Goal: Task Accomplishment & Management: Manage account settings

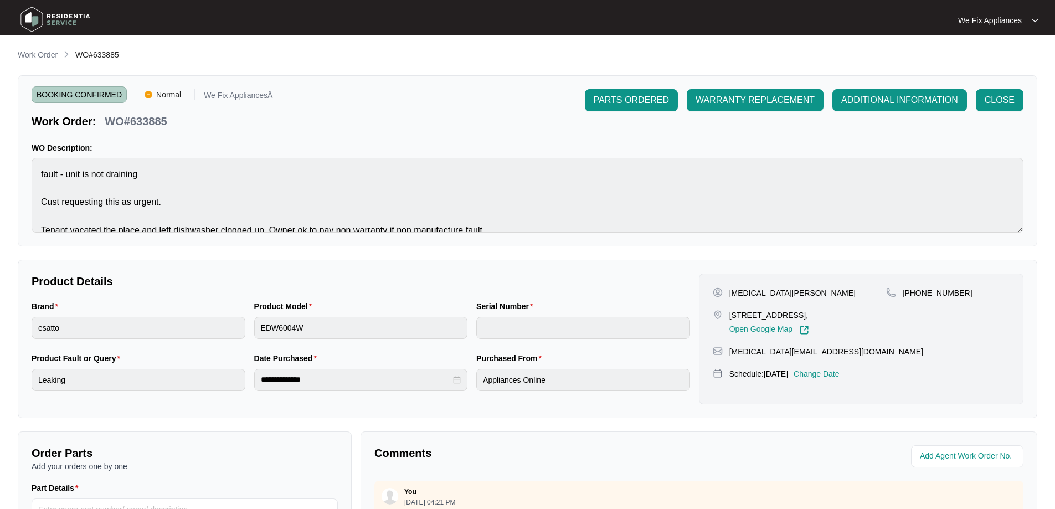
scroll to position [226, 0]
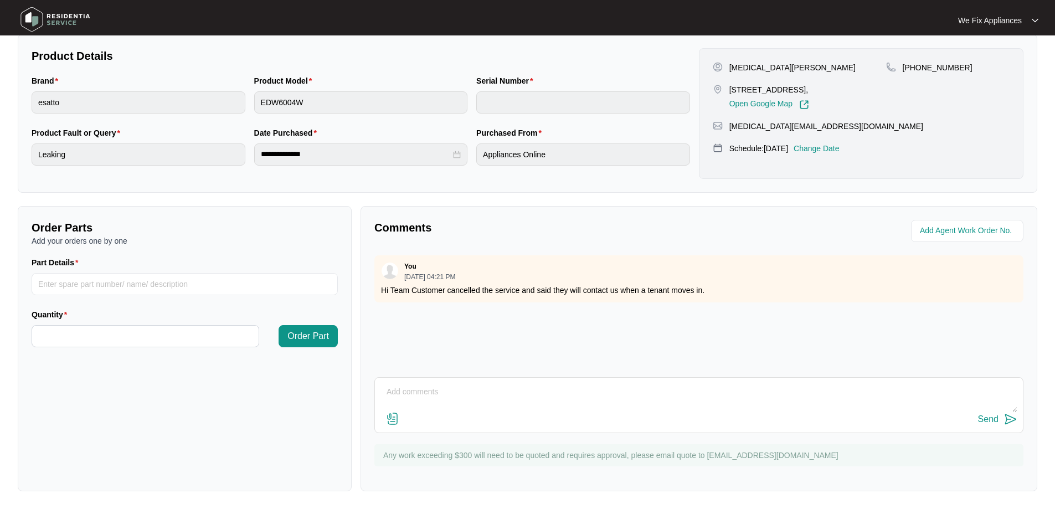
click at [56, 22] on img at bounding box center [56, 19] width 78 height 33
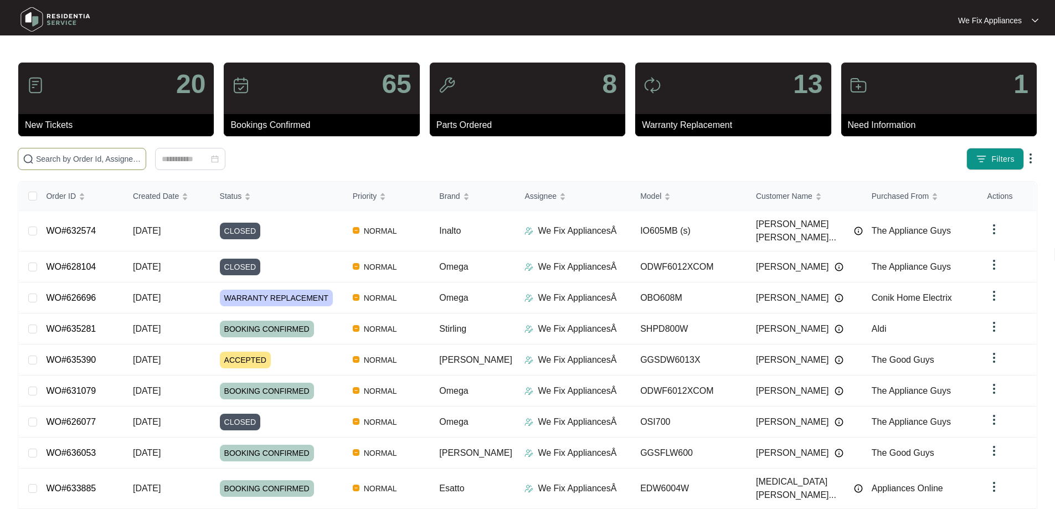
paste input "633816"
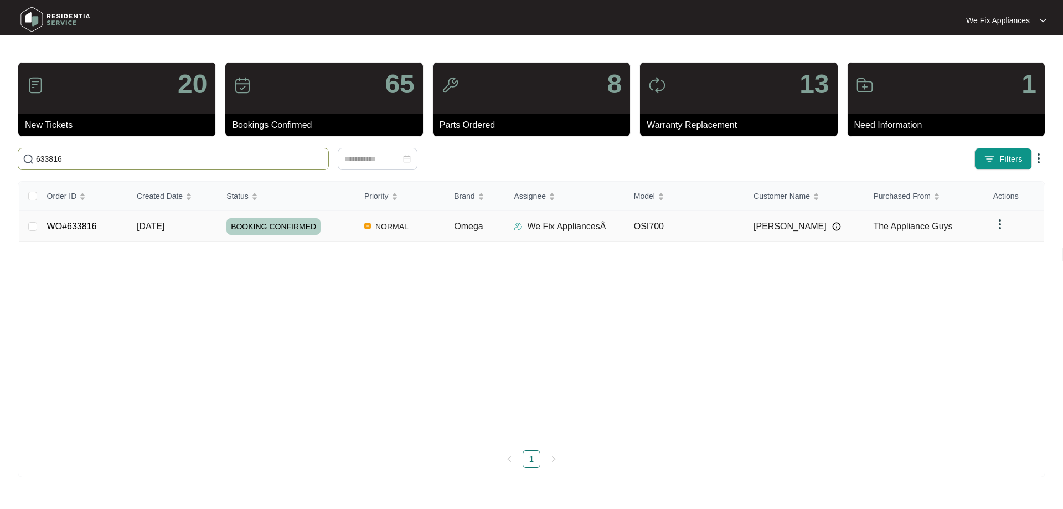
type input "633816"
click at [78, 226] on link "WO#633816" at bounding box center [72, 225] width 50 height 9
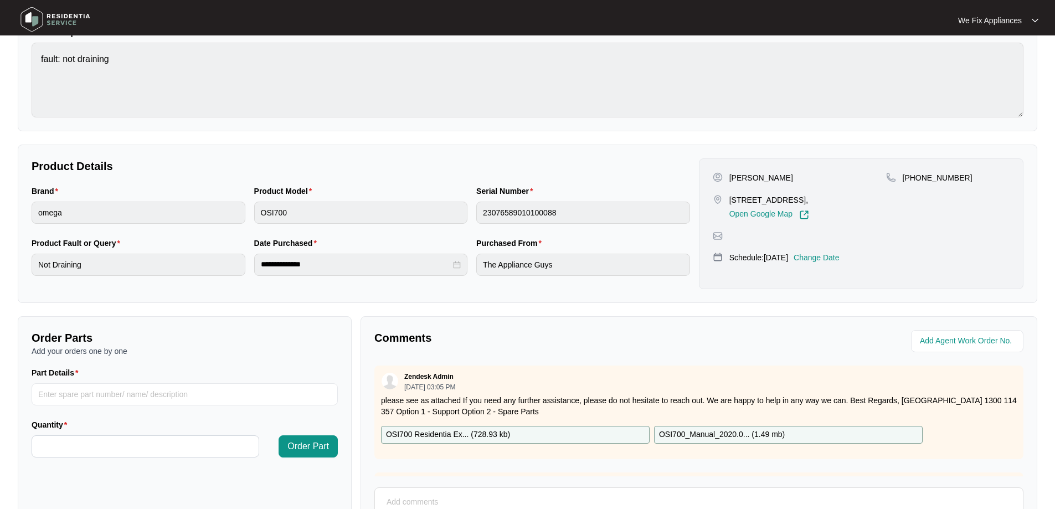
scroll to position [226, 0]
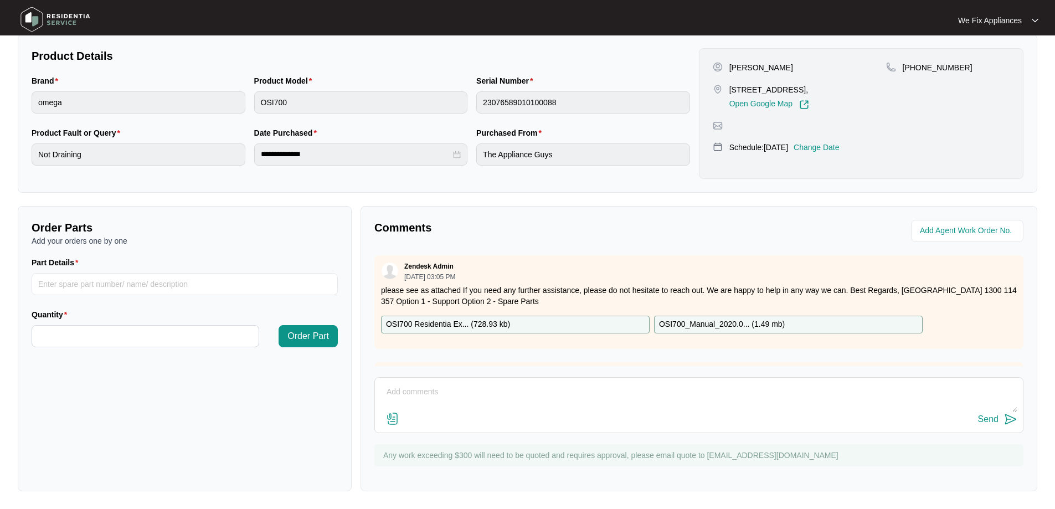
click at [471, 401] on textarea at bounding box center [698, 397] width 637 height 29
drag, startPoint x: 495, startPoint y: 390, endPoint x: 528, endPoint y: 396, distance: 33.8
click at [496, 390] on textarea "Hi guys, tech was 10 mins away but she needed to leave she said put job on hold…" at bounding box center [698, 397] width 637 height 29
click at [605, 390] on textarea "Hi guys, tech was 10 mins away [DATE] but she needed to leave she said put job …" at bounding box center [698, 397] width 637 height 29
type textarea "Hi guys, tech was 10 mins away [DATE] but she needed to leave the house she sai…"
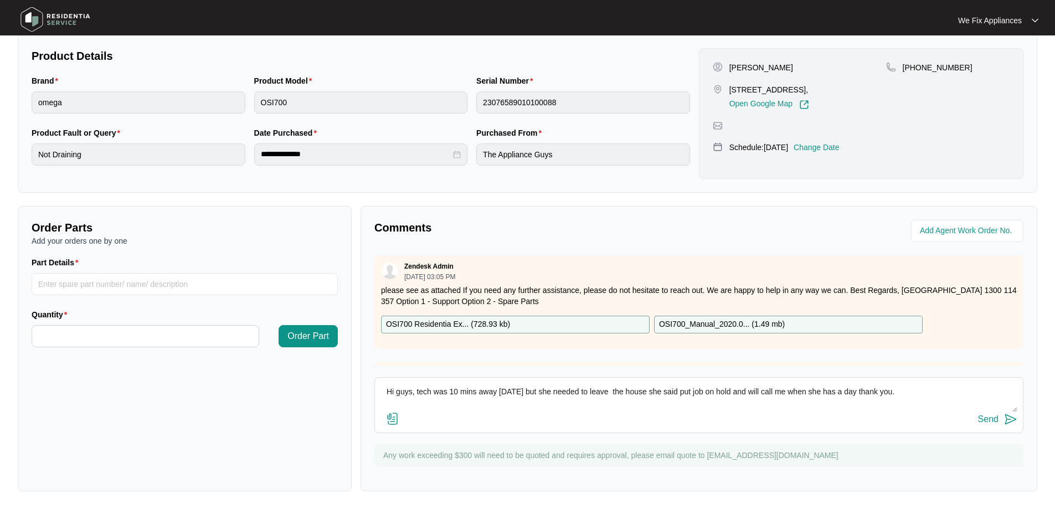
click at [992, 416] on div "Send" at bounding box center [988, 419] width 20 height 10
click at [73, 25] on img at bounding box center [56, 19] width 78 height 33
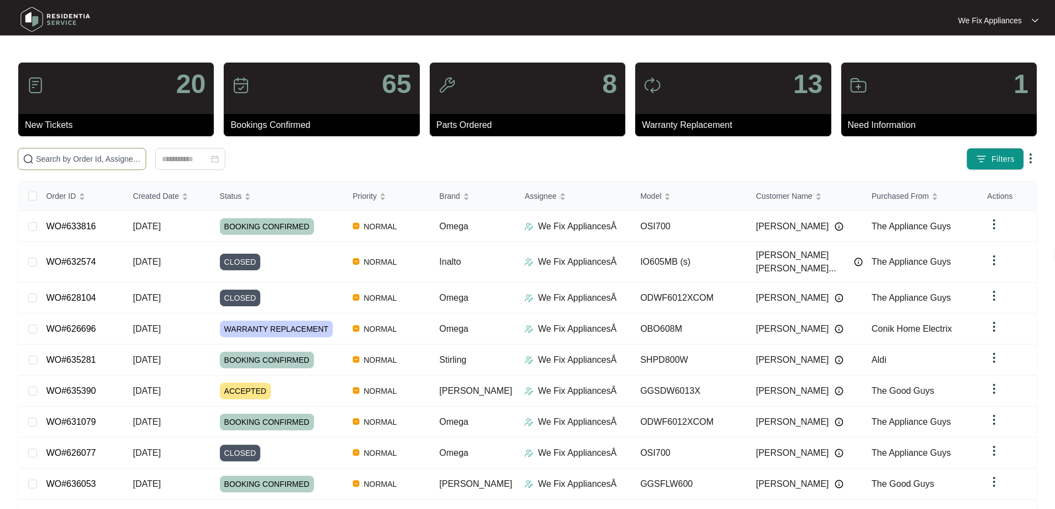
paste input "625837"
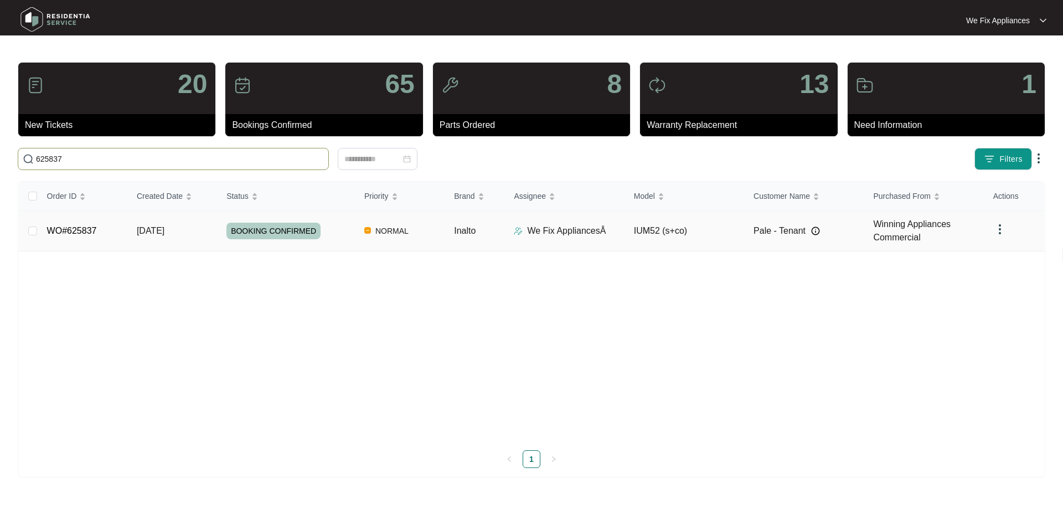
type input "625837"
click at [81, 228] on link "WO#625837" at bounding box center [72, 230] width 50 height 9
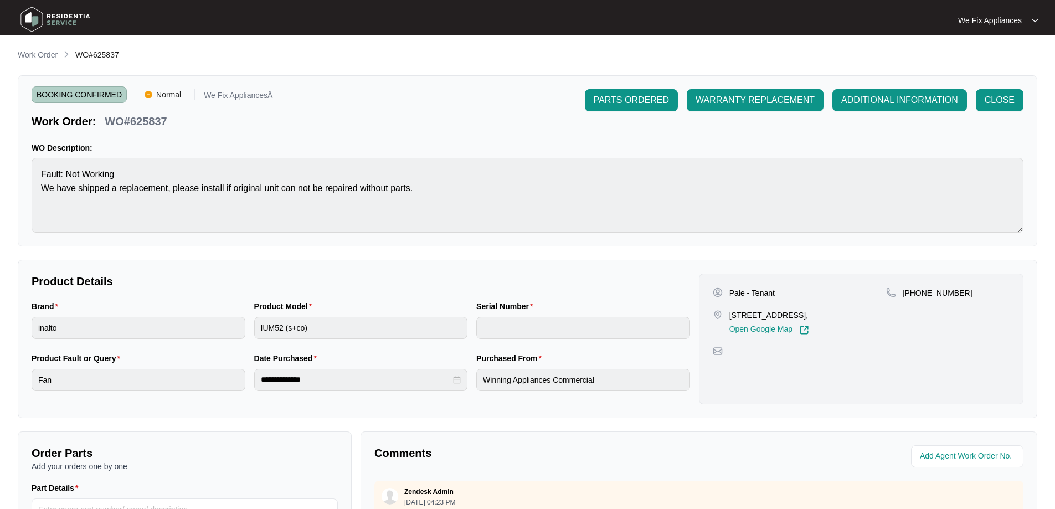
click at [60, 12] on img at bounding box center [56, 19] width 78 height 33
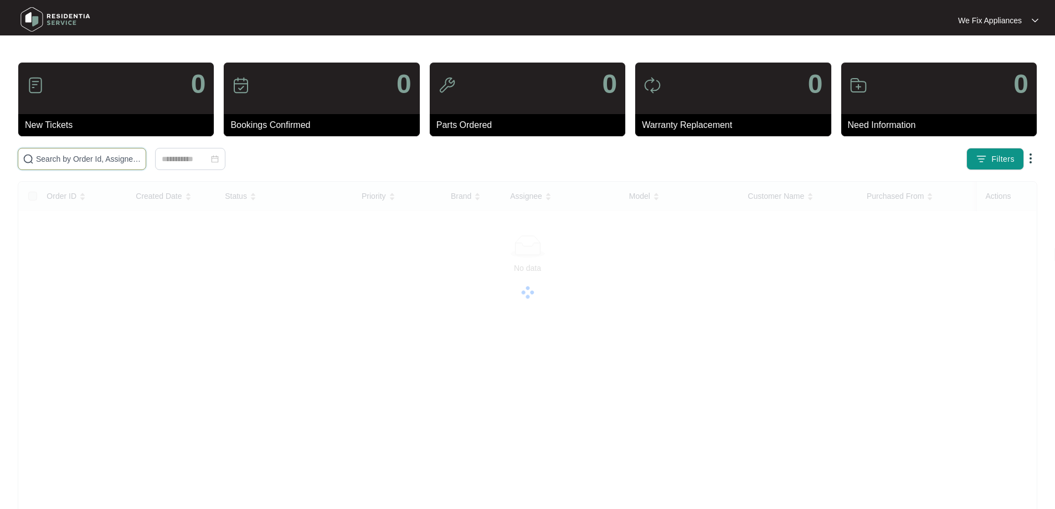
click at [61, 162] on input "text" at bounding box center [88, 159] width 105 height 12
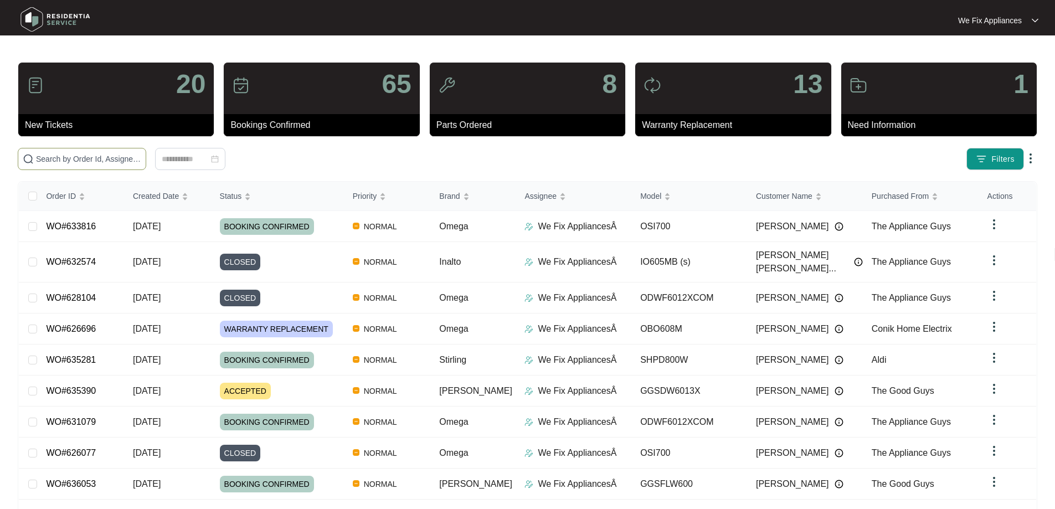
paste input "625981"
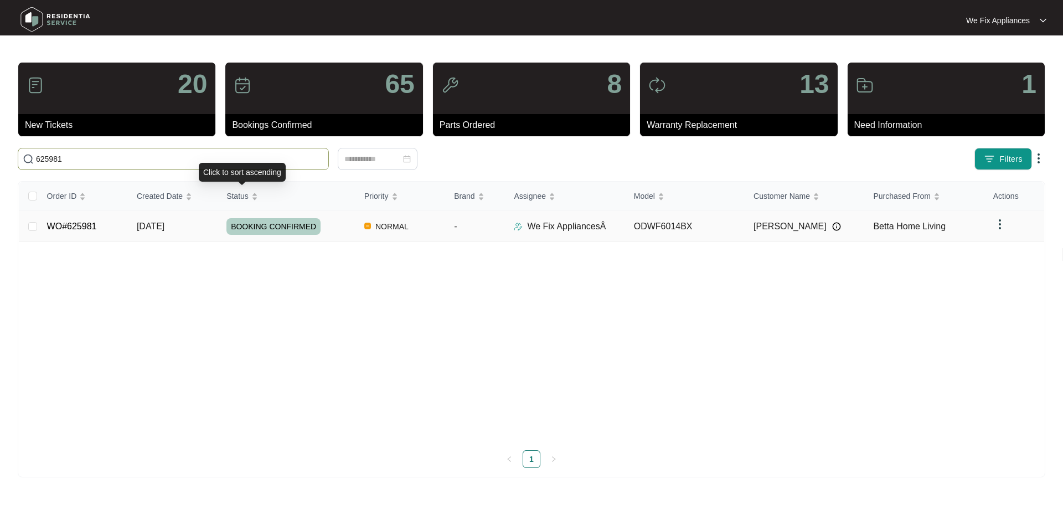
type input "625981"
click at [293, 237] on td "BOOKING CONFIRMED" at bounding box center [287, 226] width 138 height 31
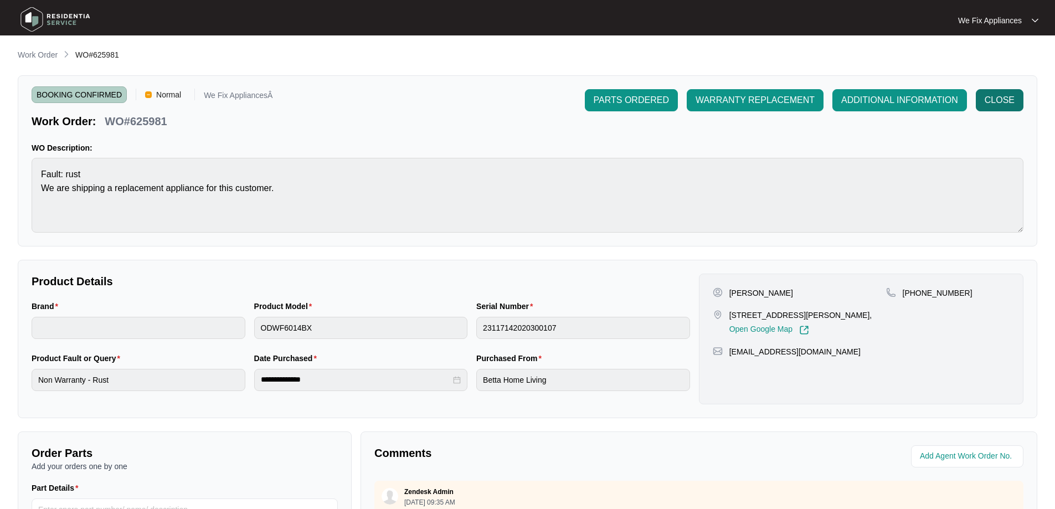
click at [1014, 102] on button "CLOSE" at bounding box center [1000, 100] width 48 height 22
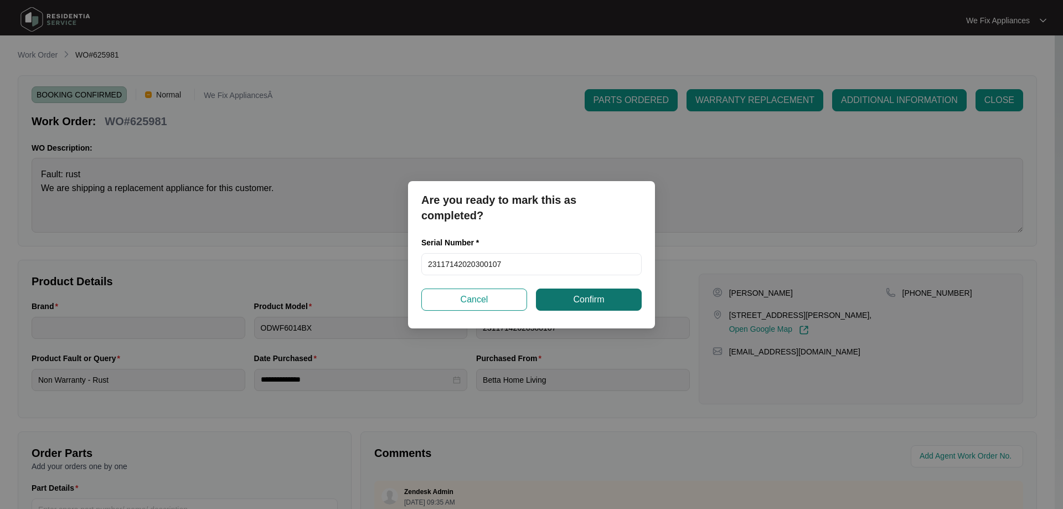
click at [596, 304] on span "Confirm" at bounding box center [588, 299] width 31 height 13
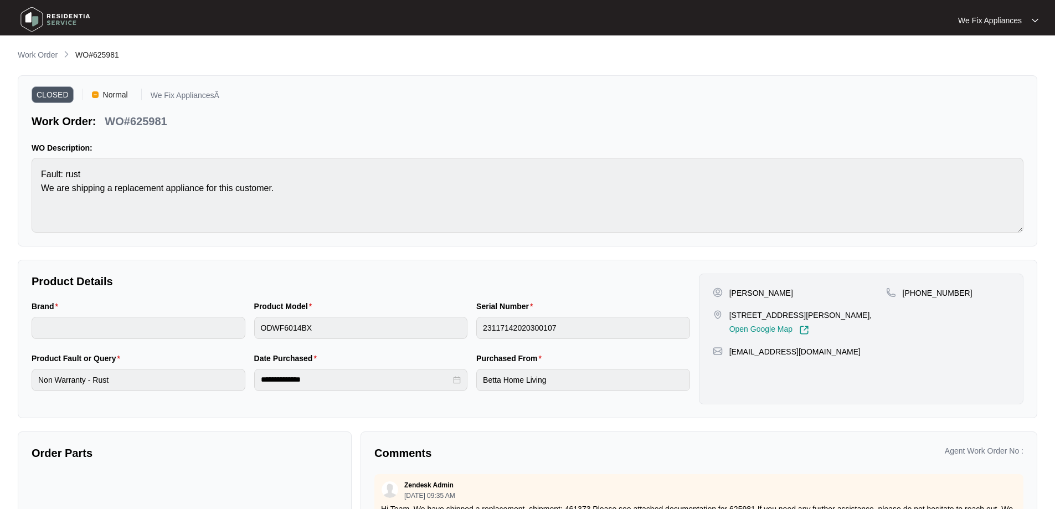
click at [52, 21] on img at bounding box center [56, 19] width 78 height 33
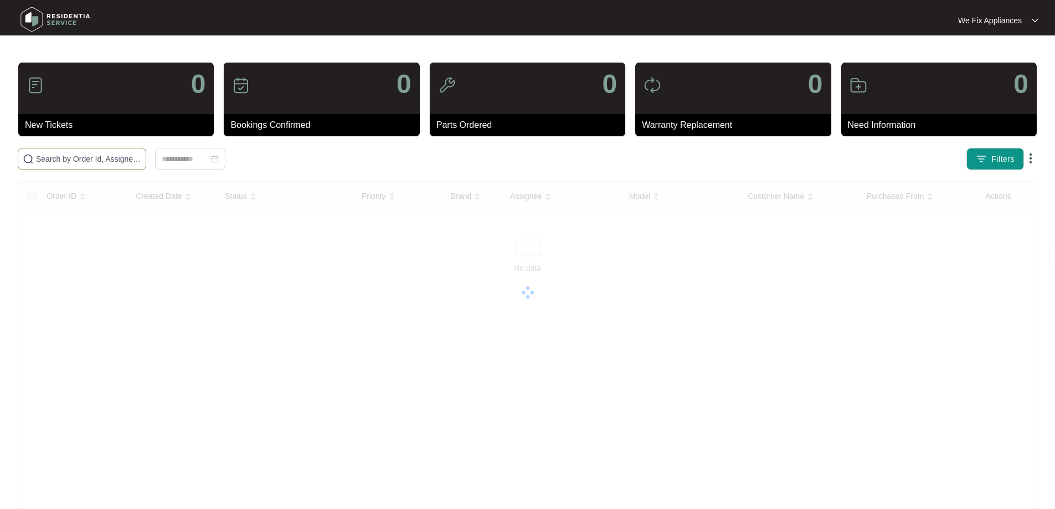
click at [79, 165] on span at bounding box center [82, 159] width 128 height 22
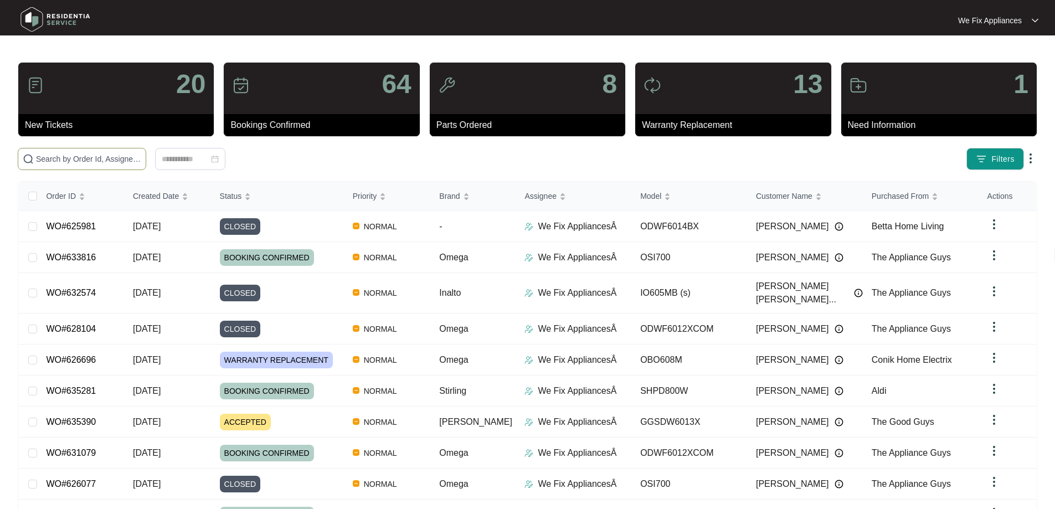
paste input "634899"
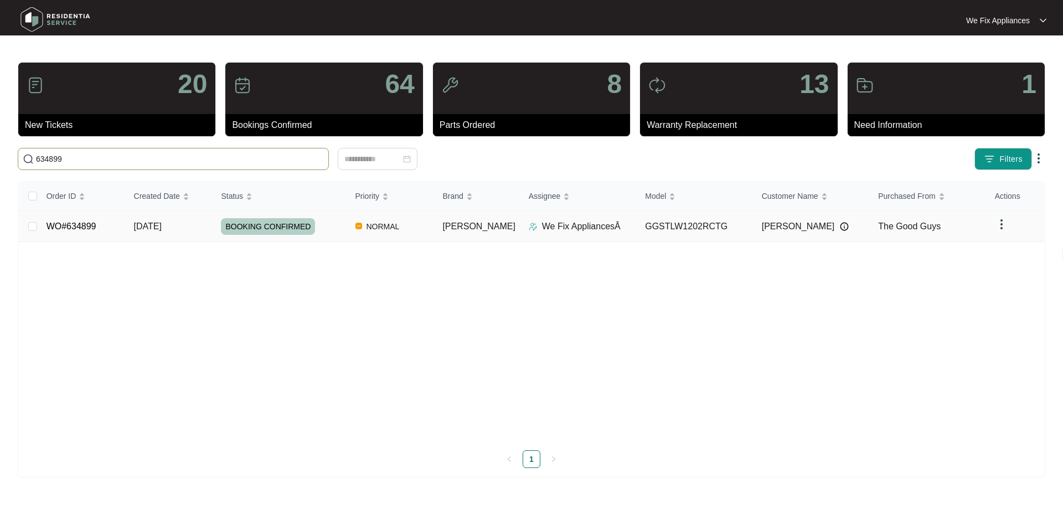
type input "634899"
click at [261, 223] on span "BOOKING CONFIRMED" at bounding box center [268, 226] width 94 height 17
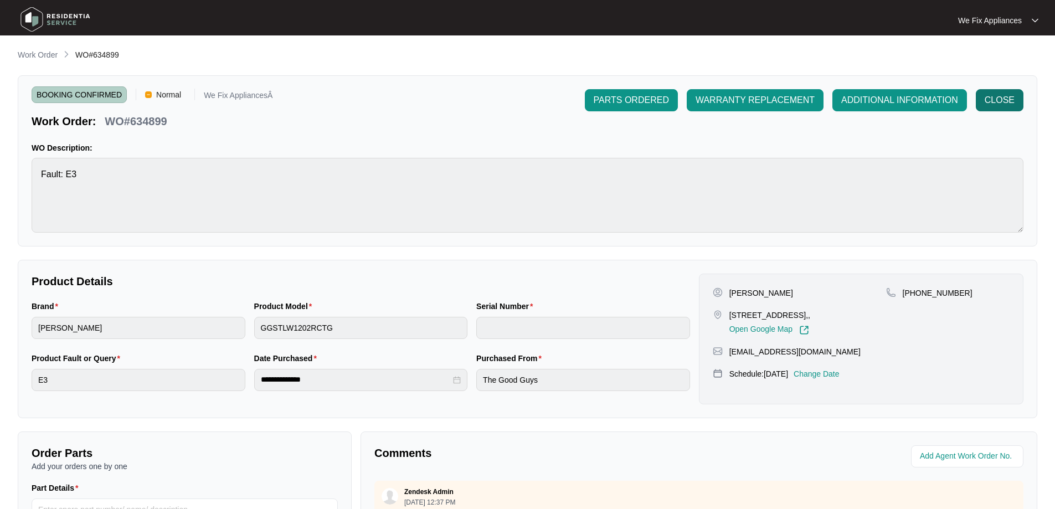
click at [999, 103] on span "CLOSE" at bounding box center [999, 100] width 30 height 13
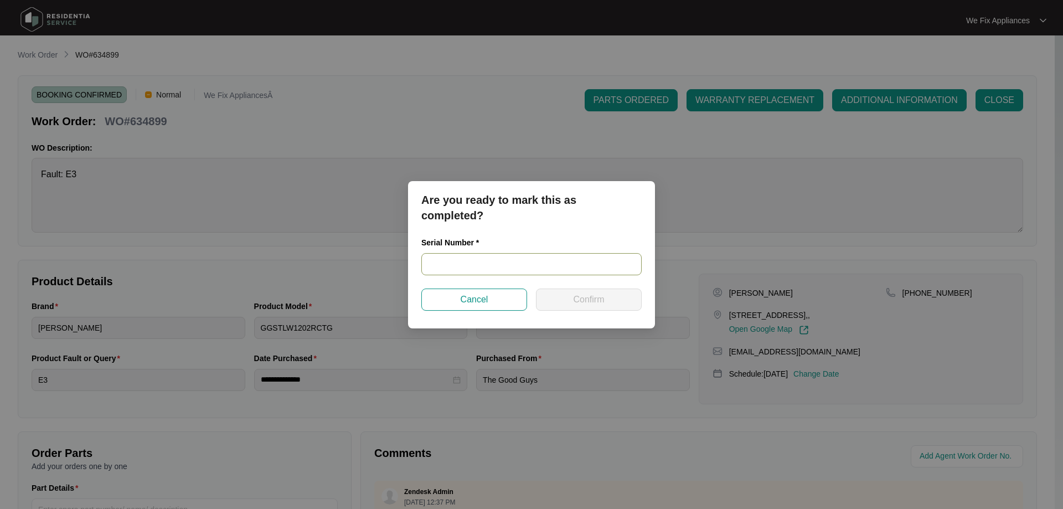
click at [471, 266] on input "text" at bounding box center [531, 264] width 220 height 22
paste input "540S46962014C085R00046"
type input "540S46962014C085R00046"
click at [585, 301] on span "Confirm" at bounding box center [588, 299] width 31 height 13
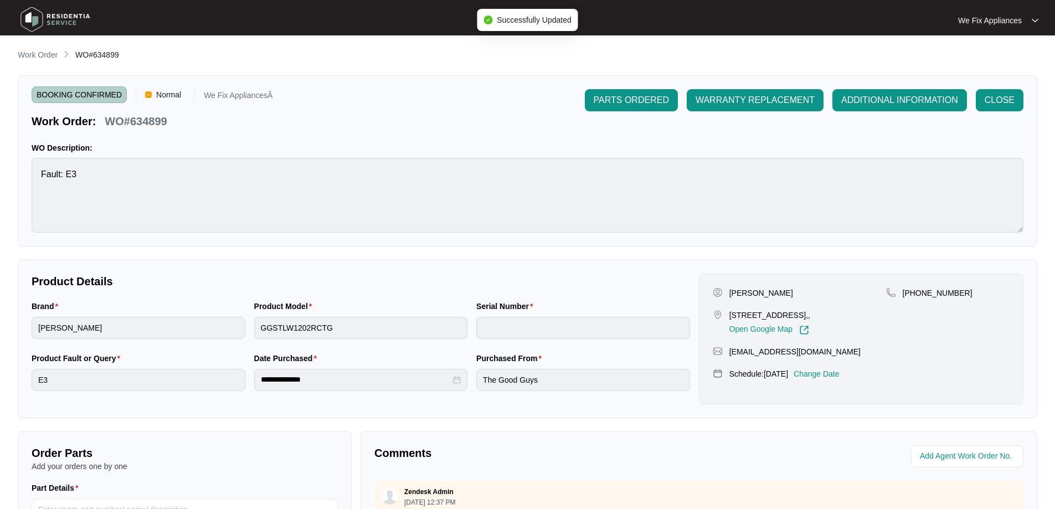
type input "540S46962014C085R00046"
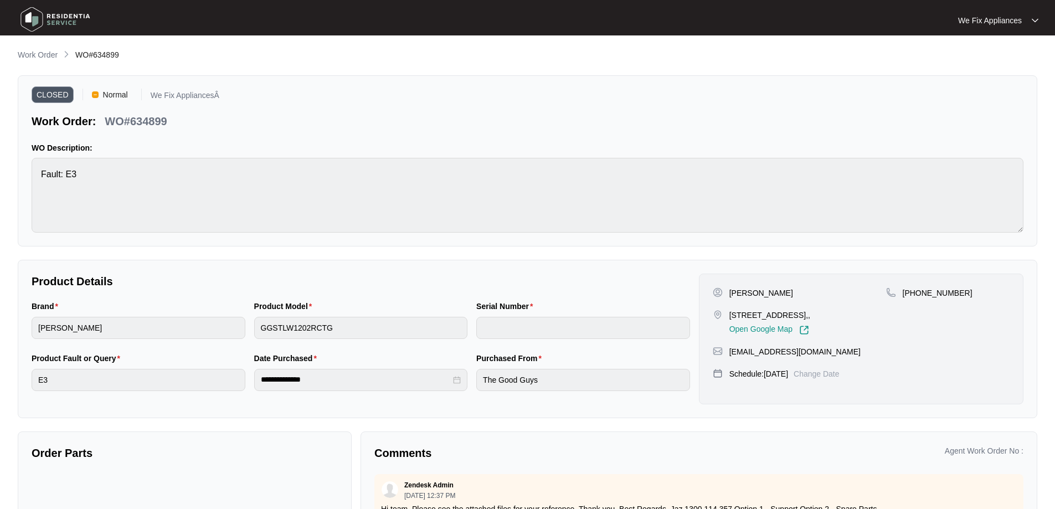
click at [47, 14] on img at bounding box center [56, 19] width 78 height 33
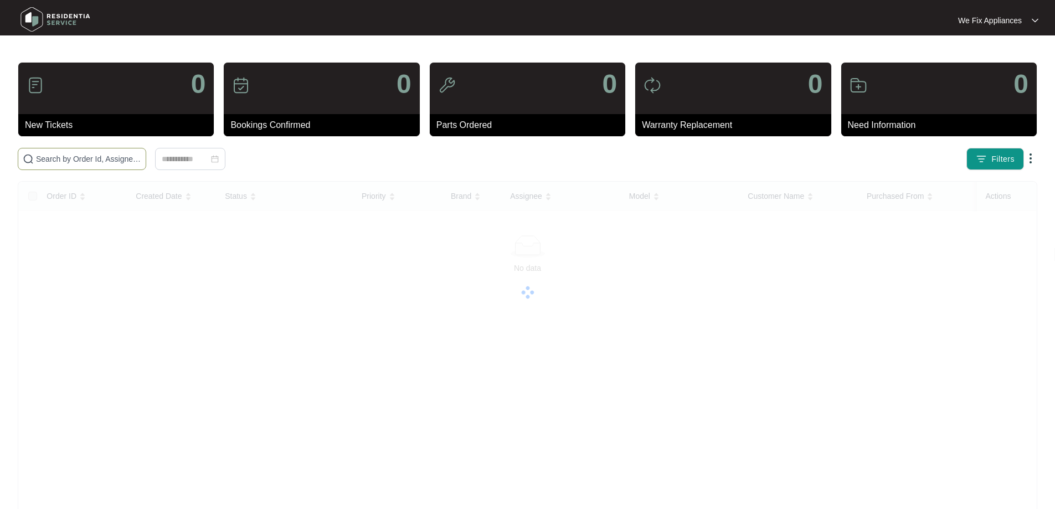
click at [58, 155] on input "text" at bounding box center [88, 159] width 105 height 12
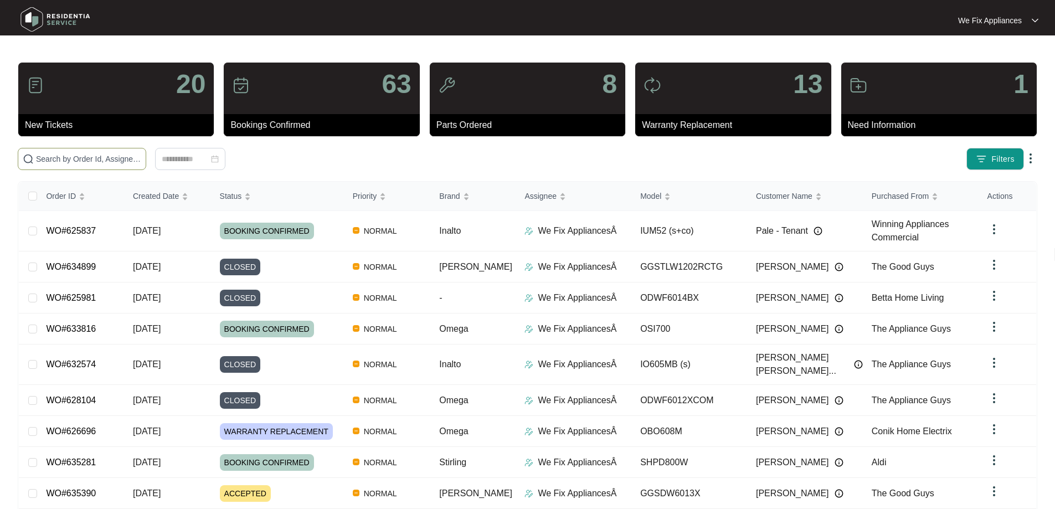
paste input "633251"
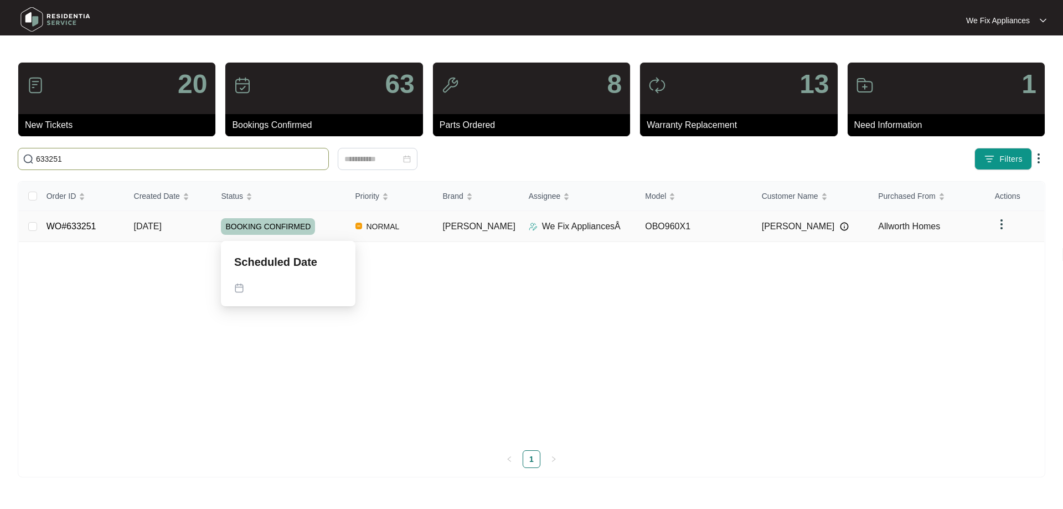
type input "633251"
click at [279, 228] on span "BOOKING CONFIRMED" at bounding box center [268, 226] width 94 height 17
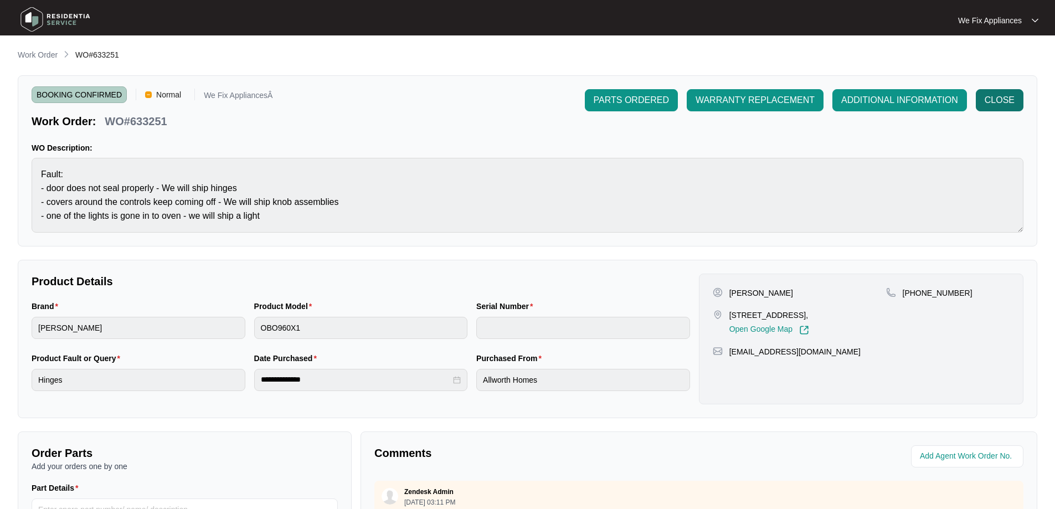
click at [991, 95] on span "CLOSE" at bounding box center [999, 100] width 30 height 13
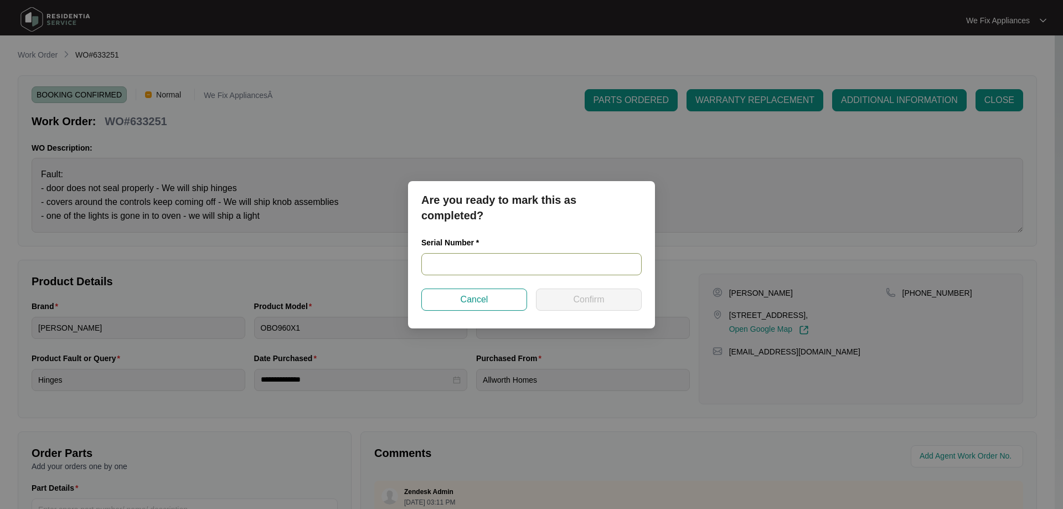
click at [480, 264] on input "text" at bounding box center [531, 264] width 220 height 22
paste input "900088612308000093"
type input "900088612308000093"
click at [586, 300] on span "Confirm" at bounding box center [588, 299] width 31 height 13
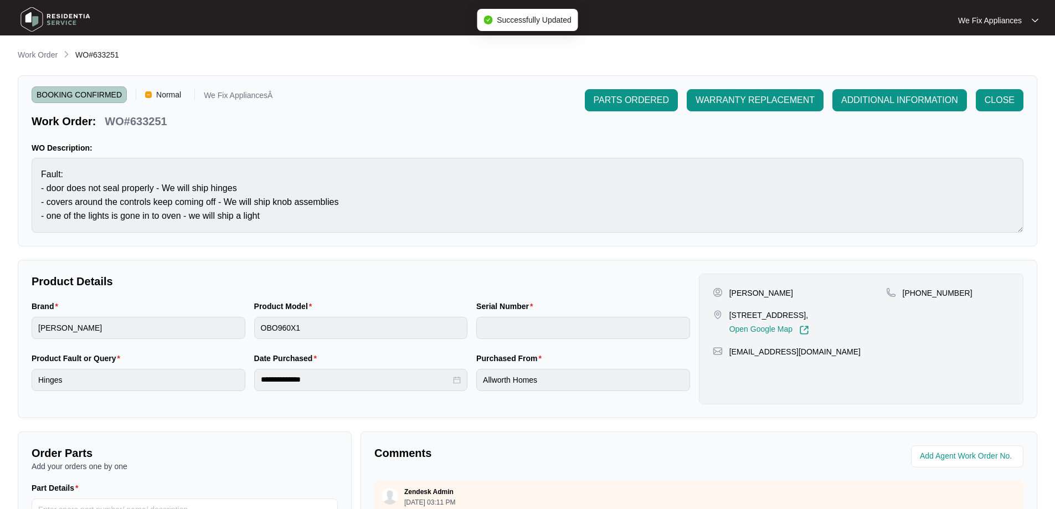
type input "900088612308000093"
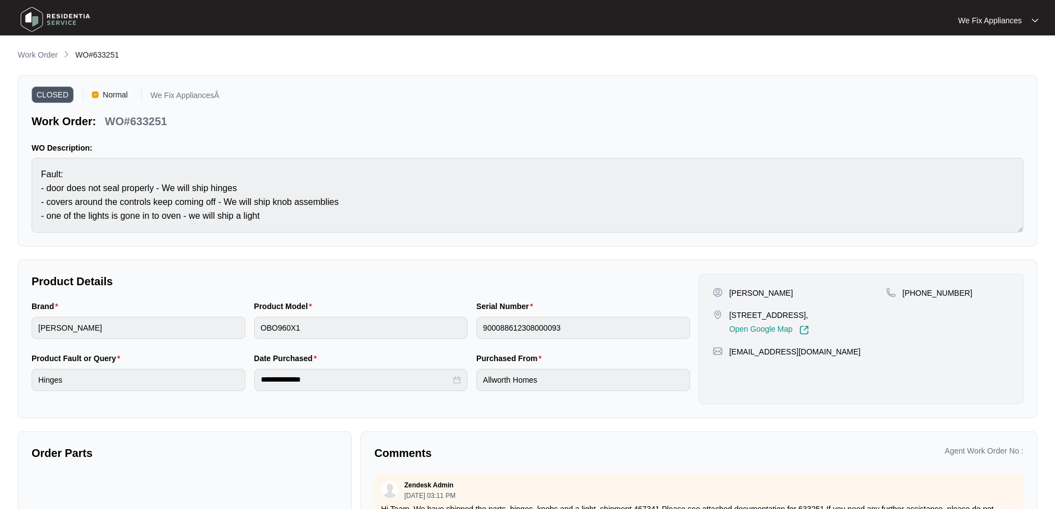
click at [59, 16] on img at bounding box center [56, 19] width 78 height 33
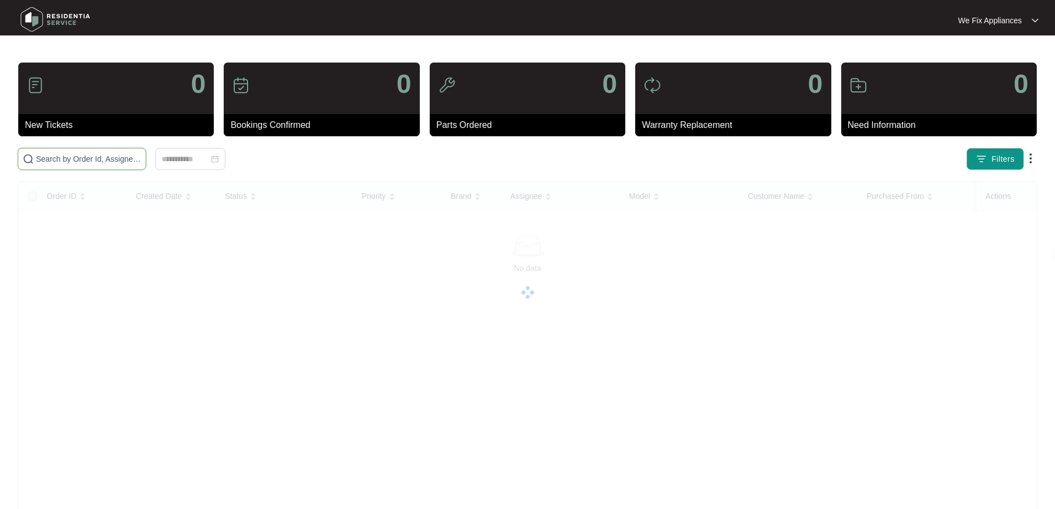
click at [63, 159] on input "text" at bounding box center [88, 159] width 105 height 12
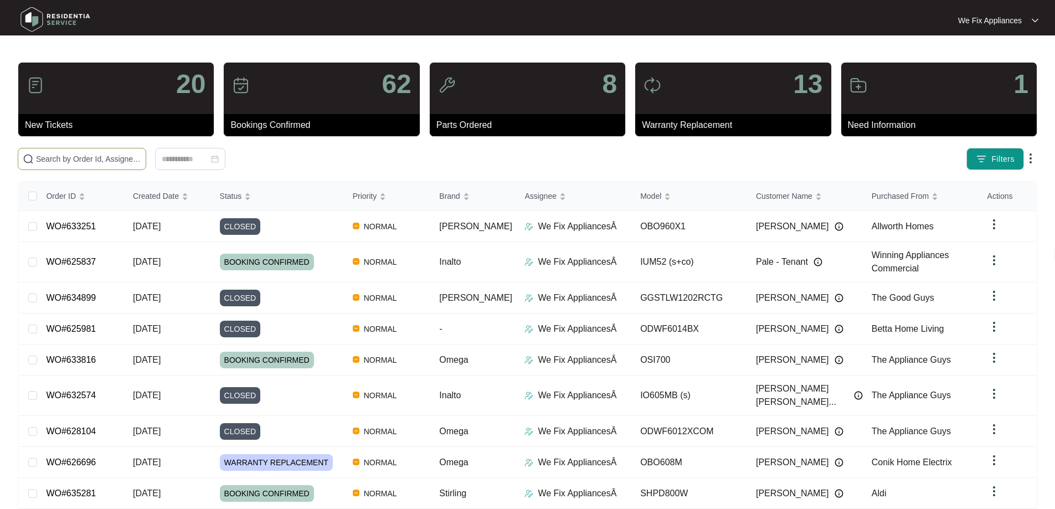
paste input "633301"
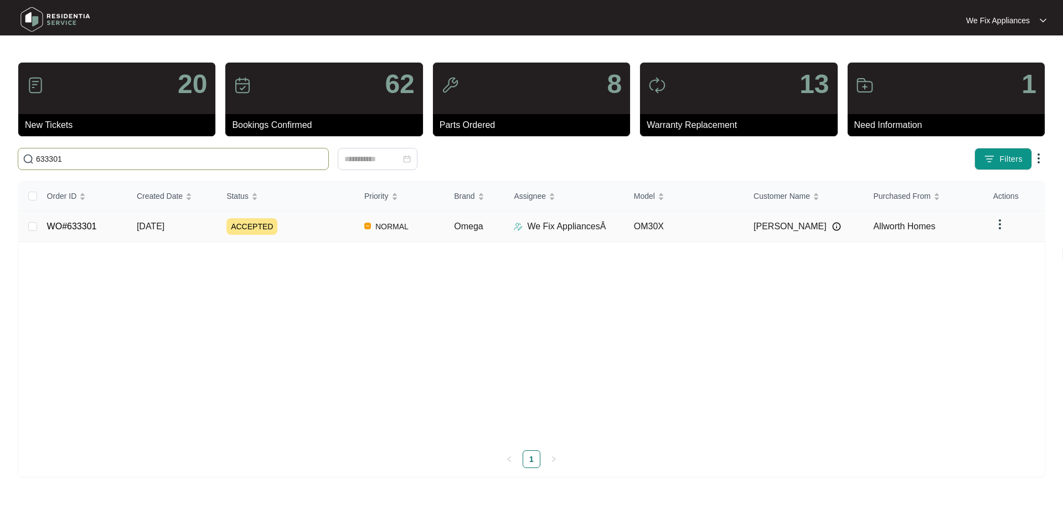
type input "633301"
click at [247, 225] on span "ACCEPTED" at bounding box center [251, 226] width 51 height 17
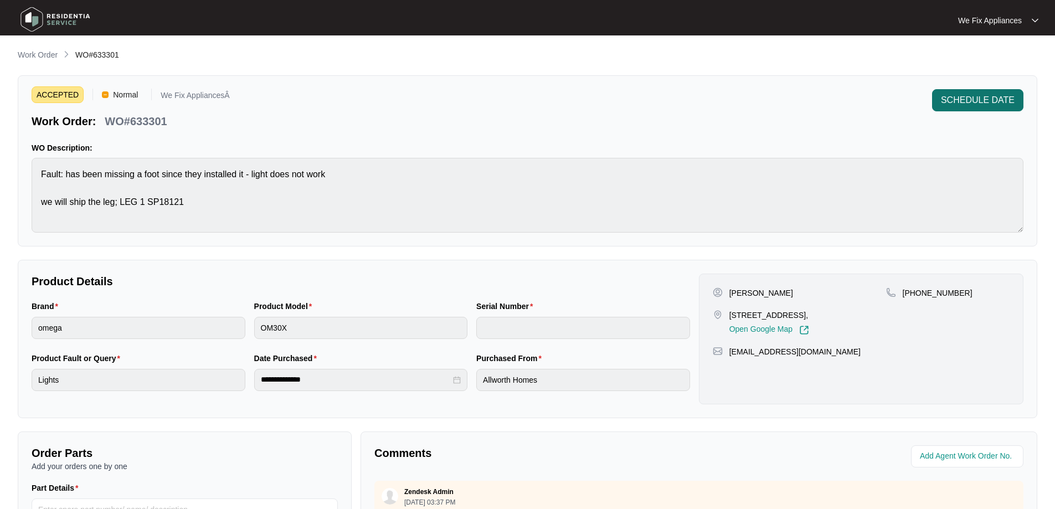
click at [966, 92] on button "SCHEDULE DATE" at bounding box center [977, 100] width 91 height 22
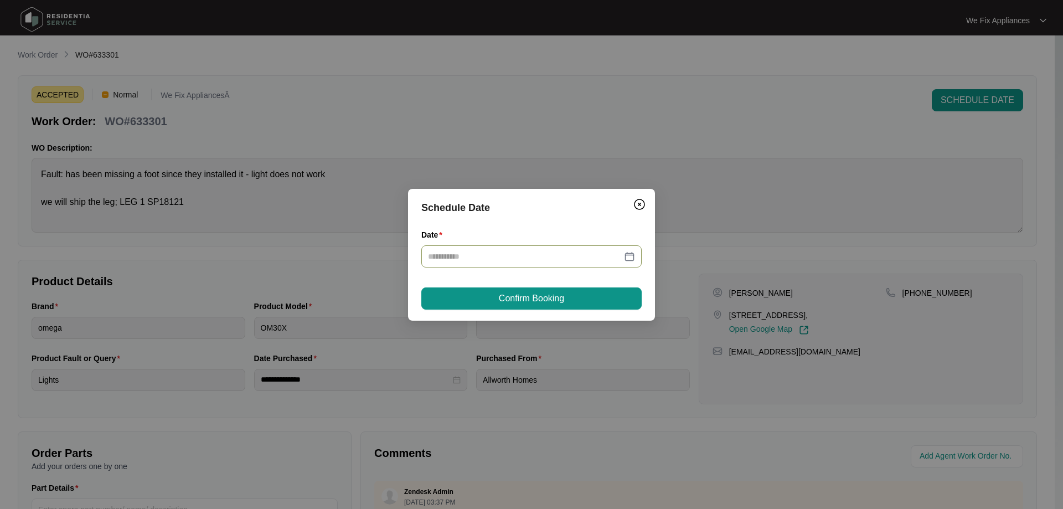
click at [627, 260] on div at bounding box center [531, 256] width 207 height 12
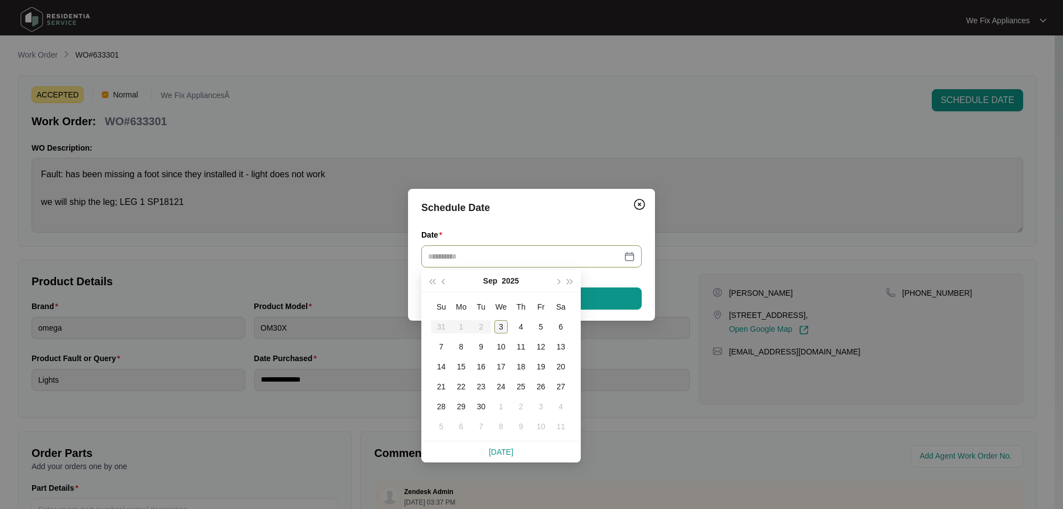
click at [501, 325] on div "3" at bounding box center [500, 326] width 13 height 13
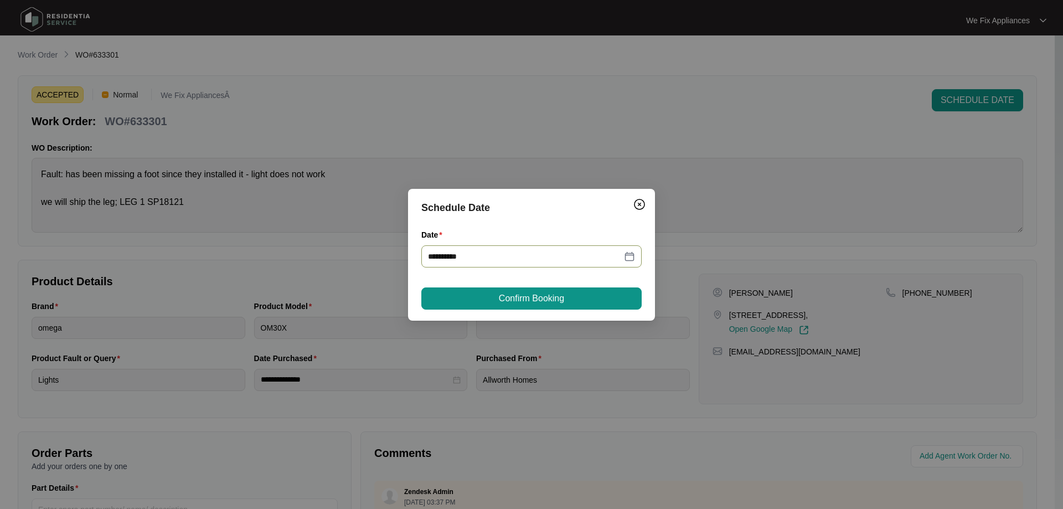
type input "**********"
click at [553, 301] on span "Confirm Booking" at bounding box center [531, 298] width 65 height 13
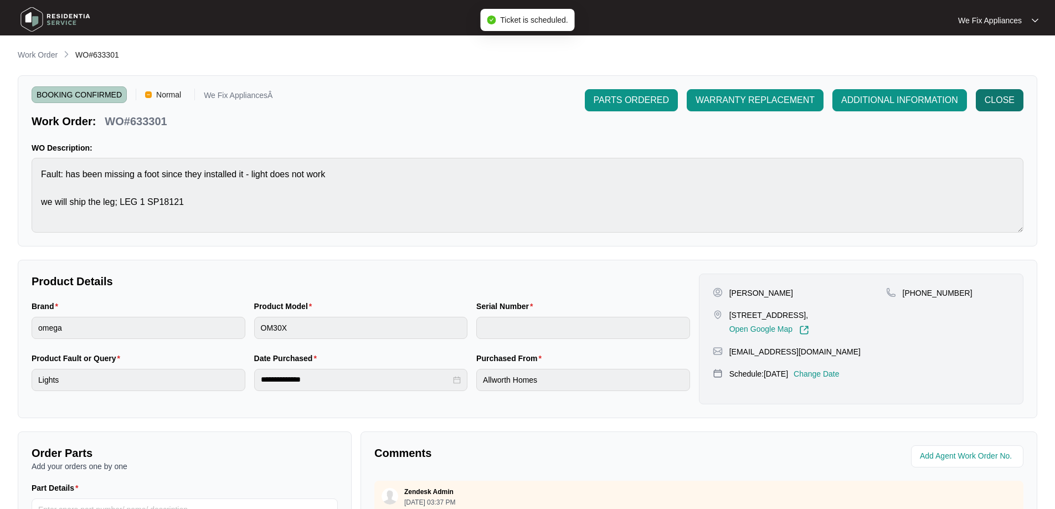
click at [1003, 96] on span "CLOSE" at bounding box center [999, 100] width 30 height 13
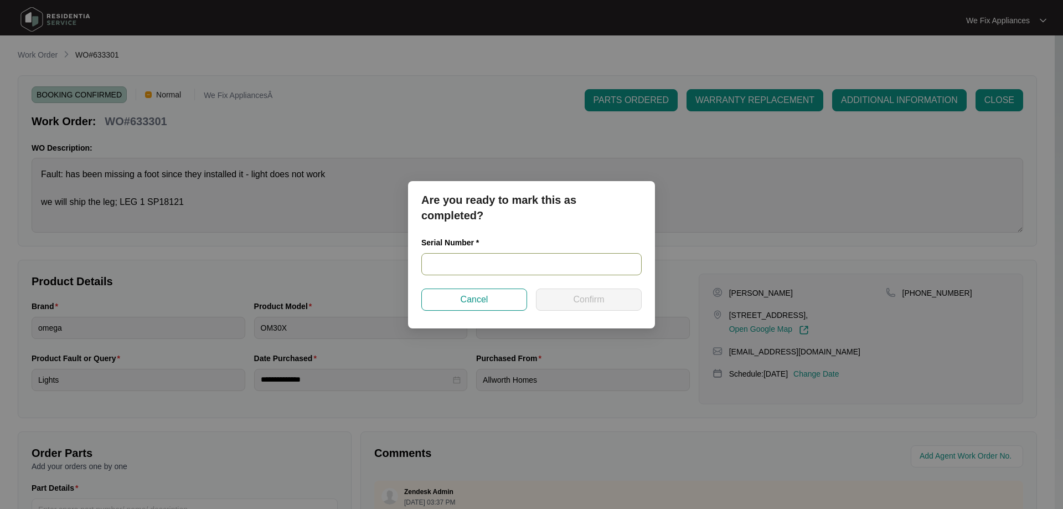
click at [465, 259] on input "text" at bounding box center [531, 264] width 220 height 22
paste input "0K9304701000296"
type input "0K9304701000296"
click at [585, 309] on button "Confirm" at bounding box center [589, 299] width 106 height 22
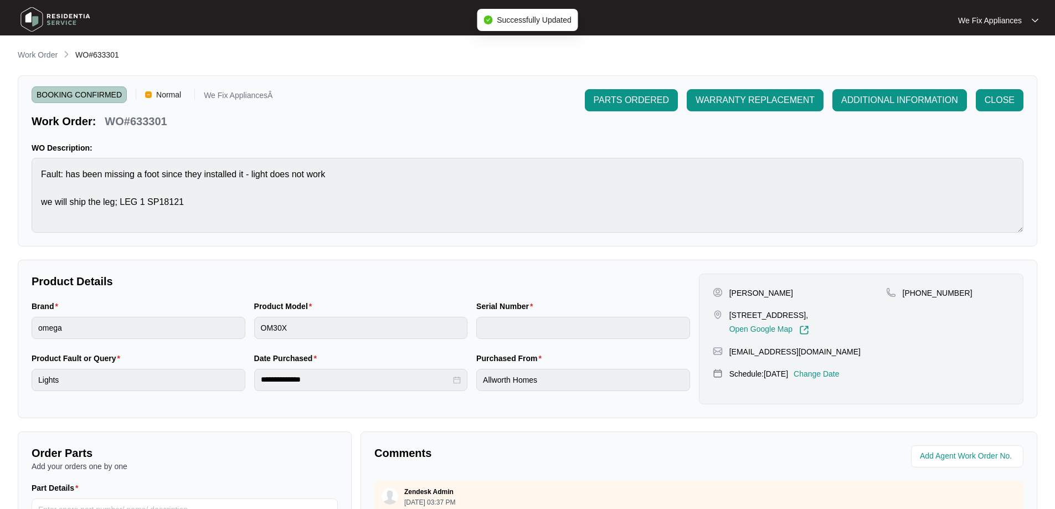
type input "0K9304701000296"
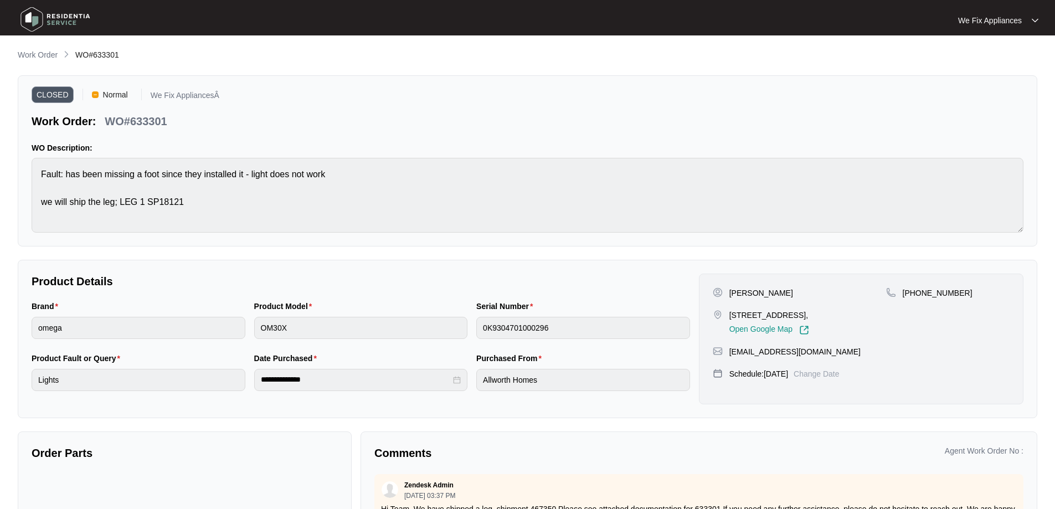
click at [48, 20] on img at bounding box center [56, 19] width 78 height 33
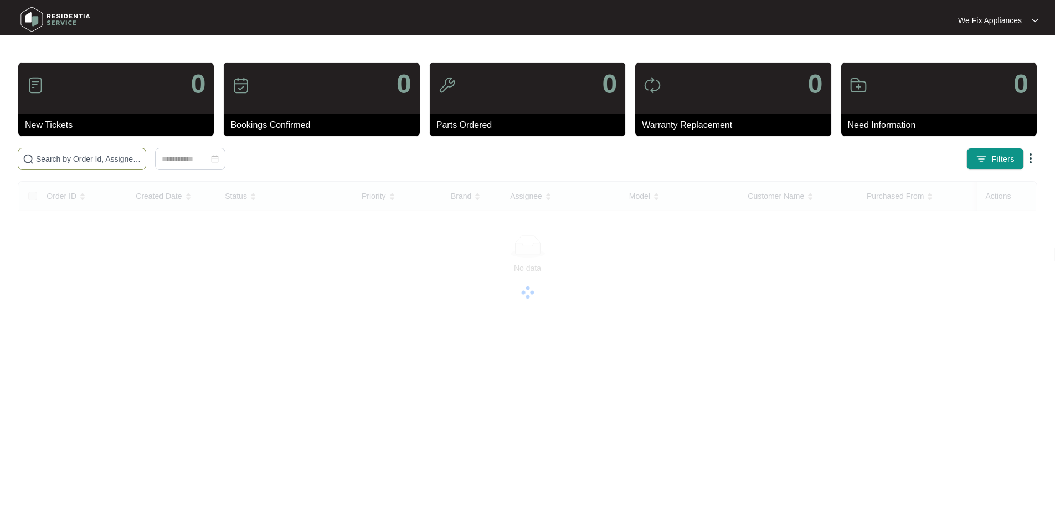
click at [61, 157] on input "text" at bounding box center [88, 159] width 105 height 12
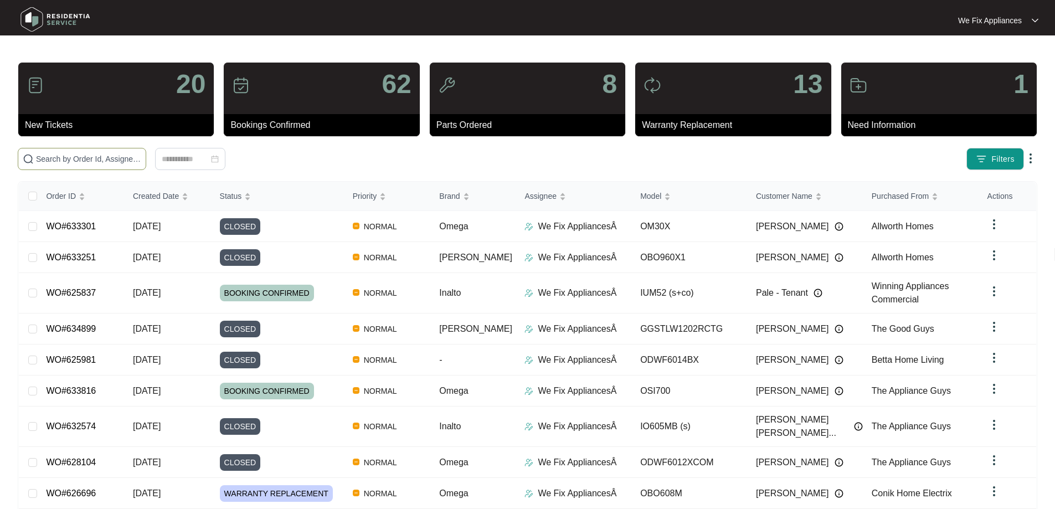
paste input "622484"
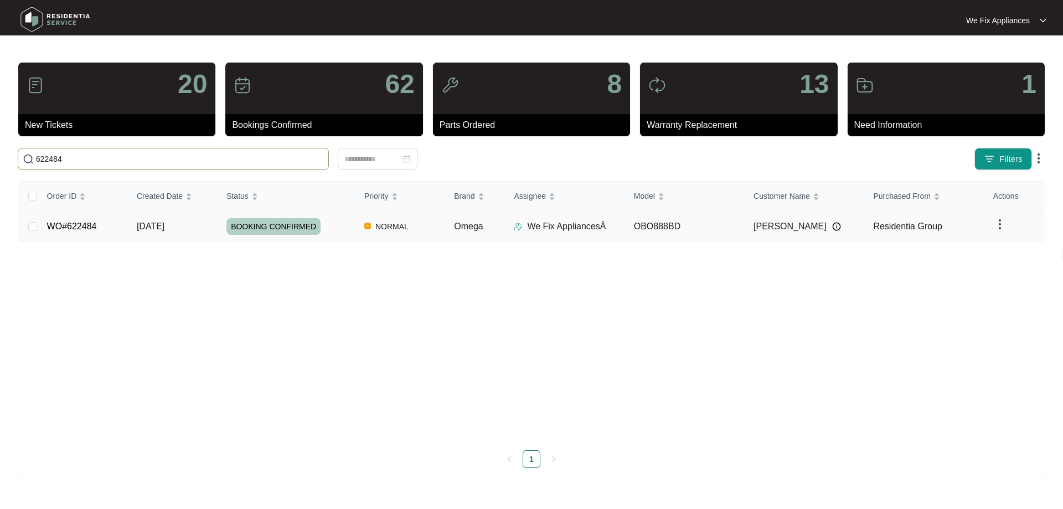
type input "622484"
click at [258, 218] on span "BOOKING CONFIRMED" at bounding box center [273, 226] width 94 height 17
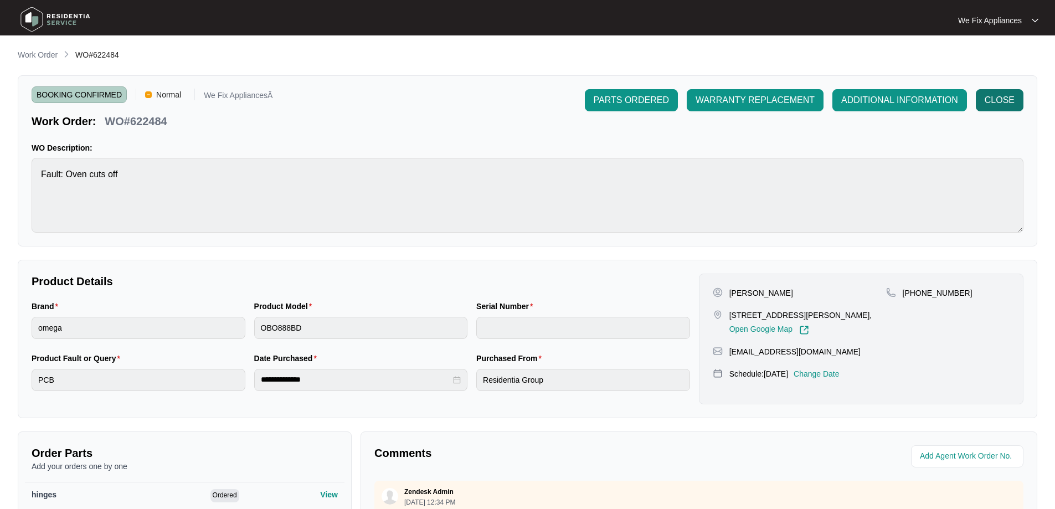
click at [1006, 101] on span "CLOSE" at bounding box center [999, 100] width 30 height 13
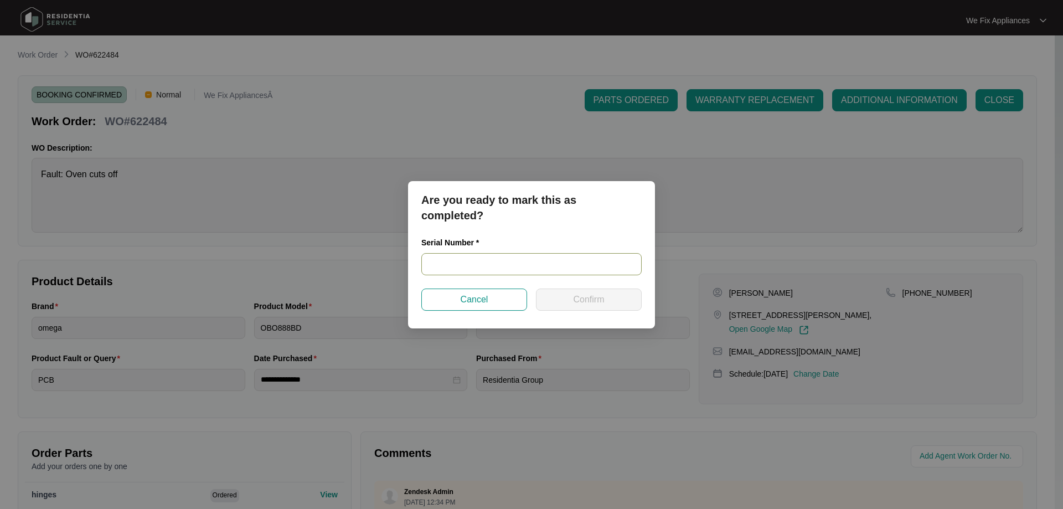
click at [440, 260] on input "text" at bounding box center [531, 264] width 220 height 22
paste input "00746629010204760039"
type input "00746629010204760039"
click at [582, 308] on button "Confirm" at bounding box center [589, 299] width 106 height 22
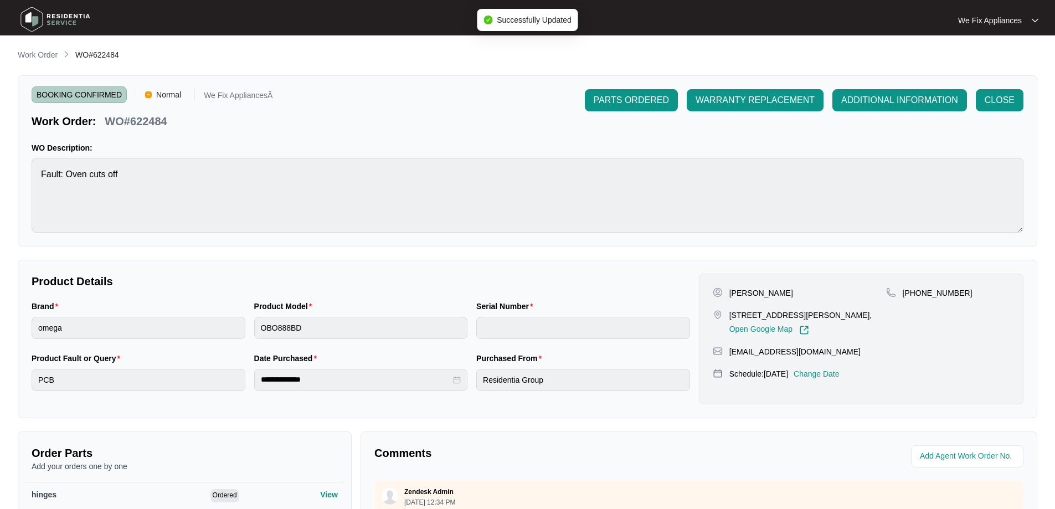
type input "00746629010204760039"
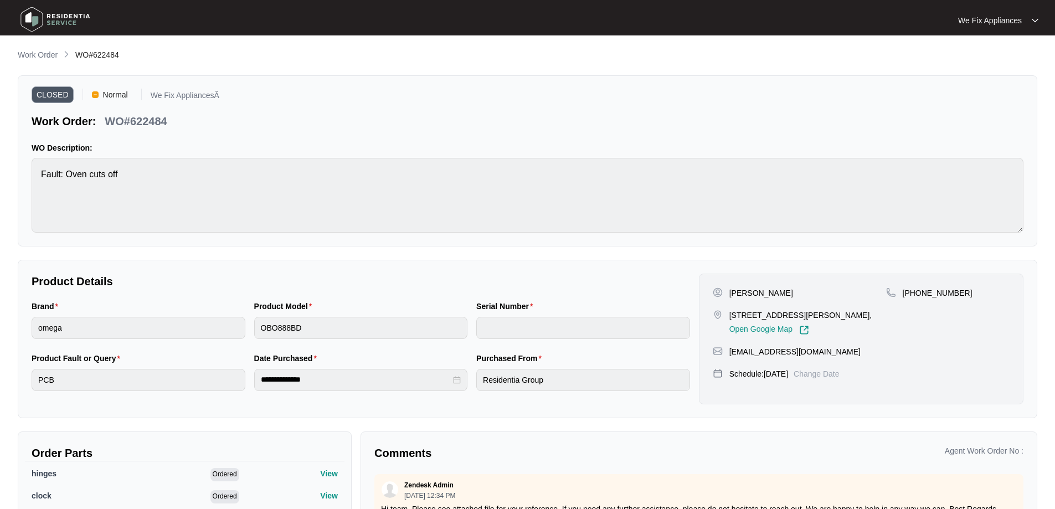
click at [35, 13] on img at bounding box center [56, 19] width 78 height 33
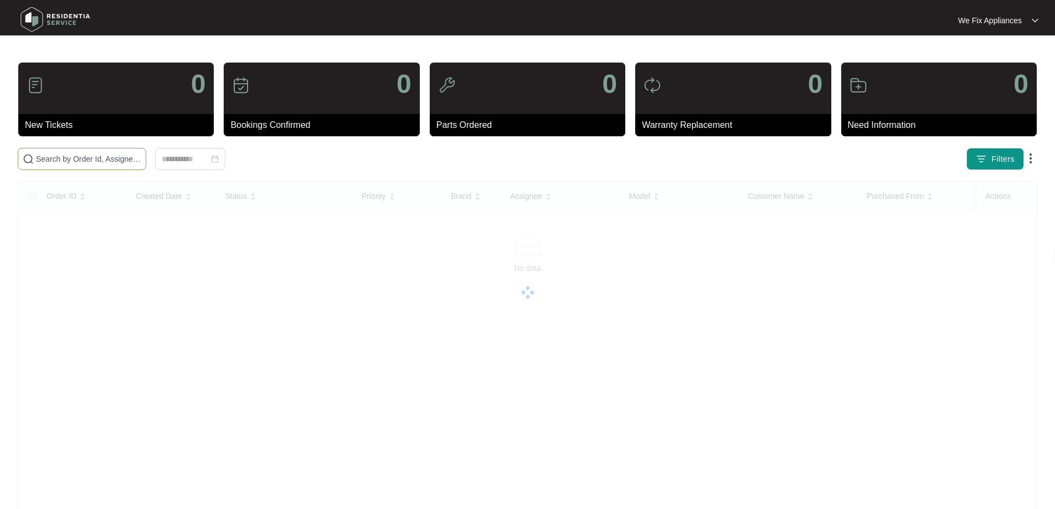
click at [53, 158] on input "text" at bounding box center [88, 159] width 105 height 12
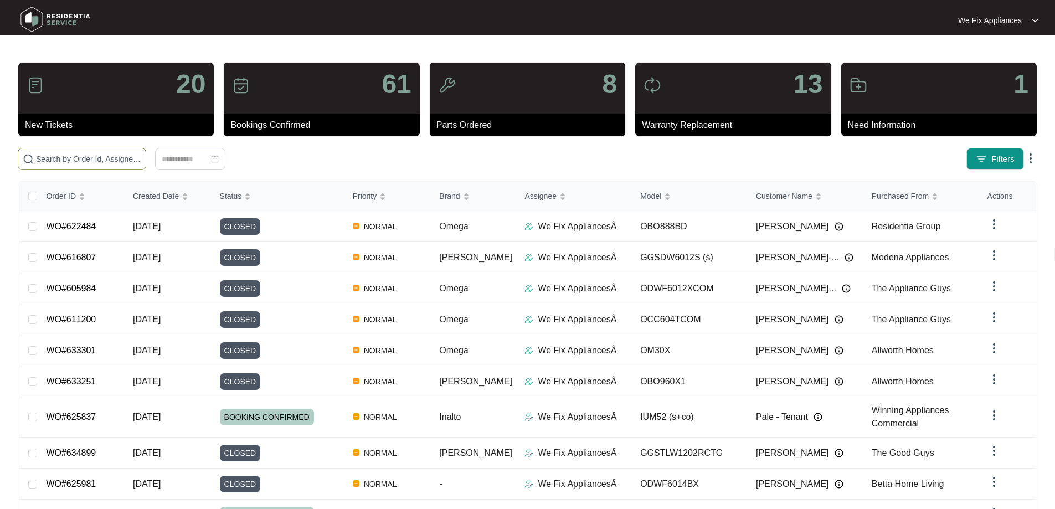
paste input "633816"
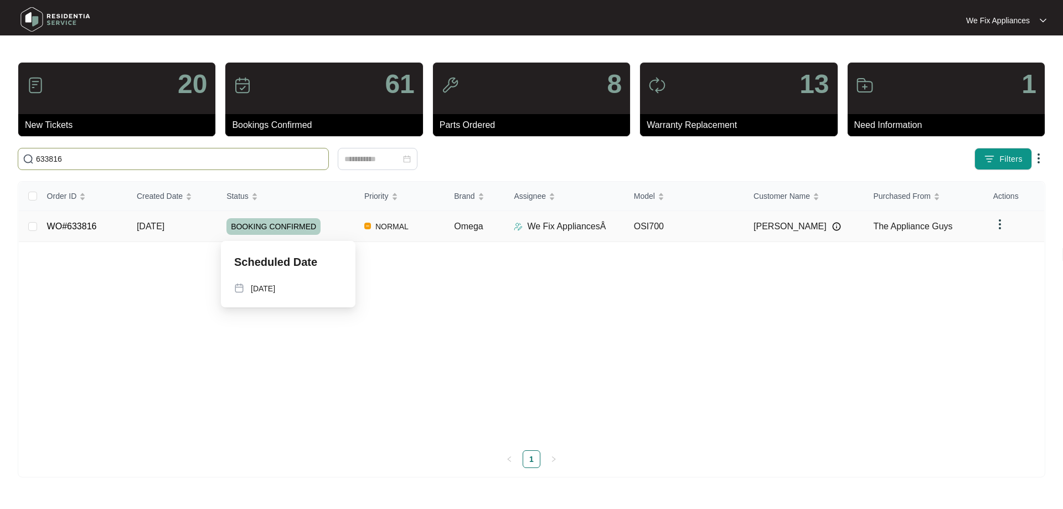
type input "633816"
click at [257, 222] on span "BOOKING CONFIRMED" at bounding box center [273, 226] width 94 height 17
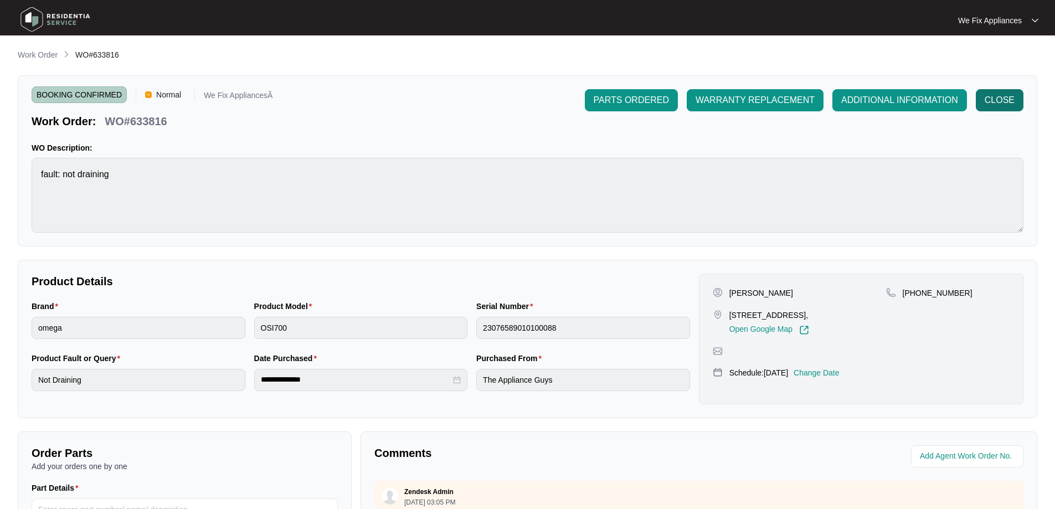
click at [1002, 90] on button "CLOSE" at bounding box center [1000, 100] width 48 height 22
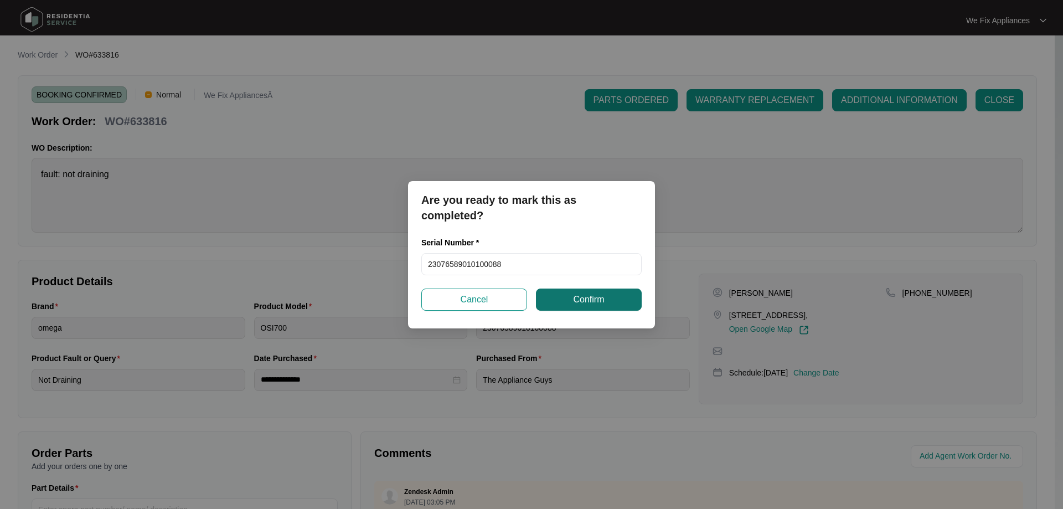
click at [593, 297] on span "Confirm" at bounding box center [588, 299] width 31 height 13
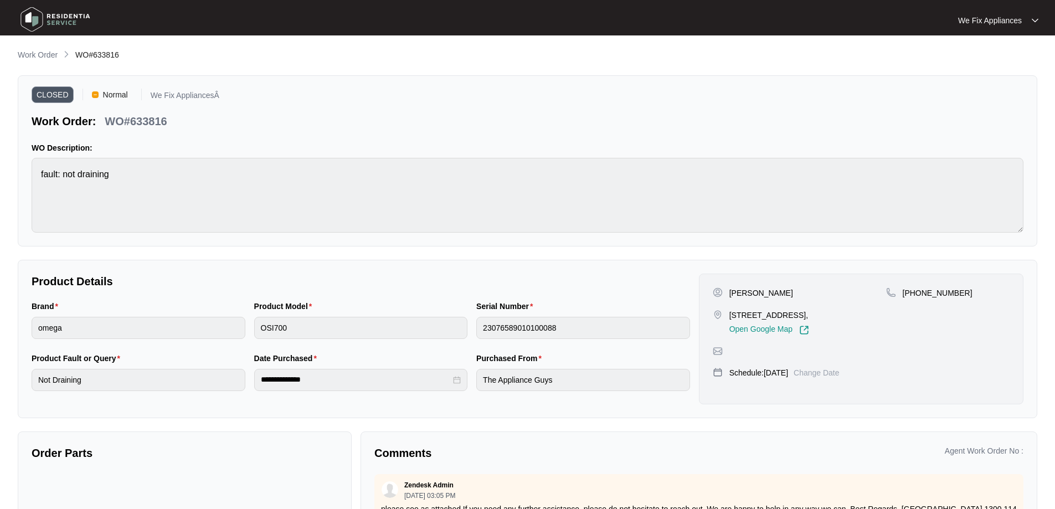
click at [40, 18] on img at bounding box center [56, 19] width 78 height 33
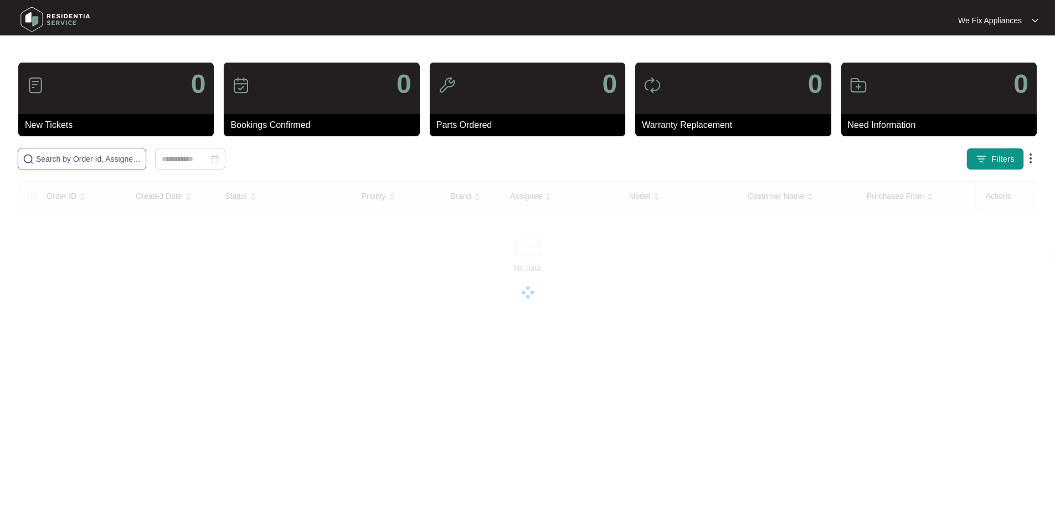
click at [76, 162] on input "text" at bounding box center [88, 159] width 105 height 12
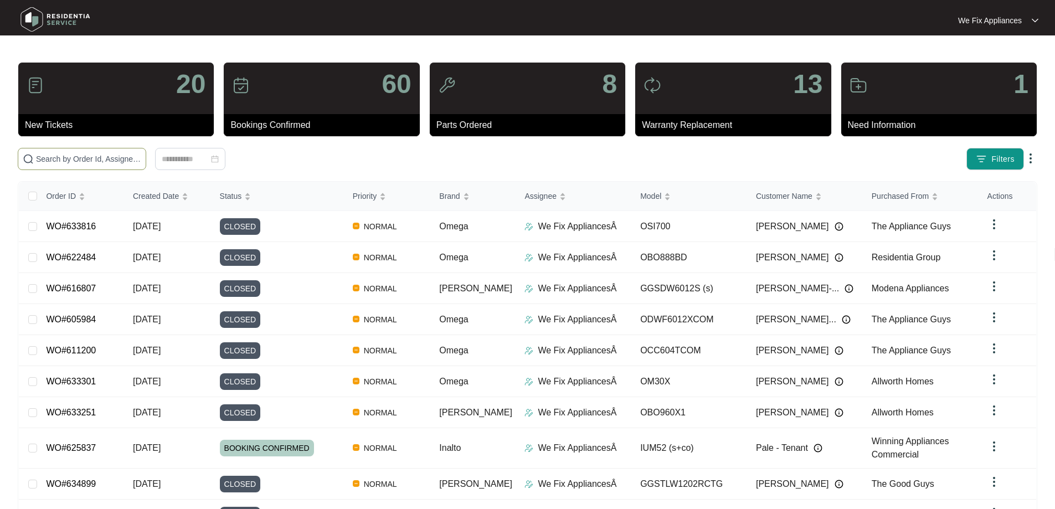
paste input "630590"
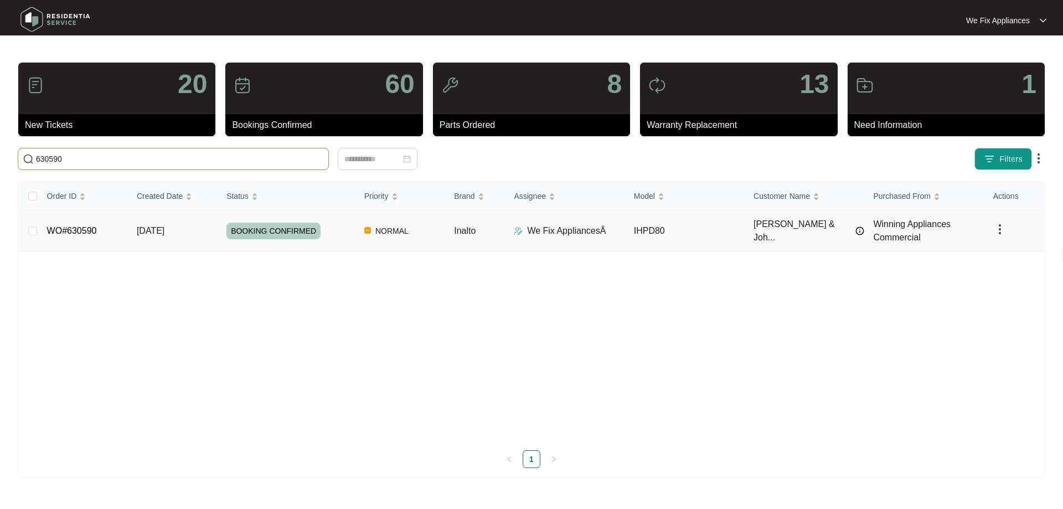
type input "630590"
click at [284, 231] on span "BOOKING CONFIRMED" at bounding box center [273, 231] width 94 height 17
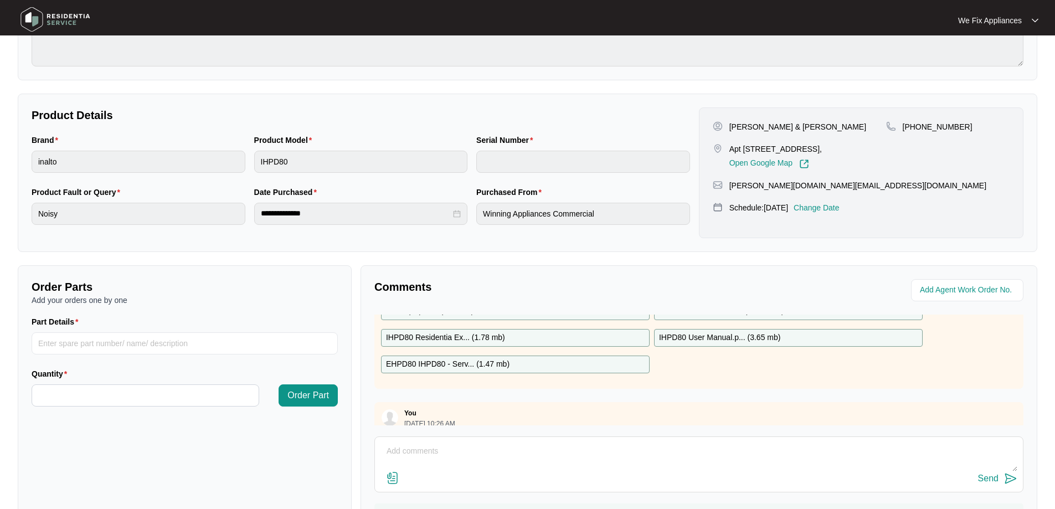
scroll to position [55, 0]
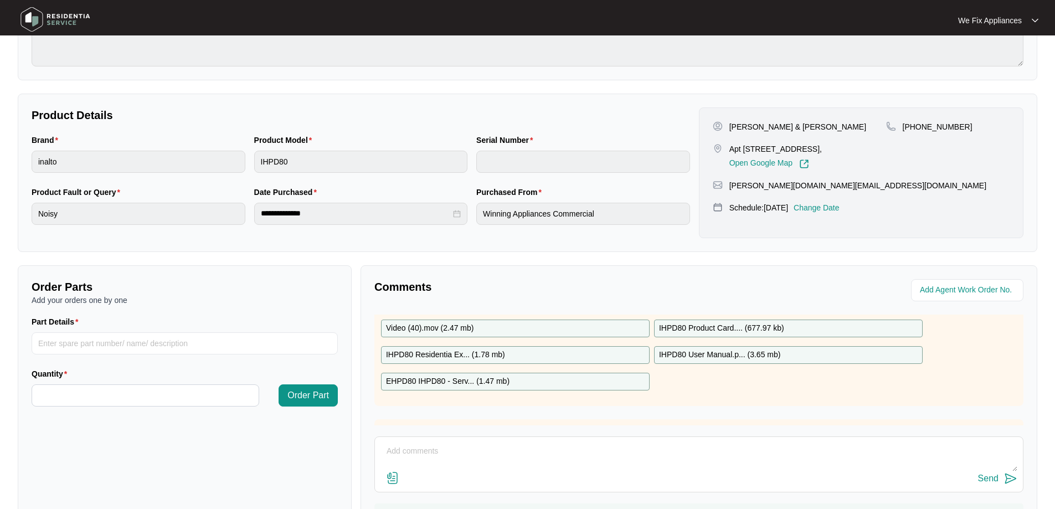
click at [458, 355] on p "IHPD80 Residentia Ex... ( 1.78 mb )" at bounding box center [445, 355] width 119 height 12
click at [92, 342] on input "Part Details" at bounding box center [185, 343] width 306 height 22
paste input "SP10338"
type input "SP10338 fan blade"
click at [115, 399] on input "Quantity" at bounding box center [145, 395] width 226 height 21
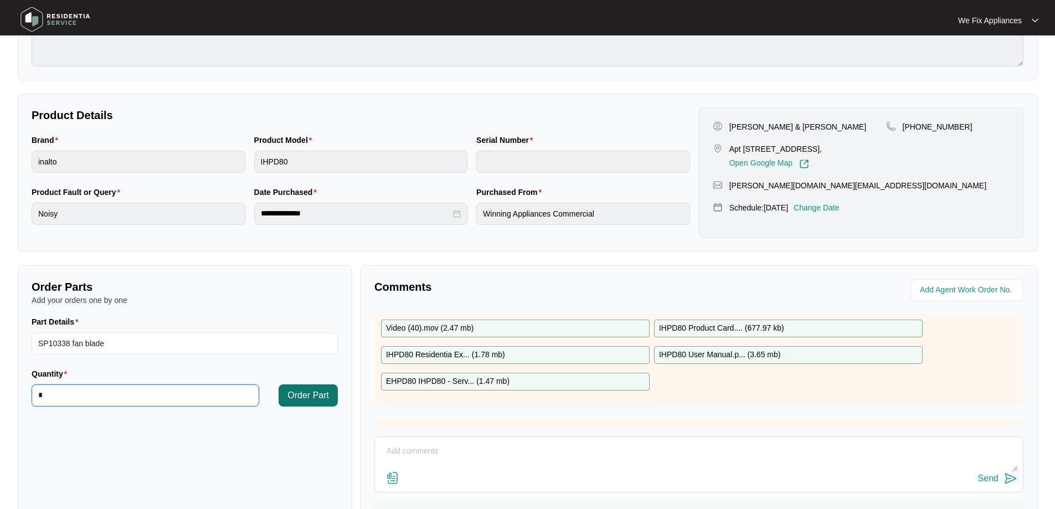
type input "*"
click at [308, 403] on button "Order Part" at bounding box center [308, 395] width 59 height 22
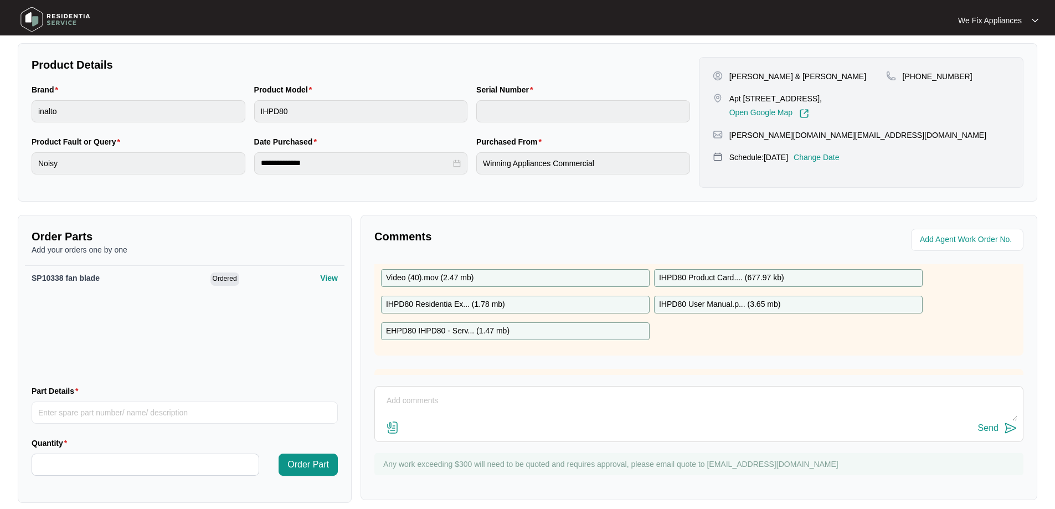
scroll to position [228, 0]
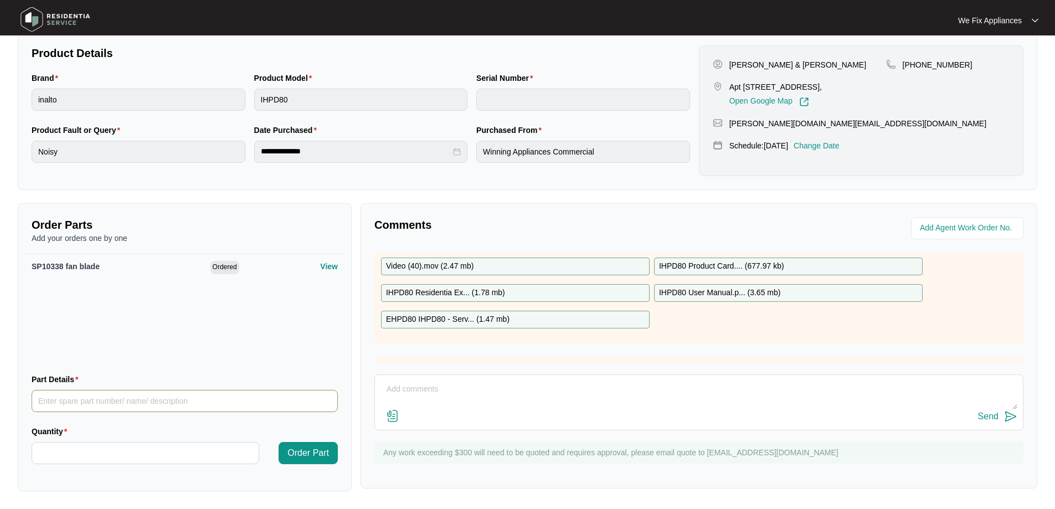
click at [111, 398] on input "Part Details" at bounding box center [185, 401] width 306 height 22
paste input "12138200004585"
type input "12138200004585 fan cover"
click at [111, 451] on input "Quantity" at bounding box center [145, 452] width 226 height 21
type input "*"
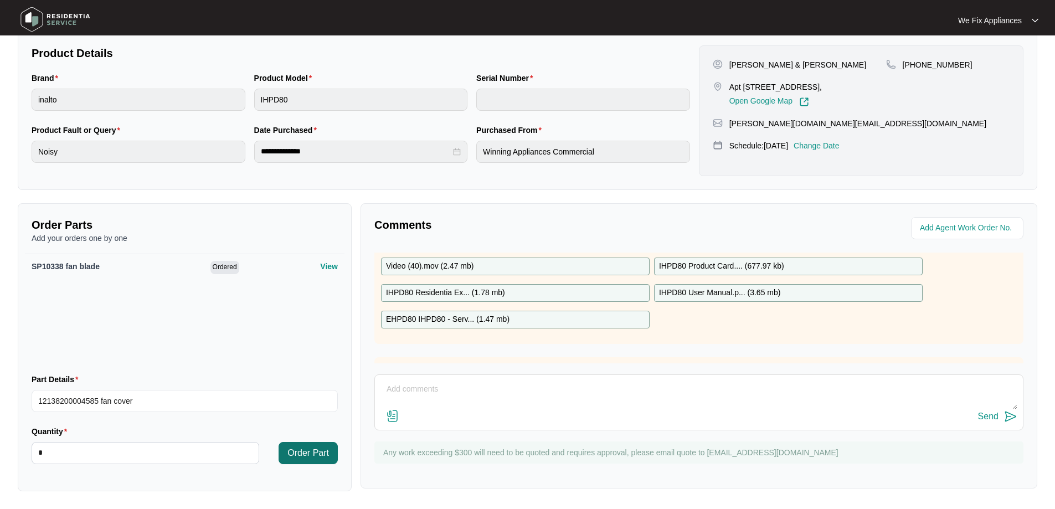
click at [318, 458] on span "Order Part" at bounding box center [308, 452] width 42 height 13
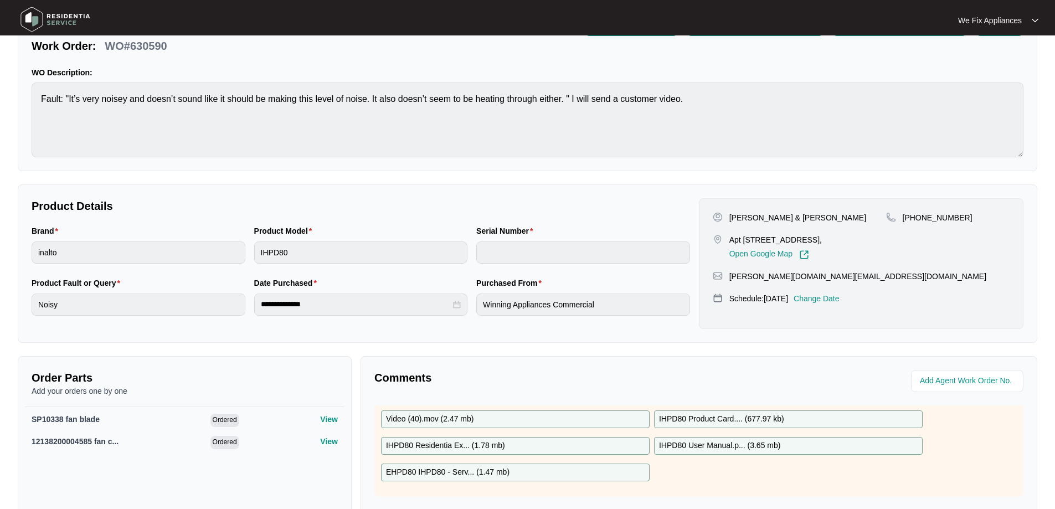
scroll to position [0, 0]
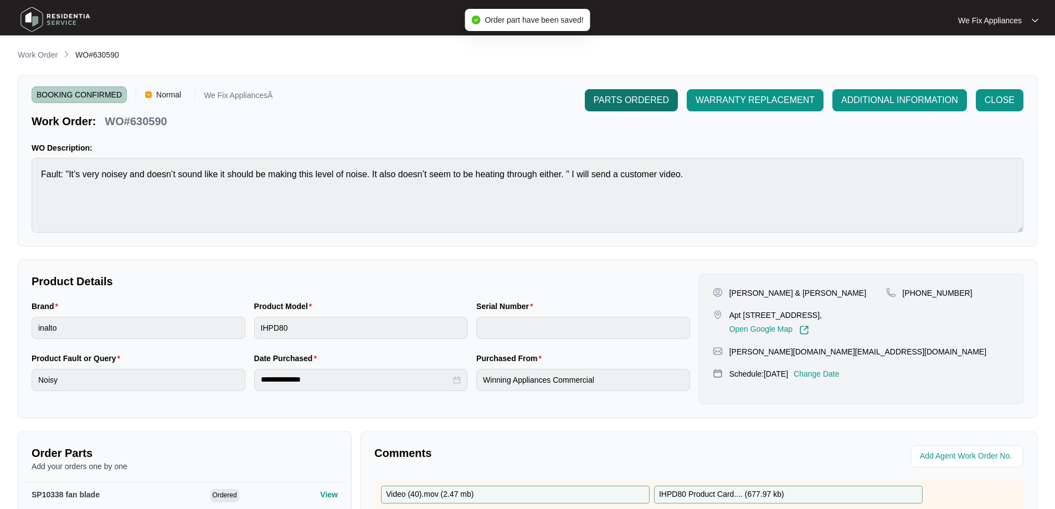
click at [633, 101] on span "PARTS ORDERED" at bounding box center [631, 100] width 75 height 13
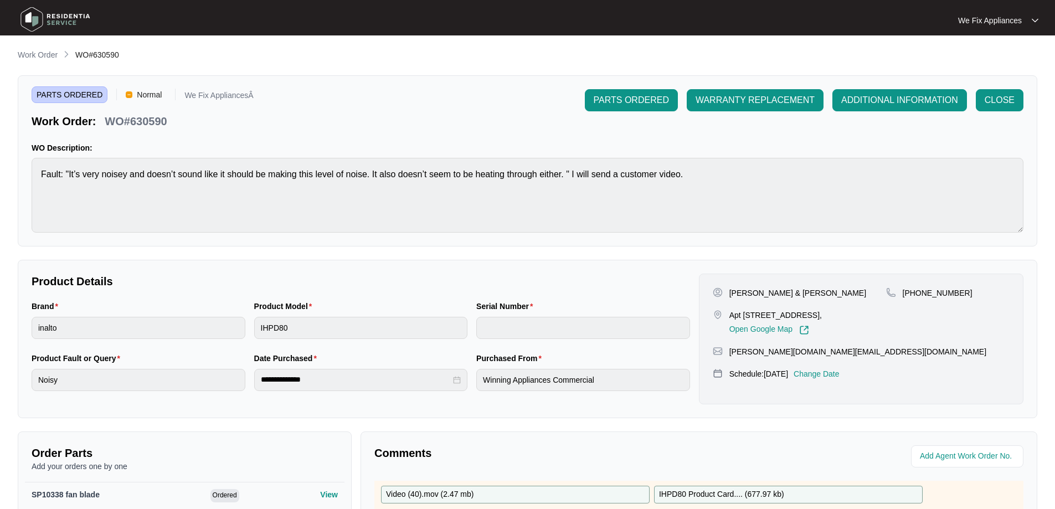
click at [58, 19] on img at bounding box center [56, 19] width 78 height 33
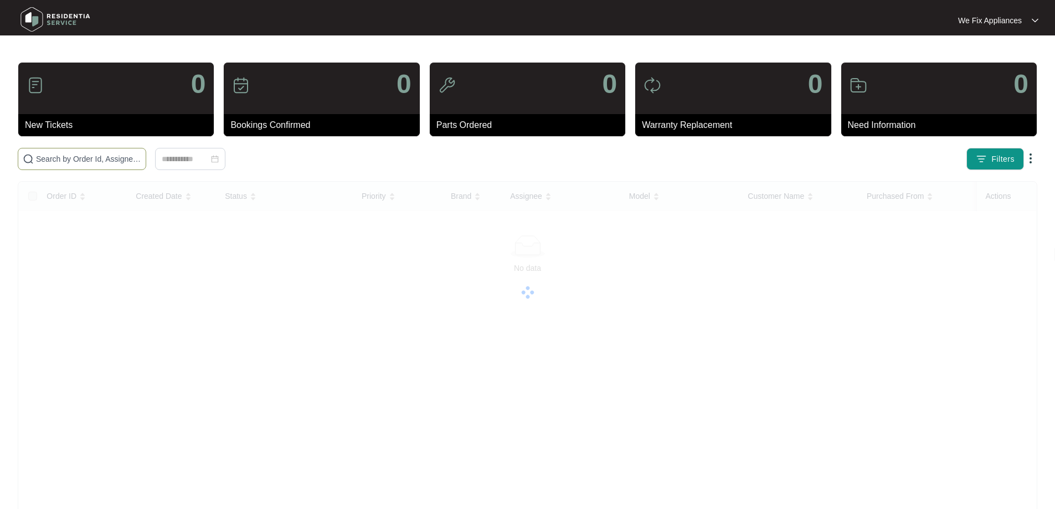
click at [105, 163] on input "text" at bounding box center [88, 159] width 105 height 12
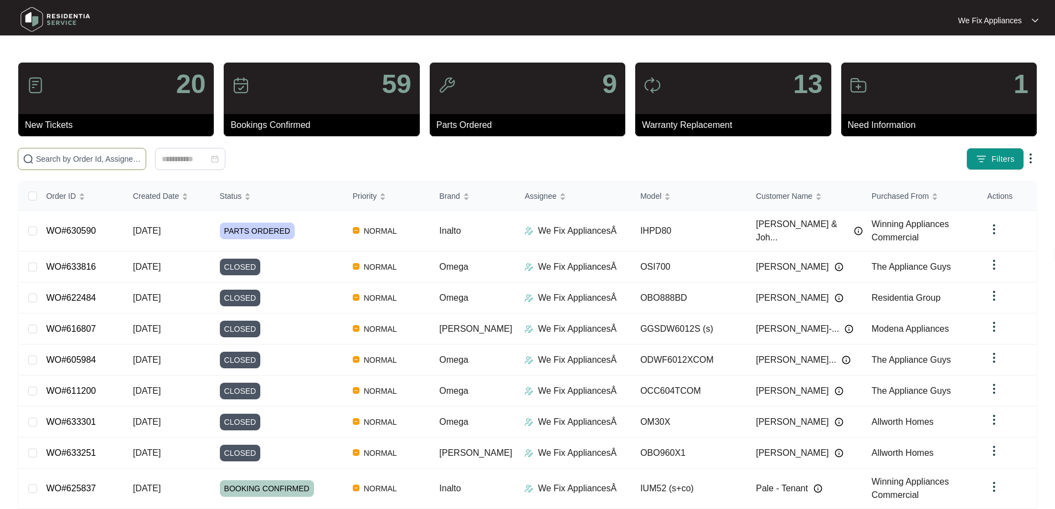
paste input "632103"
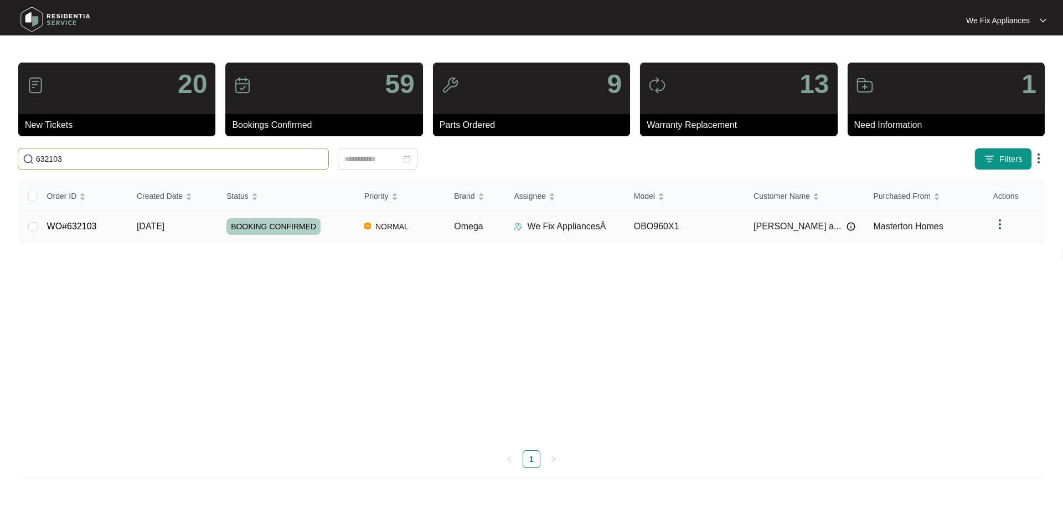
type input "632103"
click at [280, 224] on span "BOOKING CONFIRMED" at bounding box center [273, 226] width 94 height 17
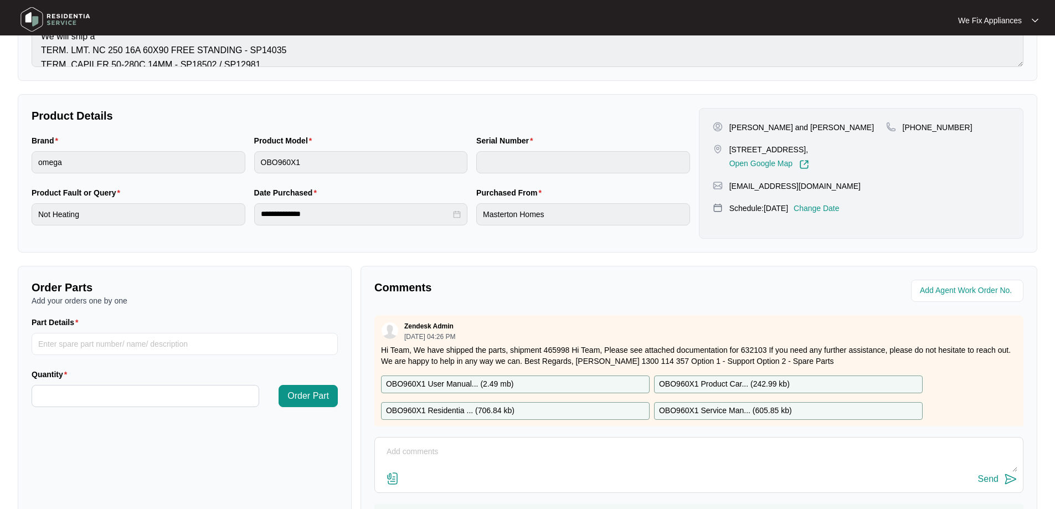
scroll to position [166, 0]
click at [476, 412] on p "OBO960X1 Residentia ... ( 706.84 kb )" at bounding box center [450, 410] width 128 height 12
click at [162, 343] on input "Part Details" at bounding box center [185, 343] width 306 height 22
paste input "SP18511"
type input "SP18511"
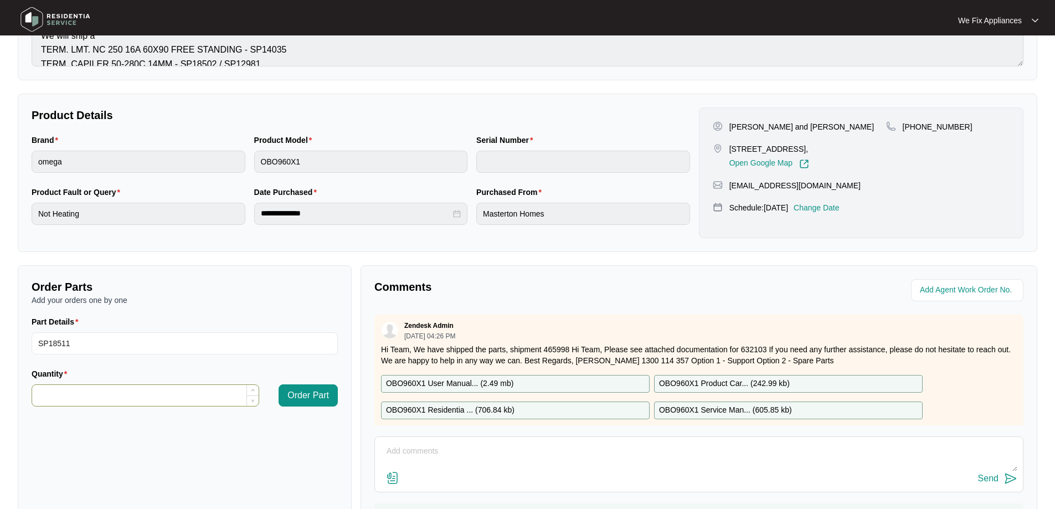
click at [125, 397] on input "Quantity" at bounding box center [145, 395] width 226 height 21
type input "*"
click at [301, 393] on span "Order Part" at bounding box center [308, 395] width 42 height 13
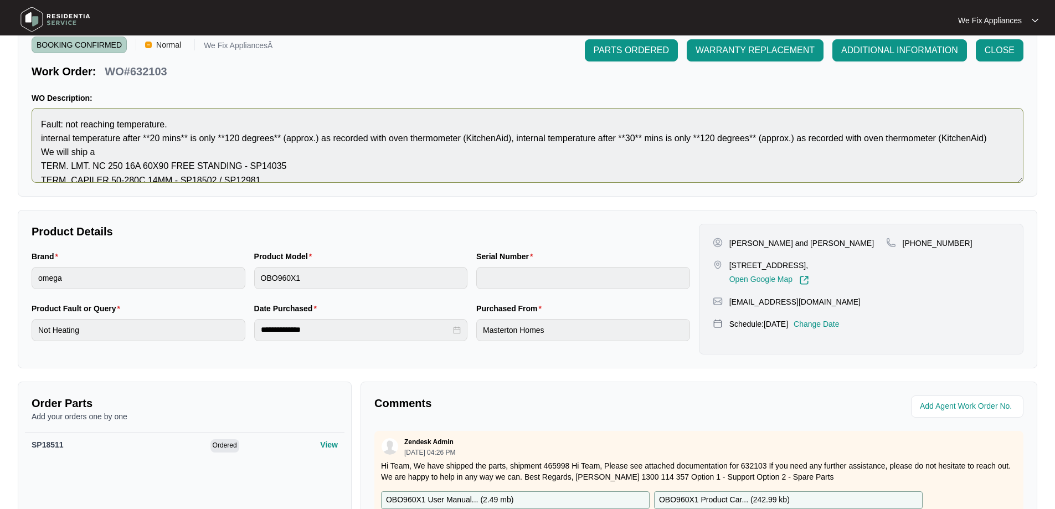
scroll to position [0, 0]
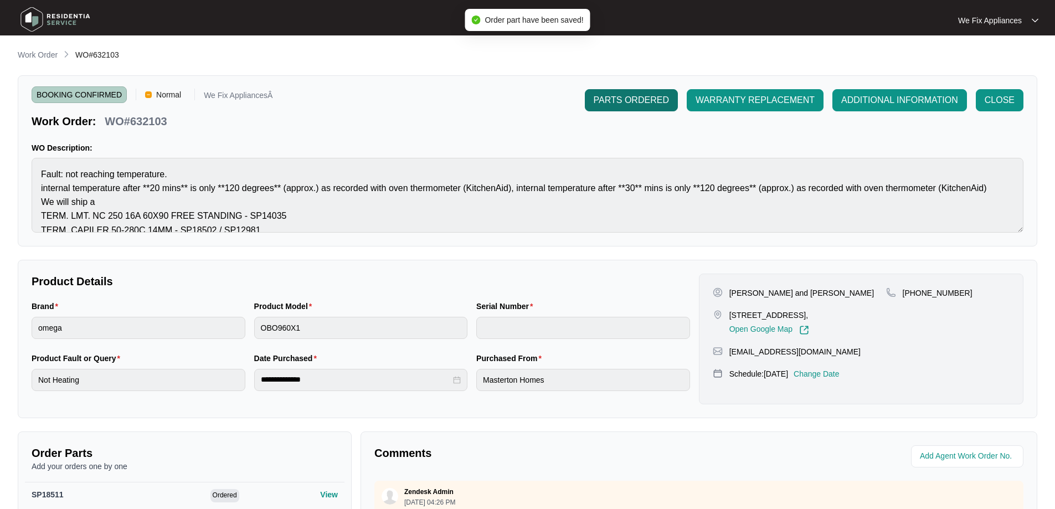
click at [637, 97] on span "PARTS ORDERED" at bounding box center [631, 100] width 75 height 13
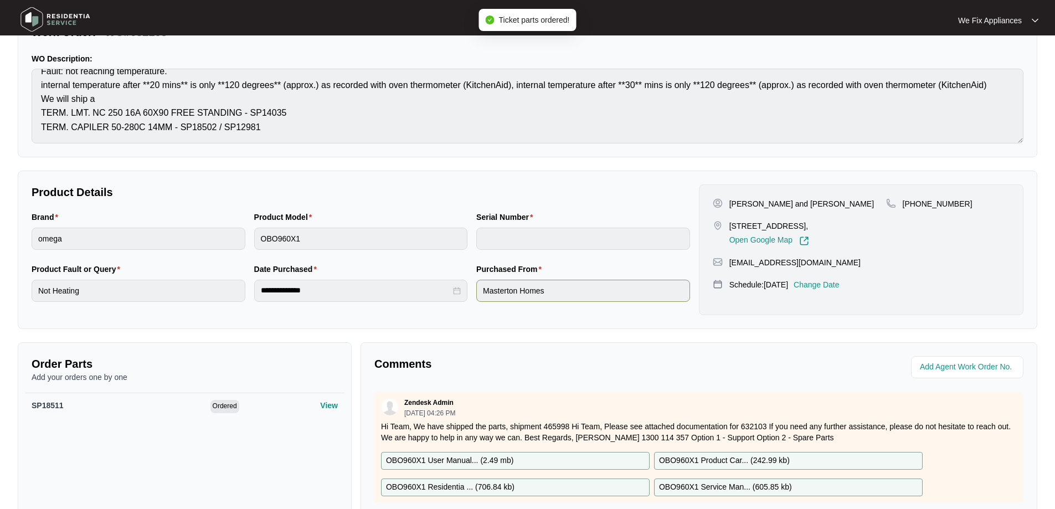
scroll to position [228, 0]
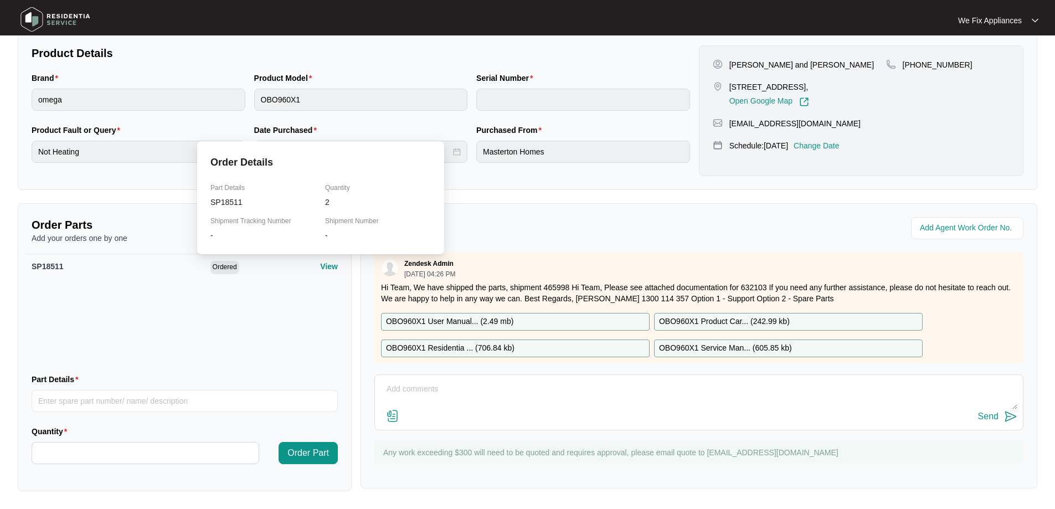
click at [320, 270] on p "View" at bounding box center [329, 266] width 18 height 11
click at [294, 317] on div "SP18511 Ordered View" at bounding box center [184, 309] width 319 height 111
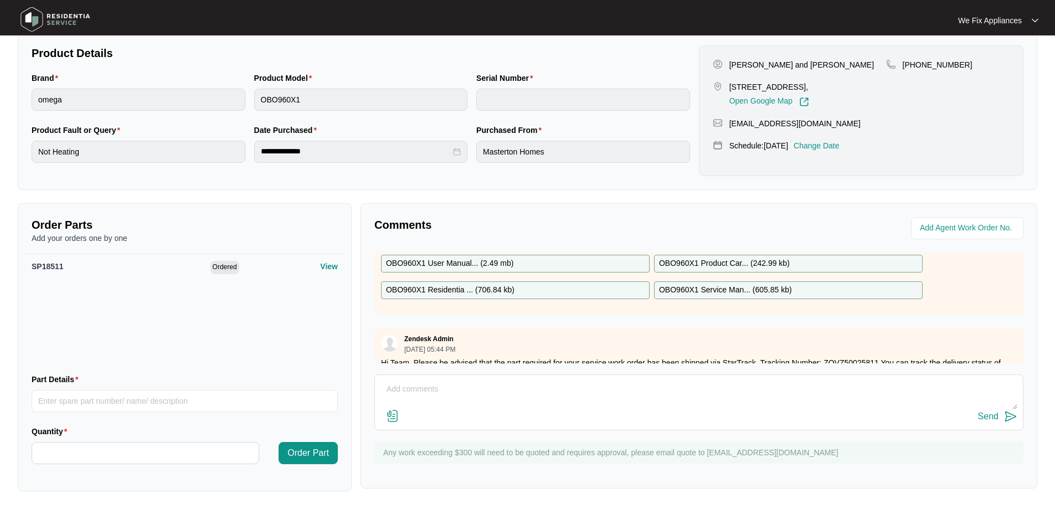
scroll to position [100, 0]
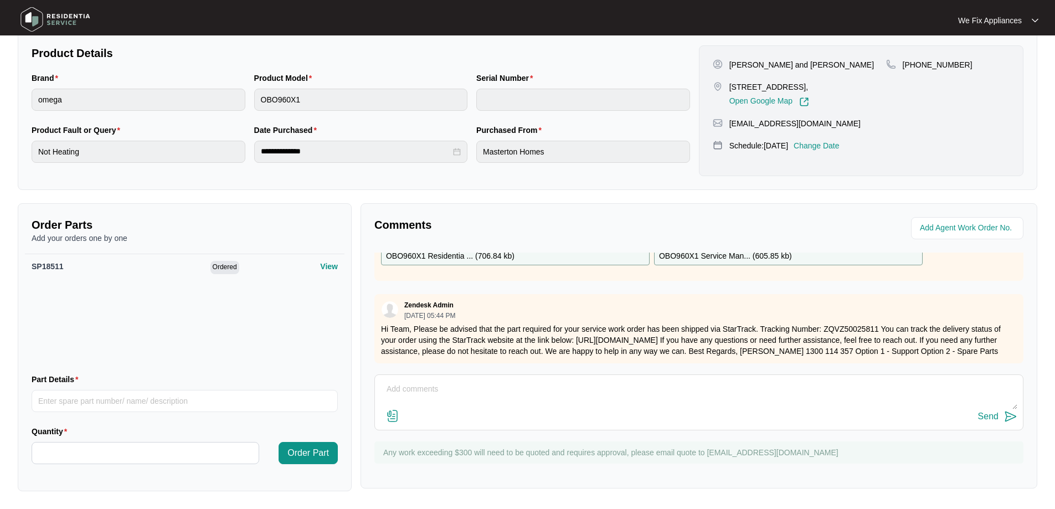
click at [43, 16] on img at bounding box center [56, 19] width 78 height 33
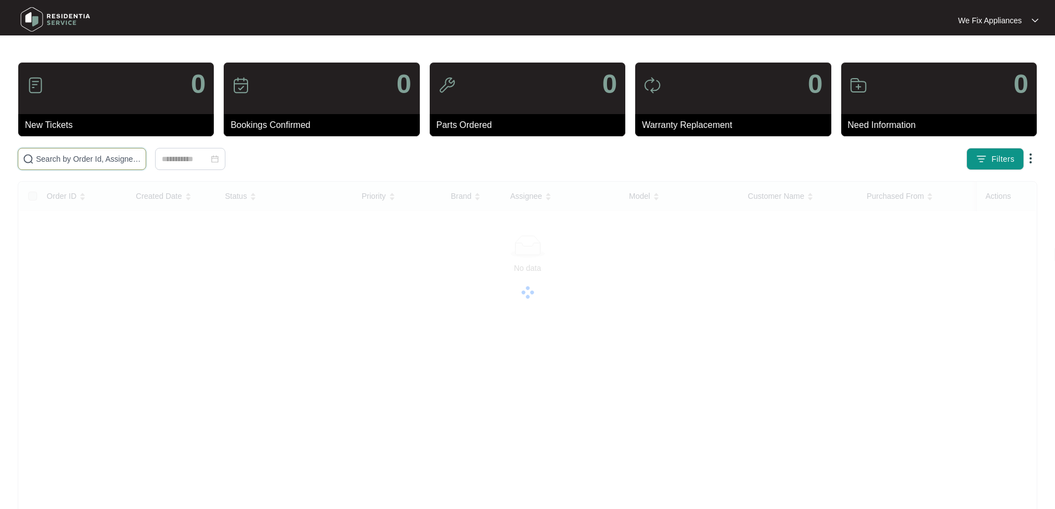
click at [49, 159] on input "text" at bounding box center [88, 159] width 105 height 12
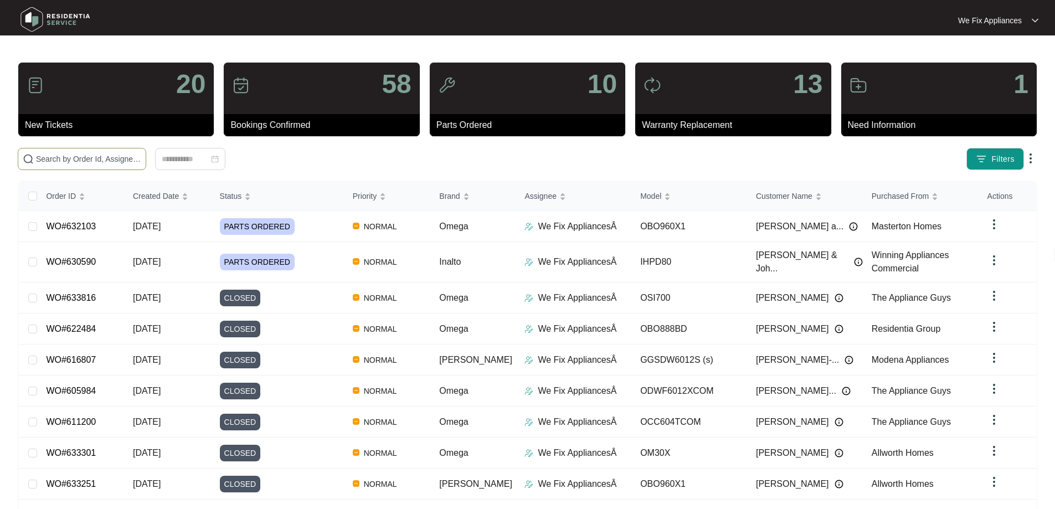
paste input "633284"
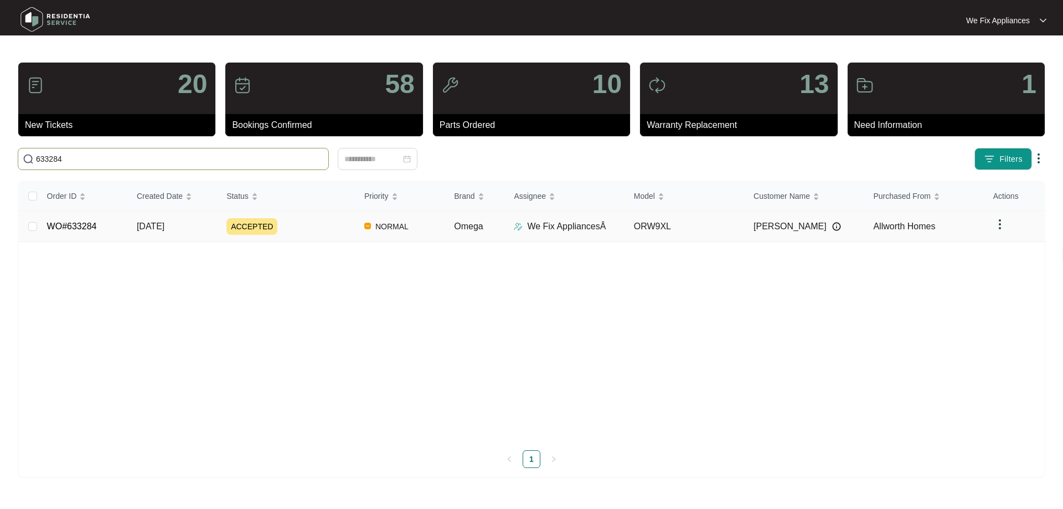
type input "633284"
click at [256, 224] on span "ACCEPTED" at bounding box center [251, 226] width 51 height 17
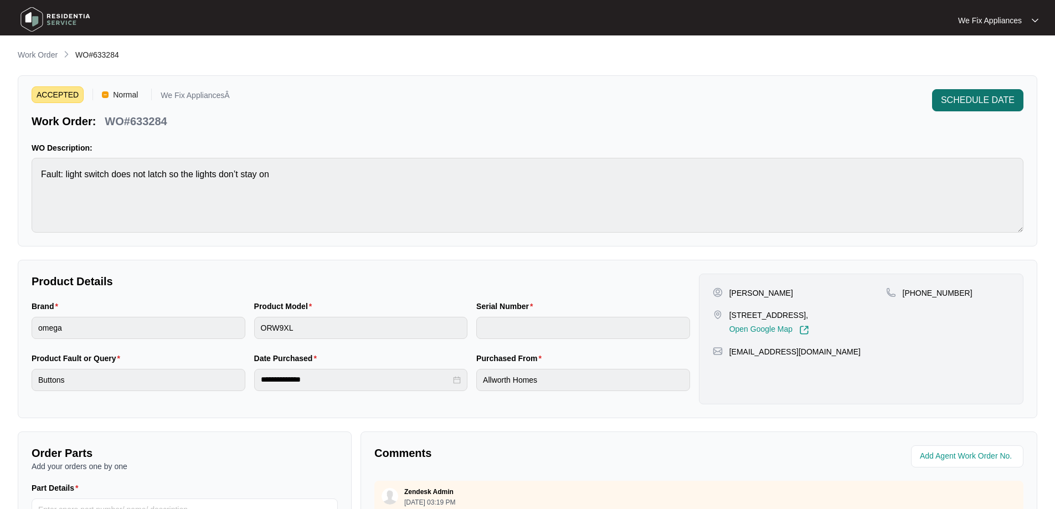
click at [989, 99] on span "SCHEDULE DATE" at bounding box center [978, 100] width 74 height 13
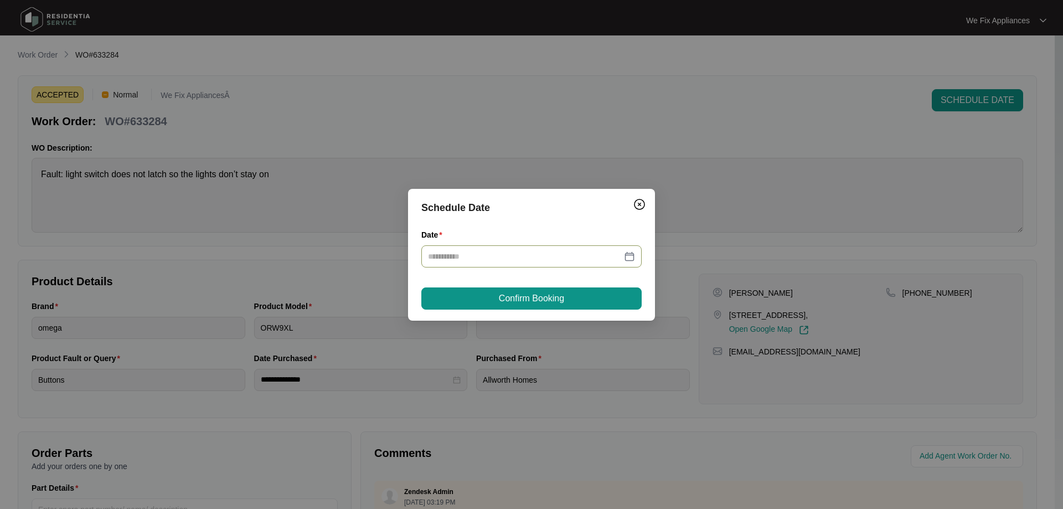
click at [628, 257] on div at bounding box center [531, 256] width 207 height 12
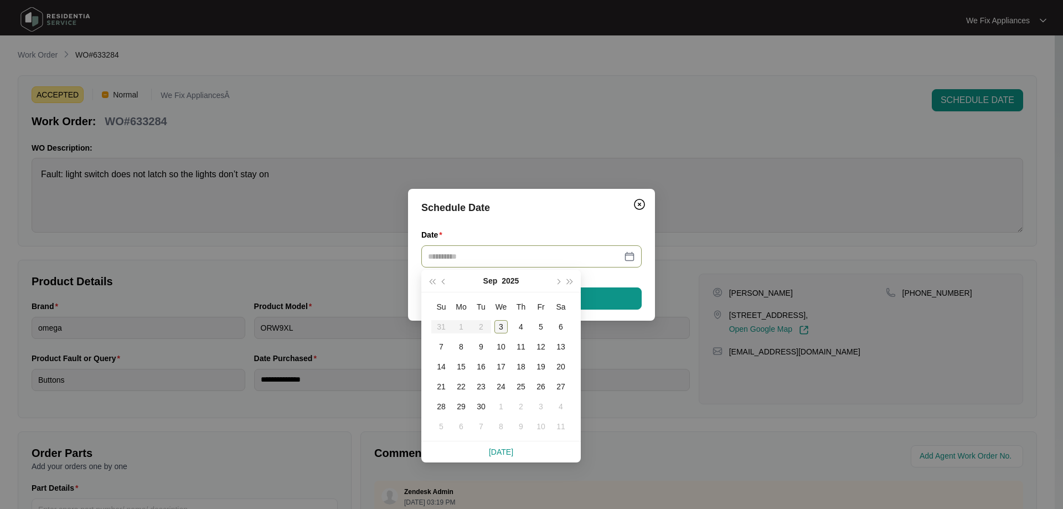
click at [501, 328] on div "3" at bounding box center [500, 326] width 13 height 13
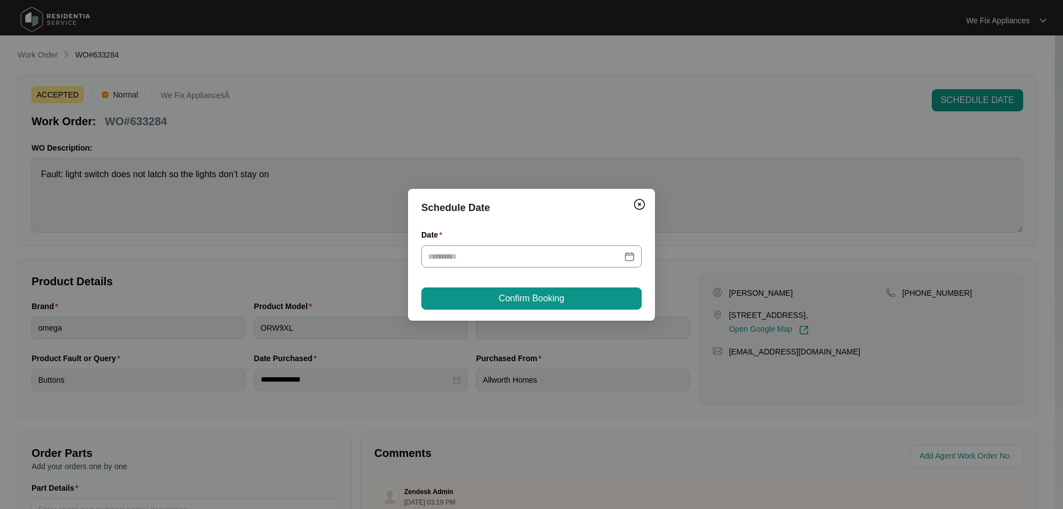
type input "**********"
click at [565, 293] on button "Confirm Booking" at bounding box center [531, 298] width 220 height 22
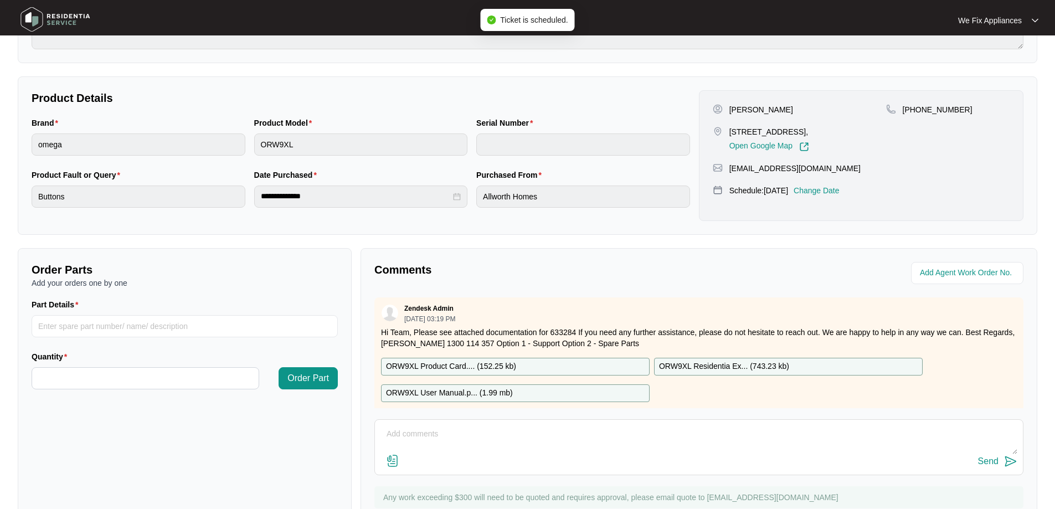
scroll to position [221, 0]
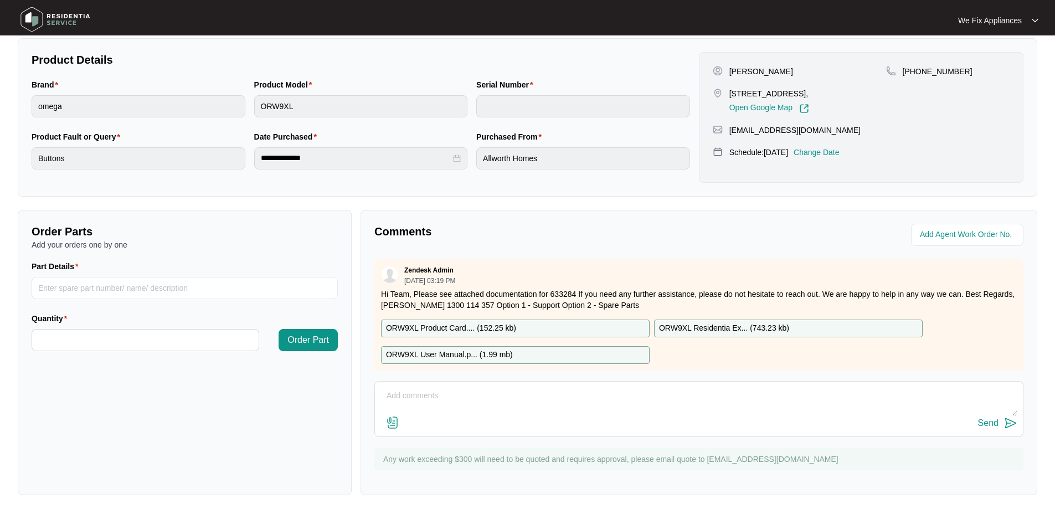
click at [740, 325] on p "ORW9XL Residentia Ex... ( 743.23 kb )" at bounding box center [724, 328] width 130 height 12
click at [136, 288] on input "Part Details" at bounding box center [185, 288] width 306 height 22
paste input "SP18778"
type input "SP18778 switch assembly"
click at [167, 347] on input "Quantity" at bounding box center [145, 339] width 226 height 21
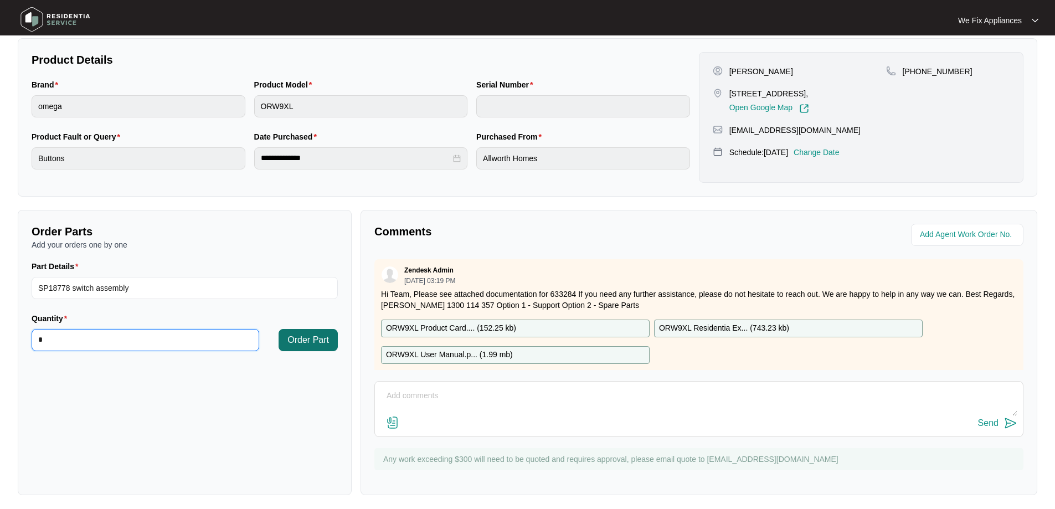
type input "*"
click at [305, 338] on span "Order Part" at bounding box center [308, 339] width 42 height 13
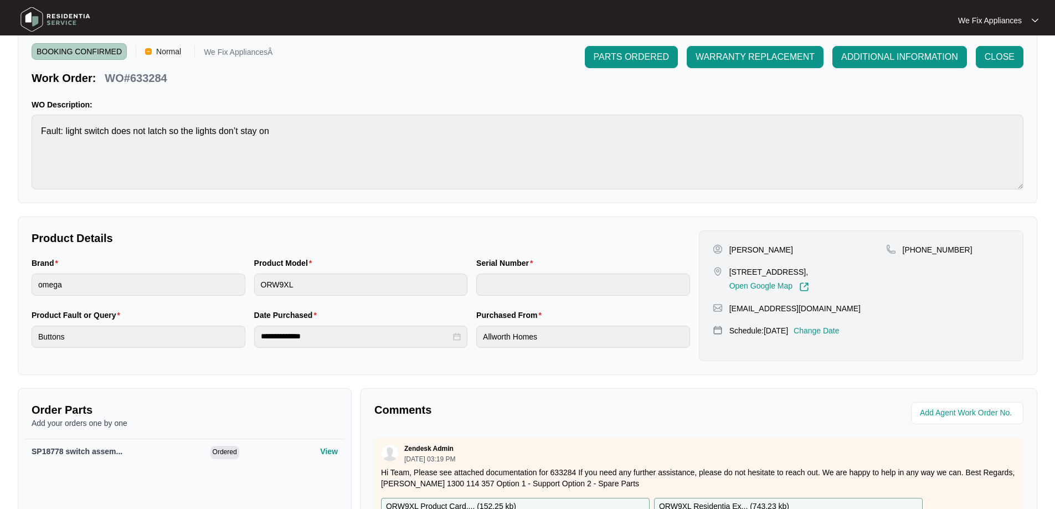
scroll to position [0, 0]
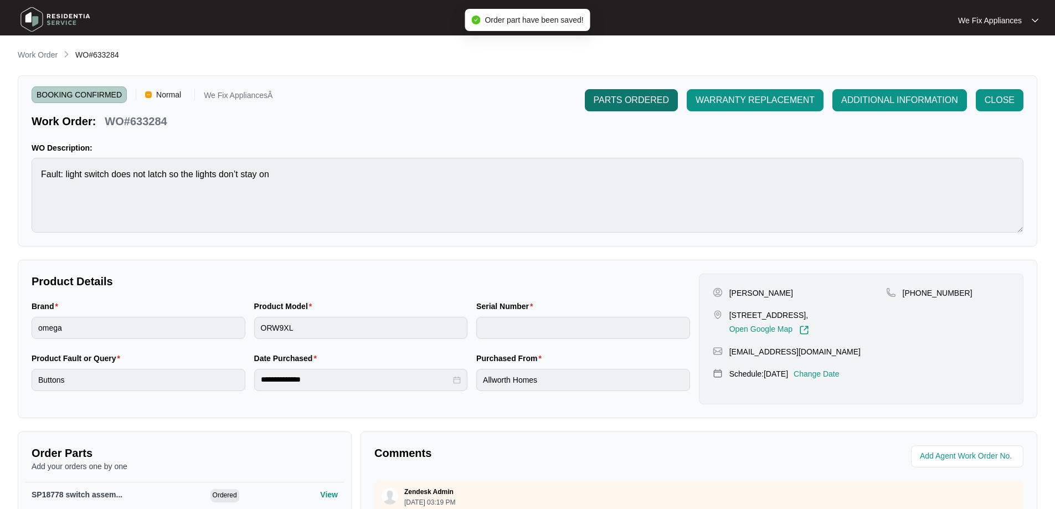
click at [637, 98] on span "PARTS ORDERED" at bounding box center [631, 100] width 75 height 13
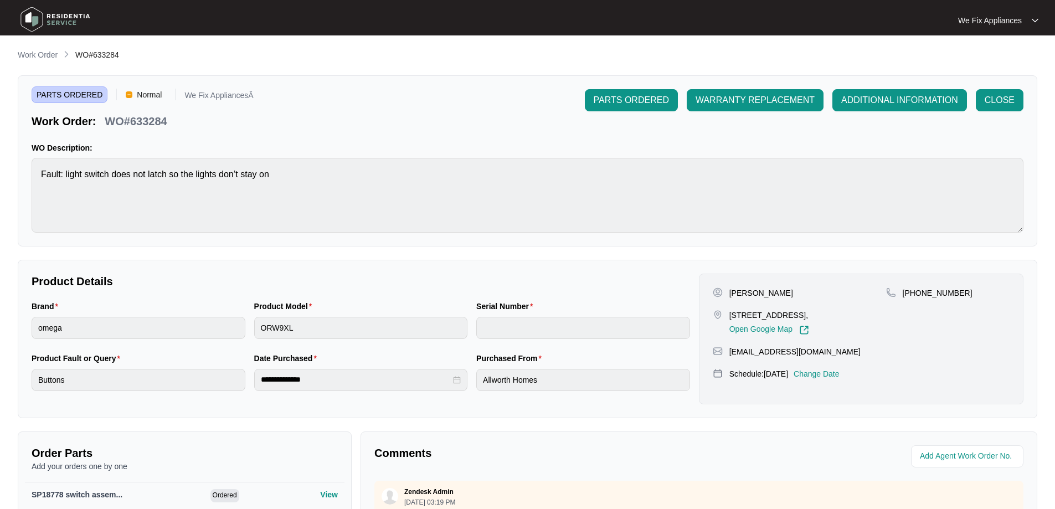
click at [46, 22] on img at bounding box center [56, 19] width 78 height 33
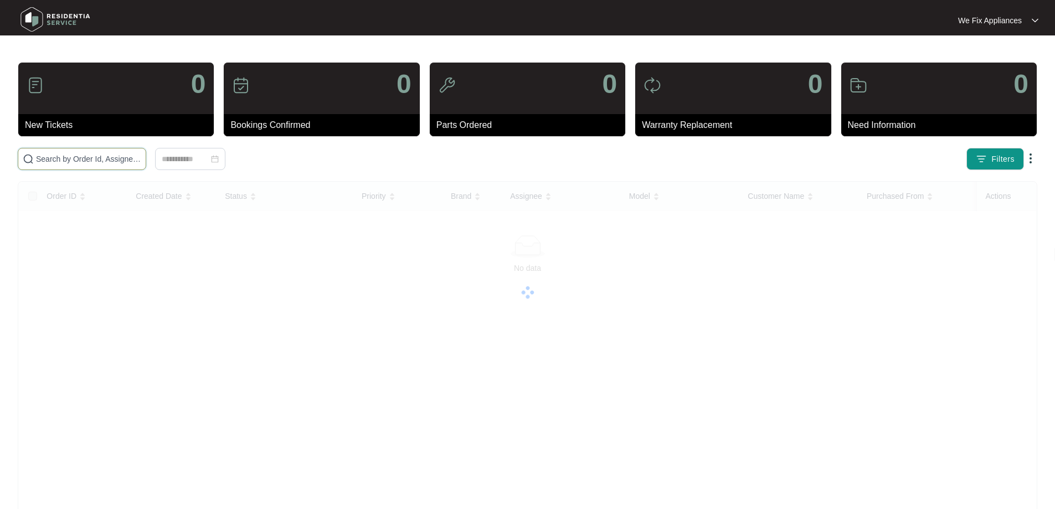
click at [71, 158] on input "text" at bounding box center [88, 159] width 105 height 12
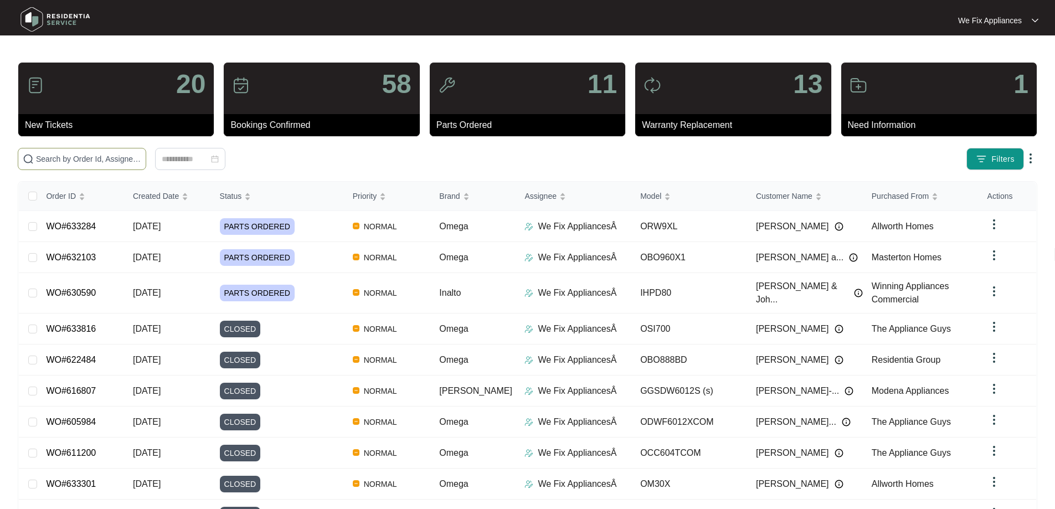
paste input "633701"
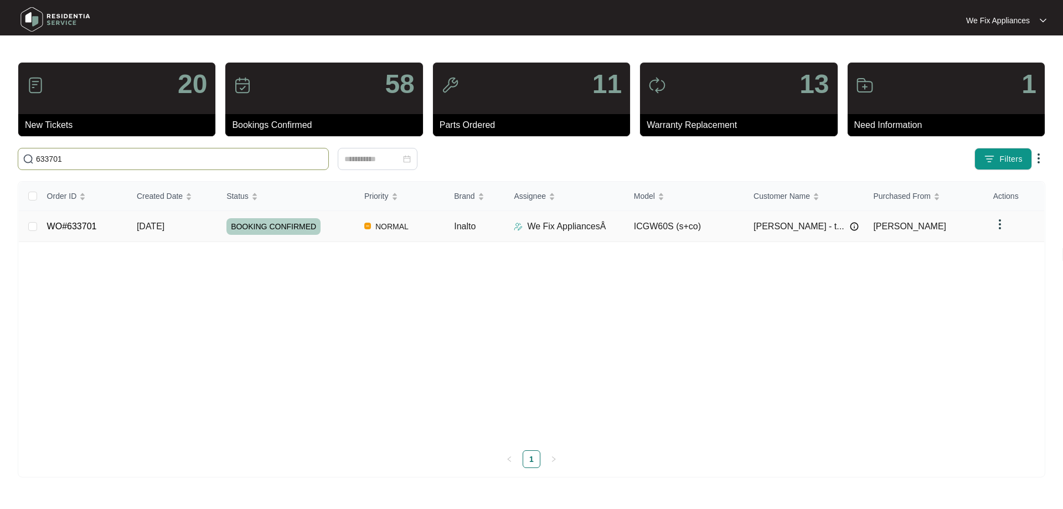
type input "633701"
click at [265, 228] on span "BOOKING CONFIRMED" at bounding box center [273, 226] width 94 height 17
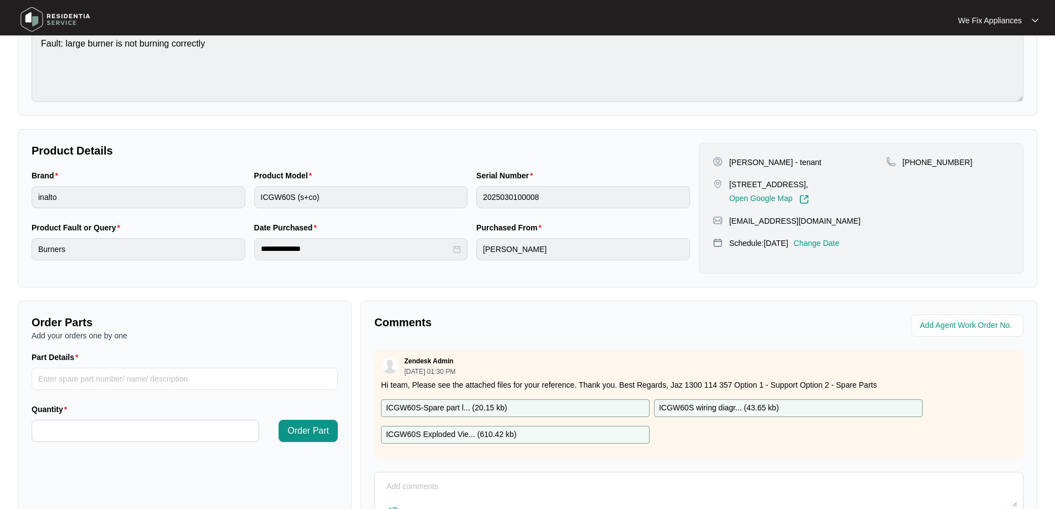
scroll to position [166, 0]
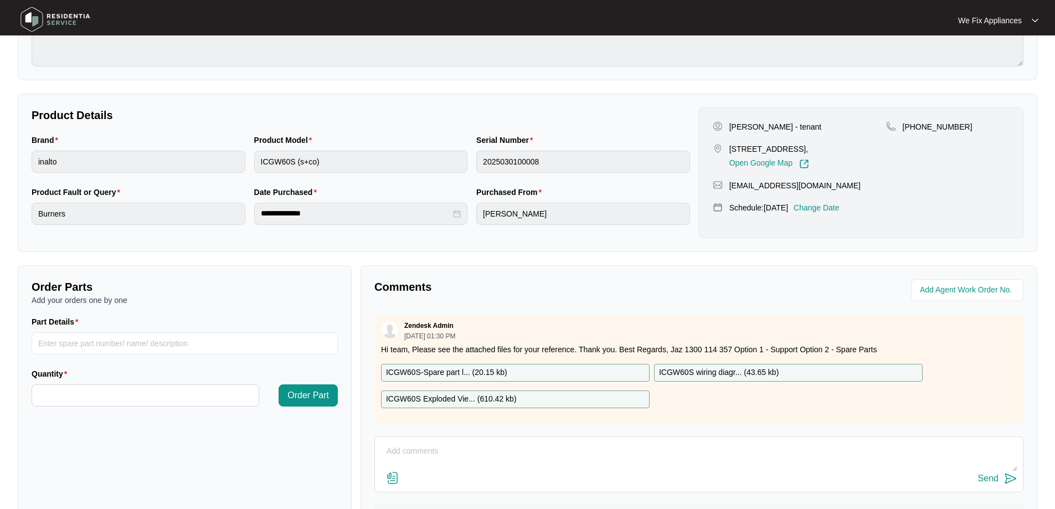
click at [462, 398] on p "ICGW60S Exploded Vie... ( 610.42 kb )" at bounding box center [451, 399] width 131 height 12
click at [119, 343] on input "Part Details" at bounding box center [185, 343] width 306 height 22
paste input "SP10085"
type input "SP10085 burner crown/spreader"
click at [152, 401] on input "Quantity" at bounding box center [145, 395] width 226 height 21
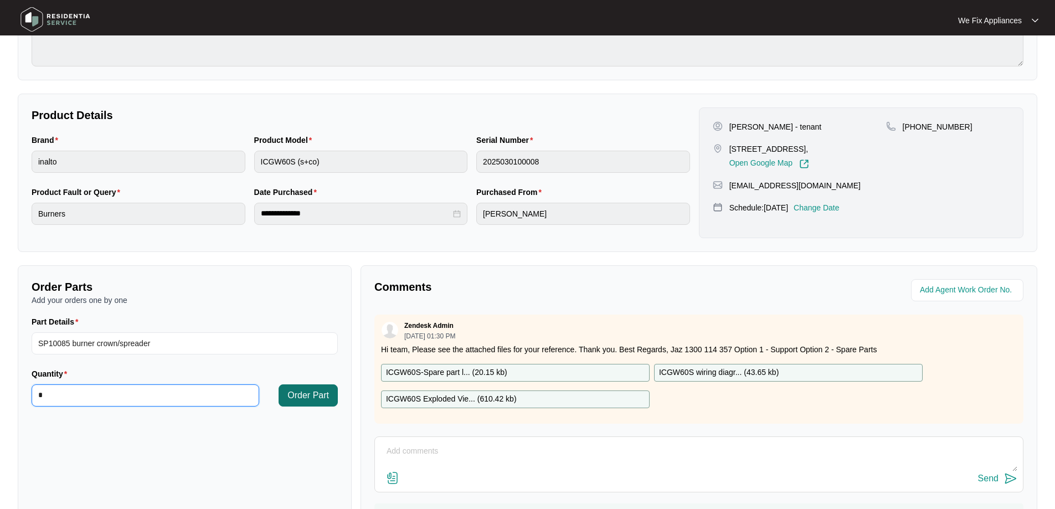
type input "*"
click at [316, 392] on span "Order Part" at bounding box center [308, 395] width 42 height 13
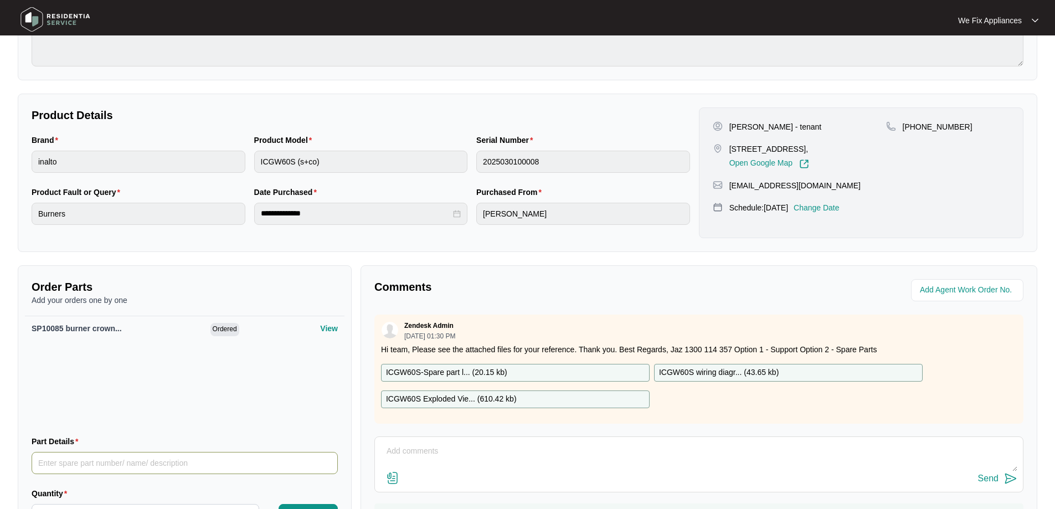
click at [115, 466] on input "Part Details" at bounding box center [185, 463] width 306 height 22
paste input "SP12416"
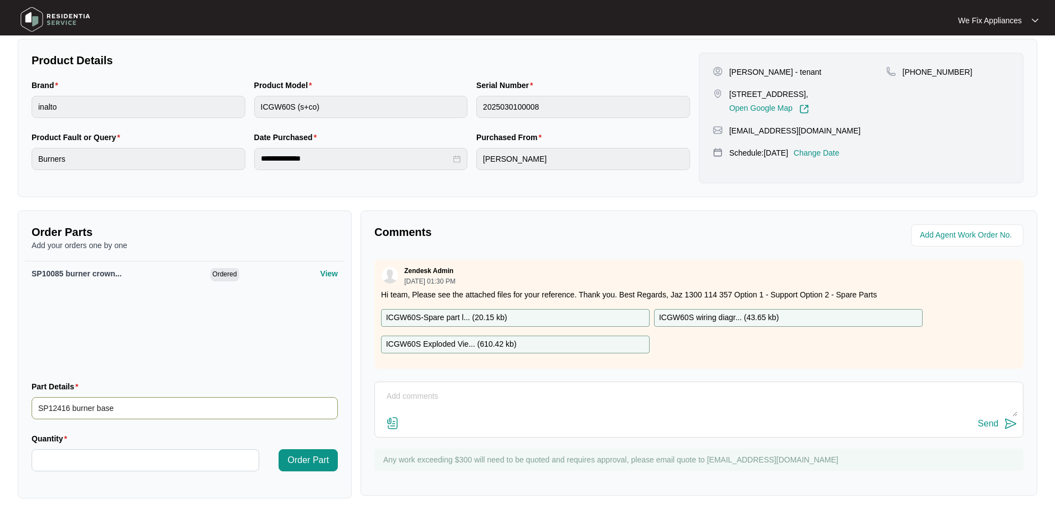
scroll to position [228, 0]
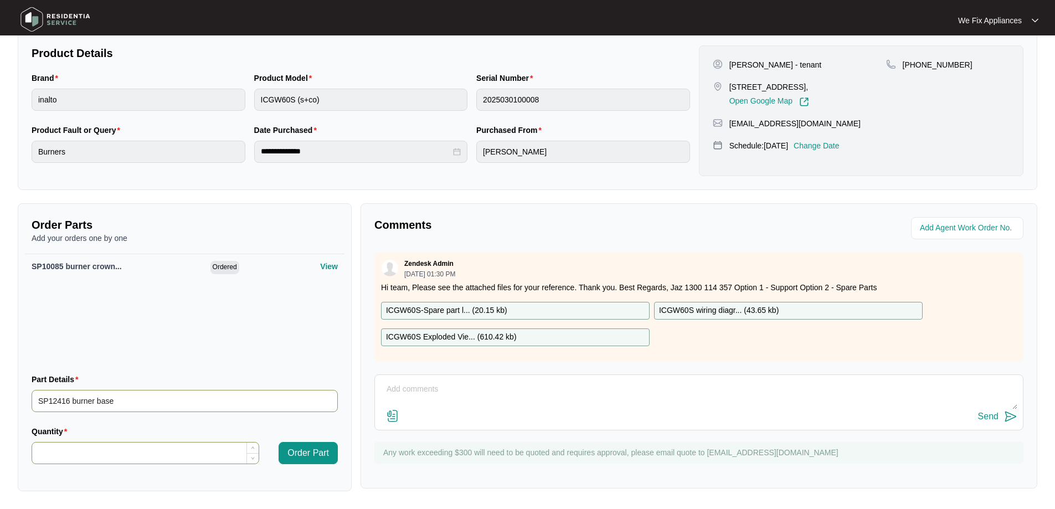
type input "SP12416 burner base"
click at [122, 449] on input "Quantity" at bounding box center [145, 452] width 226 height 21
type input "*"
click at [313, 452] on span "Order Part" at bounding box center [308, 452] width 42 height 13
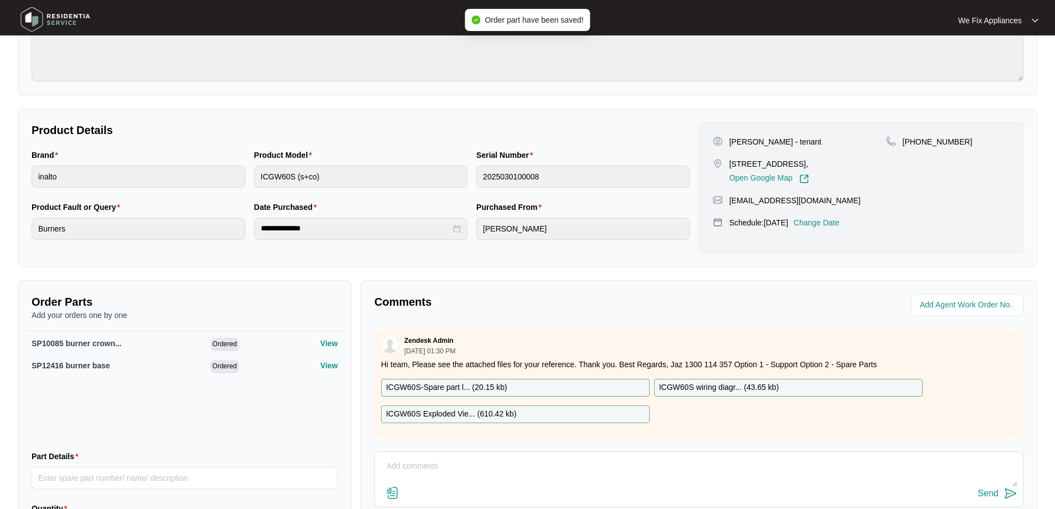
scroll to position [0, 0]
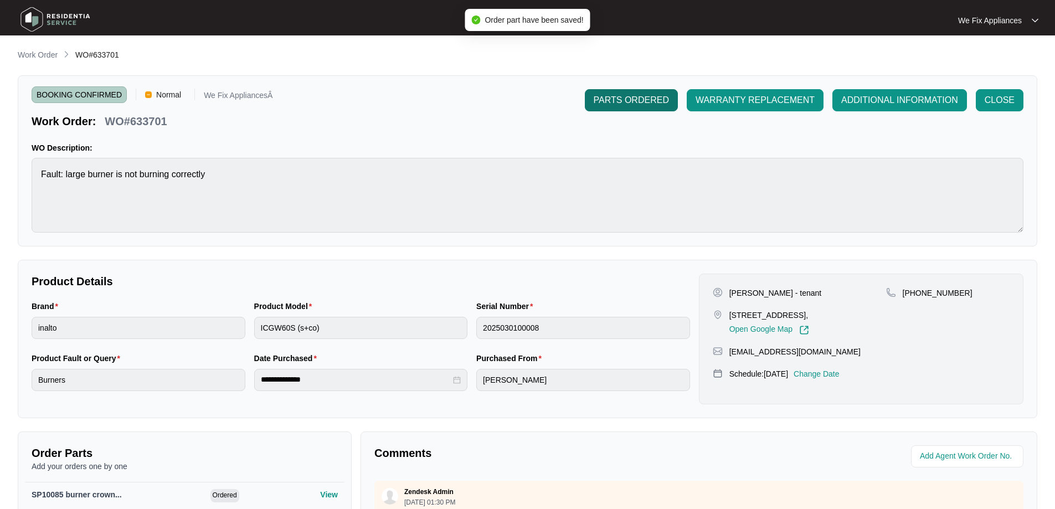
click at [637, 98] on span "PARTS ORDERED" at bounding box center [631, 100] width 75 height 13
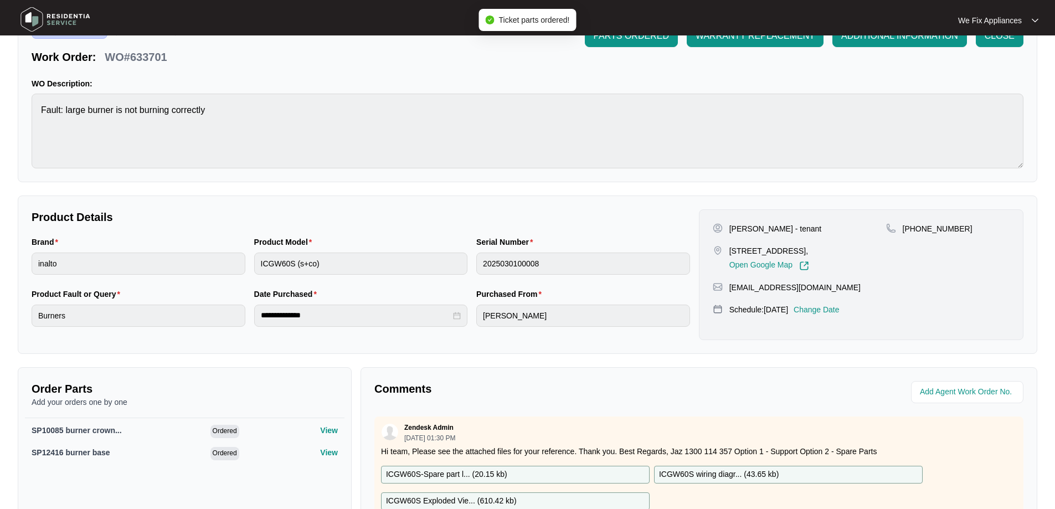
scroll to position [221, 0]
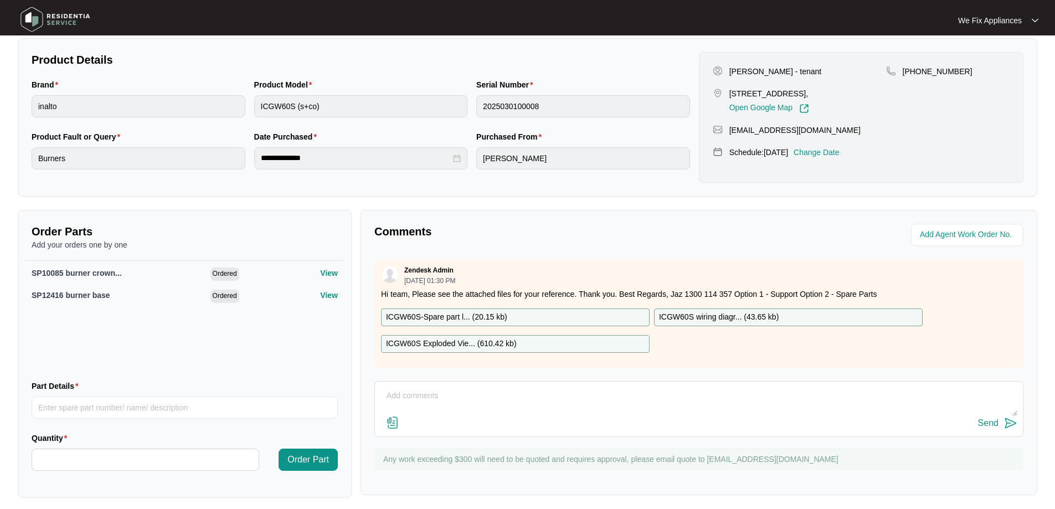
click at [45, 20] on img at bounding box center [56, 19] width 78 height 33
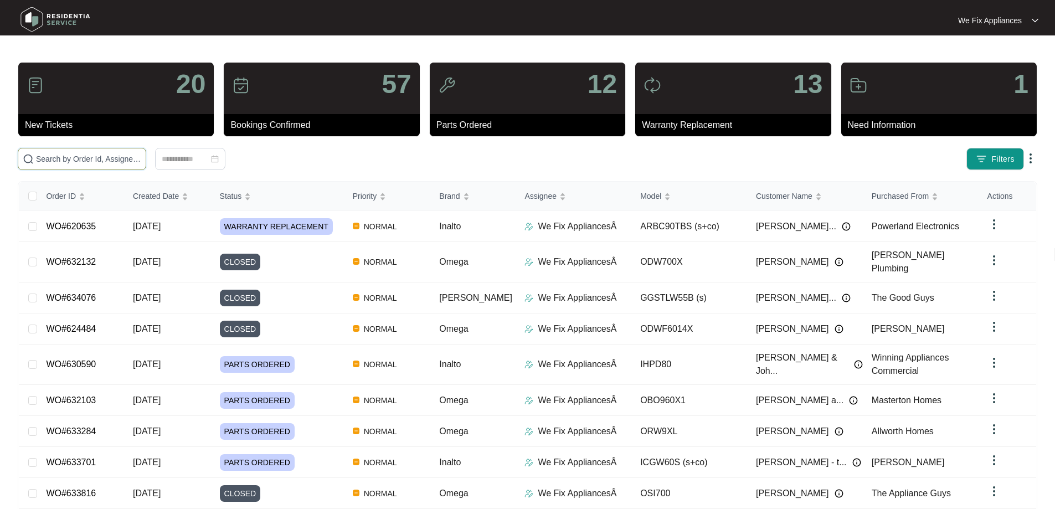
click at [82, 157] on input "text" at bounding box center [88, 159] width 105 height 12
paste input "633620"
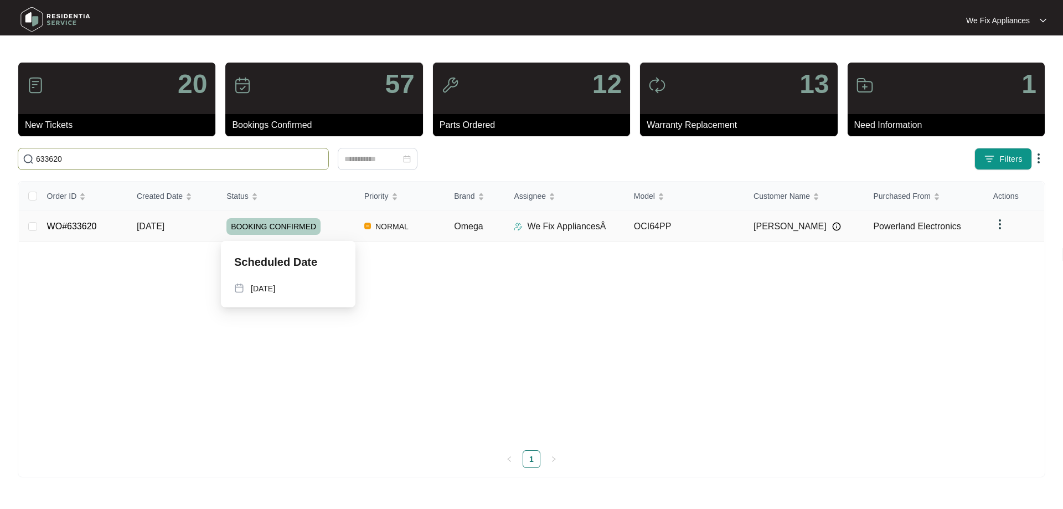
type input "633620"
click at [278, 225] on span "BOOKING CONFIRMED" at bounding box center [273, 226] width 94 height 17
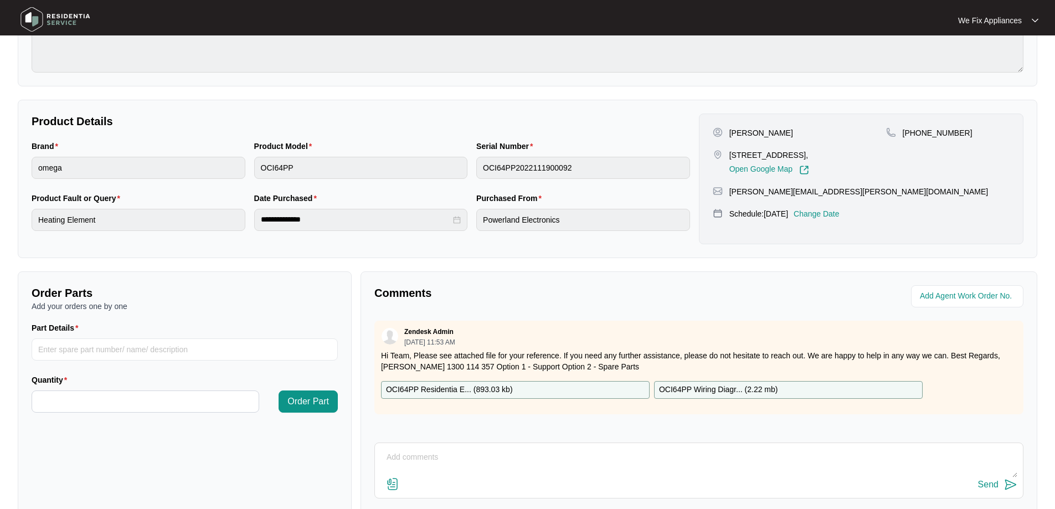
scroll to position [166, 0]
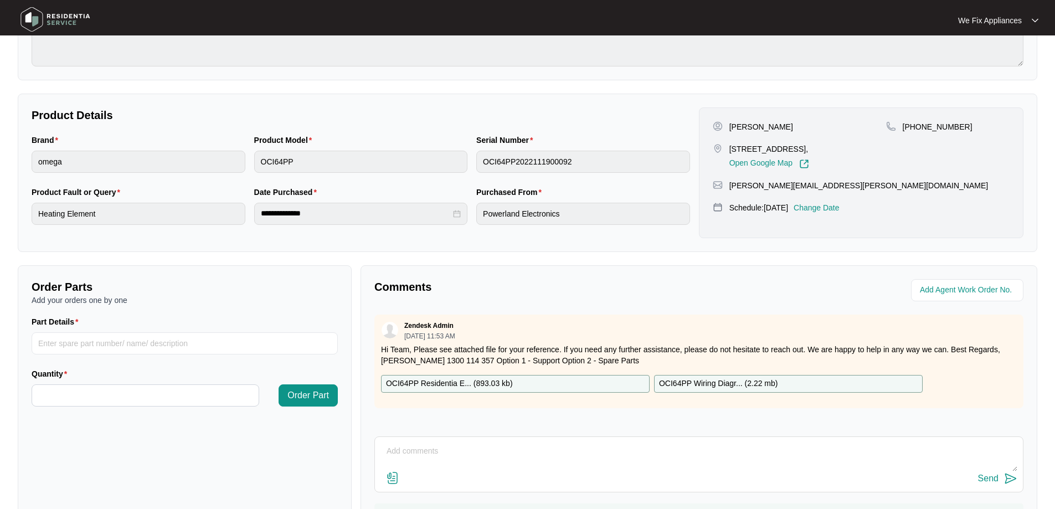
click at [465, 387] on p "OCI64PP Residentia E... ( 893.03 kb )" at bounding box center [449, 384] width 127 height 12
click at [54, 17] on img at bounding box center [56, 19] width 78 height 33
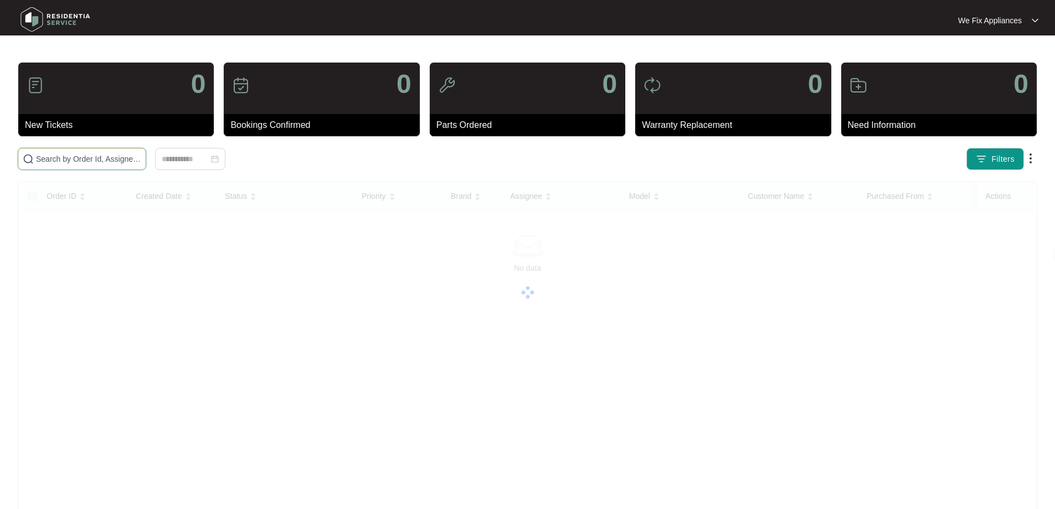
click at [78, 163] on input "text" at bounding box center [88, 159] width 105 height 12
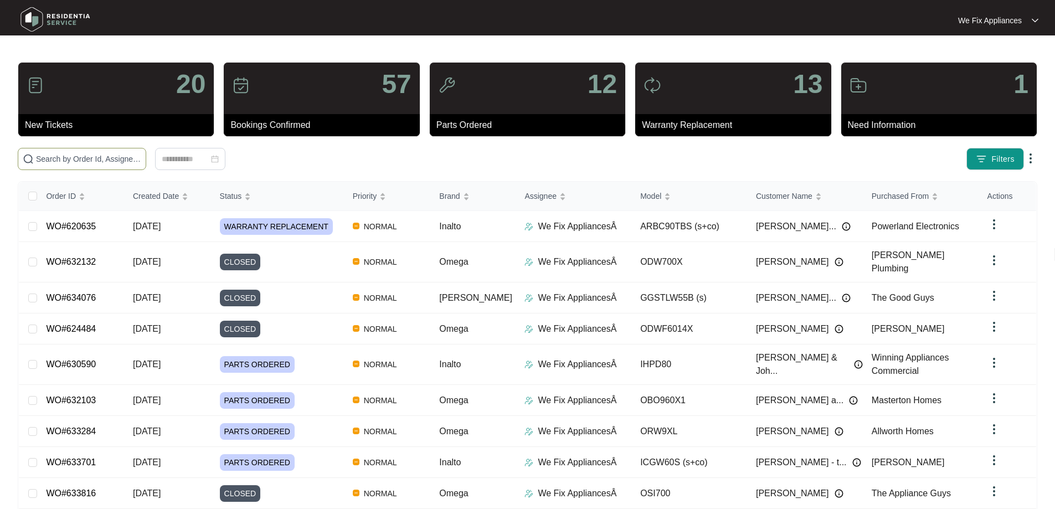
paste input "633620"
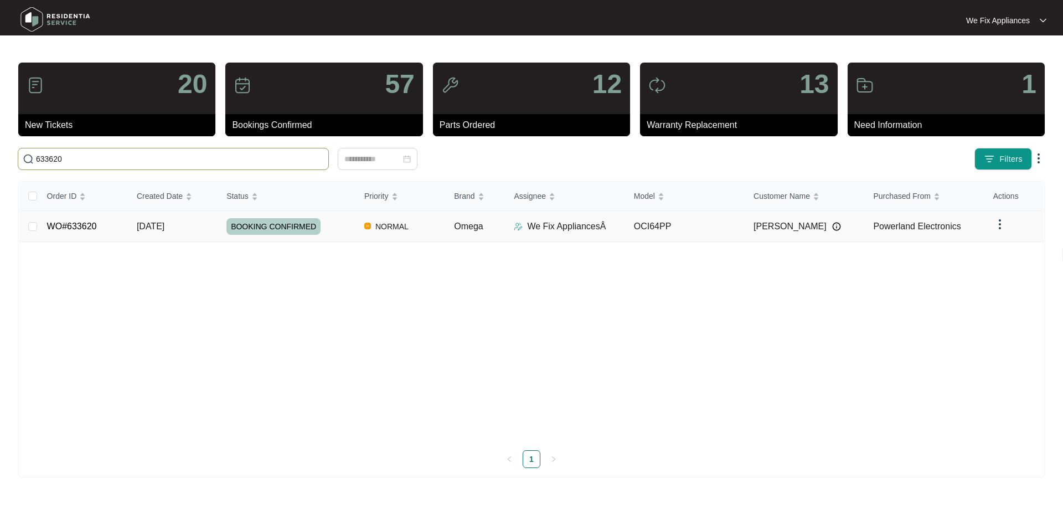
type input "633620"
click at [269, 226] on span "BOOKING CONFIRMED" at bounding box center [273, 226] width 94 height 17
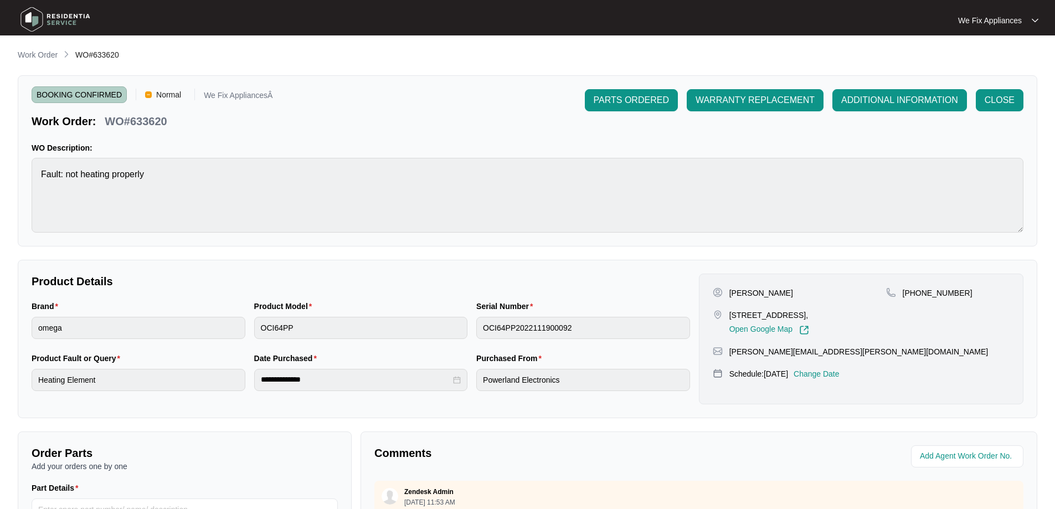
click at [484, 123] on div "BOOKING CONFIRMED Normal We Fix AppliancesÂ Work Order: WO#633620 PARTS ORDERED…" at bounding box center [528, 109] width 992 height 40
click at [440, 141] on div "BOOKING CONFIRMED Normal We Fix AppliancesÂ Work Order: WO#633620 PARTS ORDERED…" at bounding box center [527, 160] width 1019 height 171
click at [429, 275] on p "Product Details" at bounding box center [361, 282] width 658 height 16
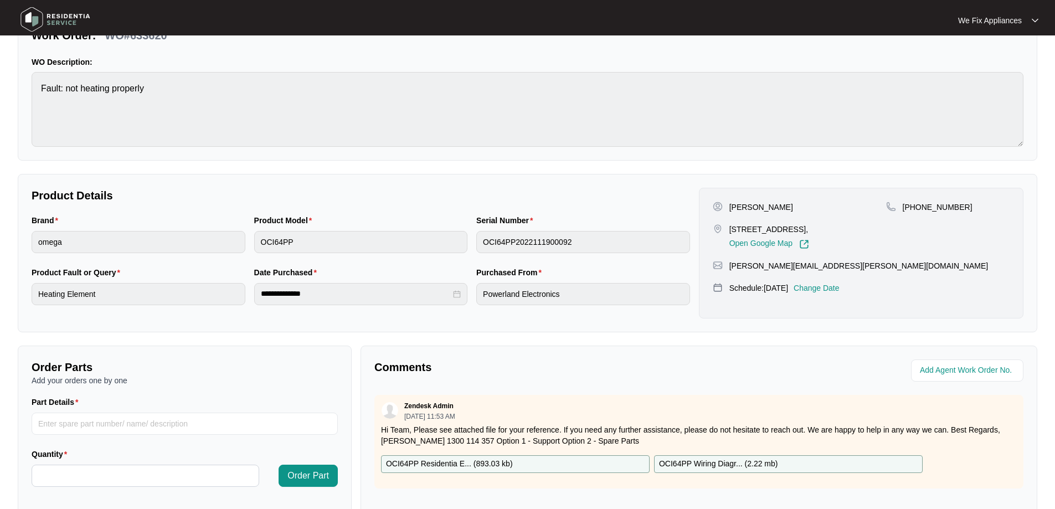
scroll to position [111, 0]
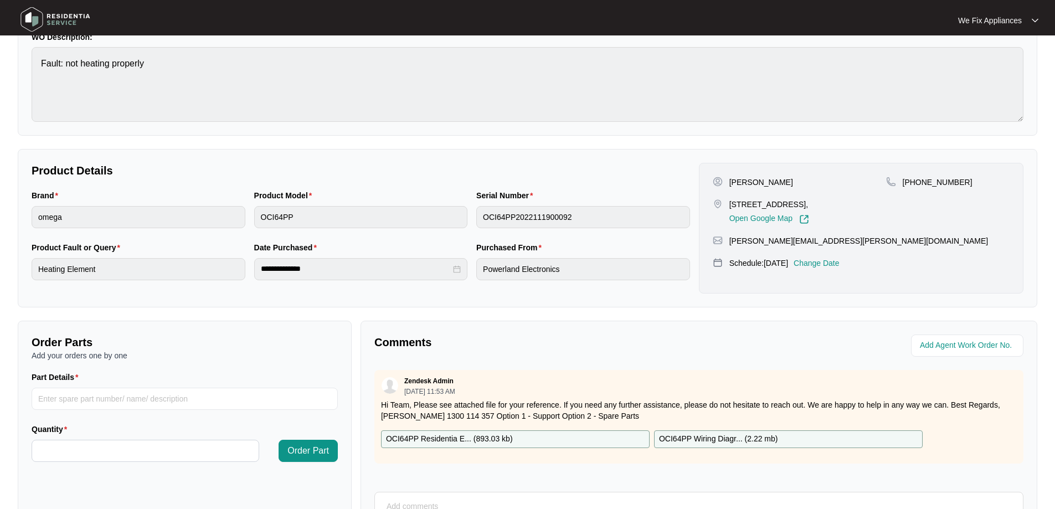
click at [32, 14] on img at bounding box center [56, 19] width 78 height 33
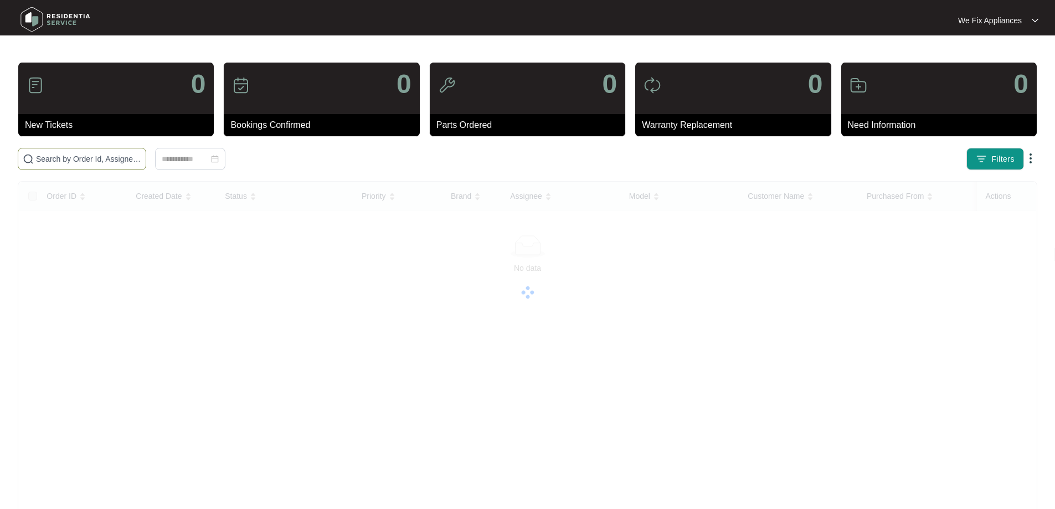
click at [99, 152] on span at bounding box center [82, 159] width 128 height 22
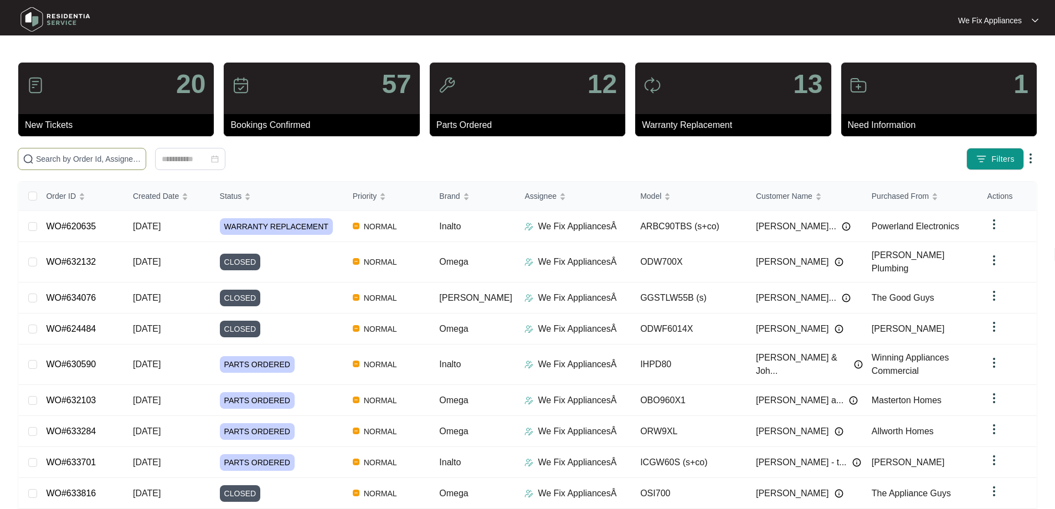
click at [96, 155] on input "text" at bounding box center [88, 159] width 105 height 12
paste input "633620"
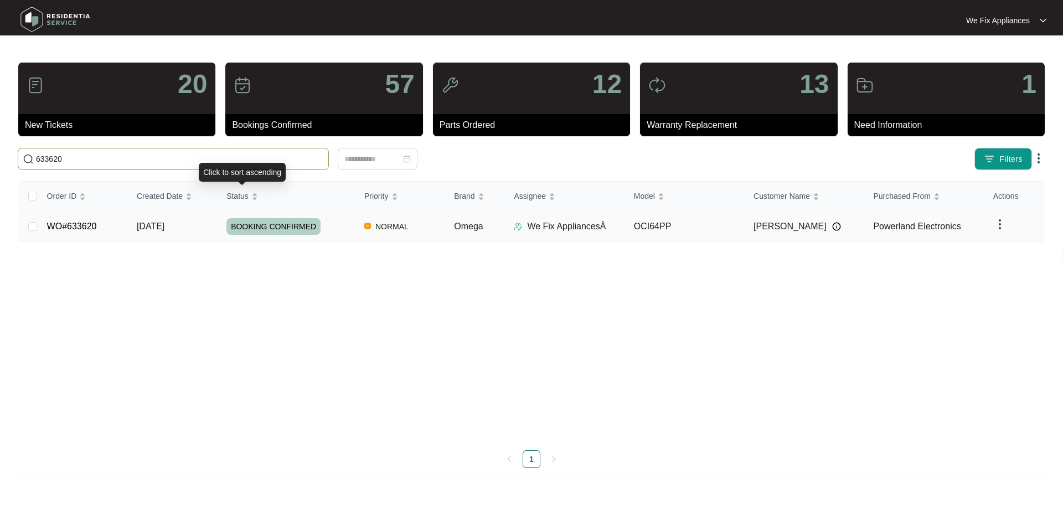
type input "633620"
click at [280, 225] on span "BOOKING CONFIRMED" at bounding box center [273, 226] width 94 height 17
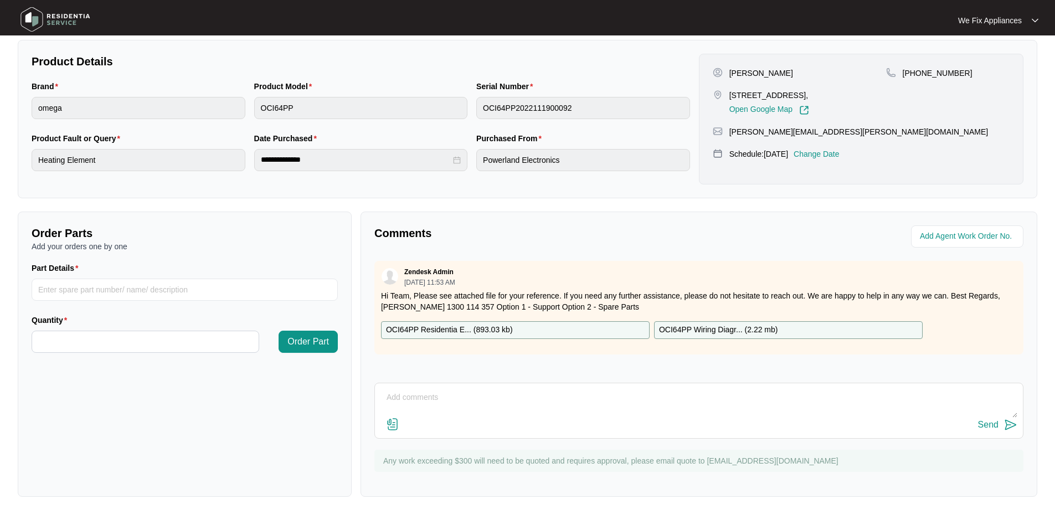
scroll to position [221, 0]
click at [528, 398] on textarea at bounding box center [698, 401] width 637 height 29
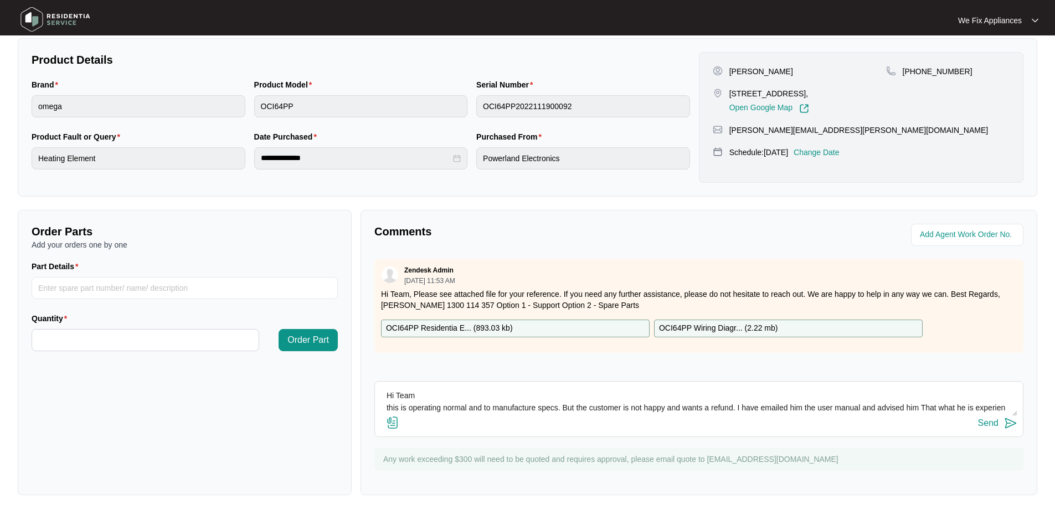
scroll to position [8, 0]
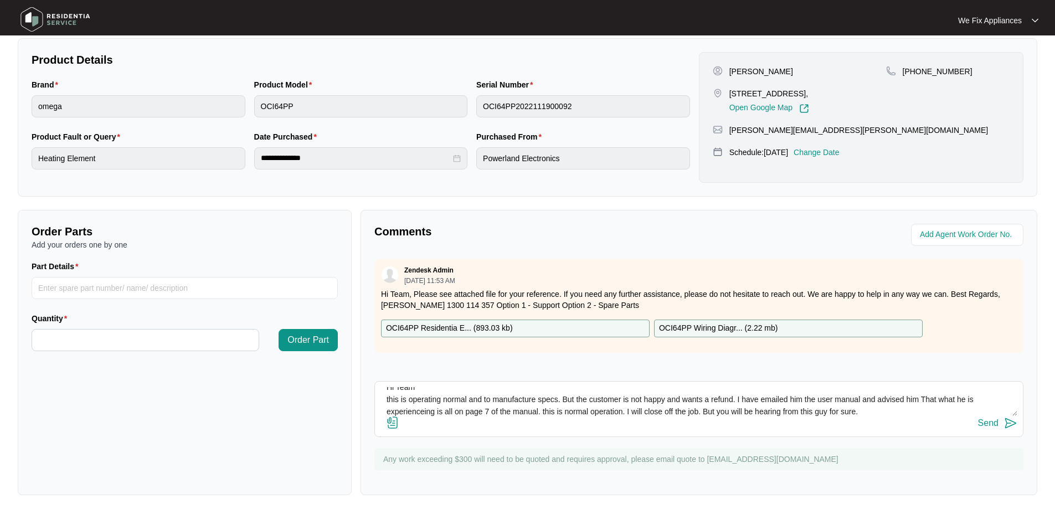
type textarea "Hi Team this is operating normal and to manufacture specs. But the customer is …"
click at [991, 424] on div "Send" at bounding box center [988, 423] width 20 height 10
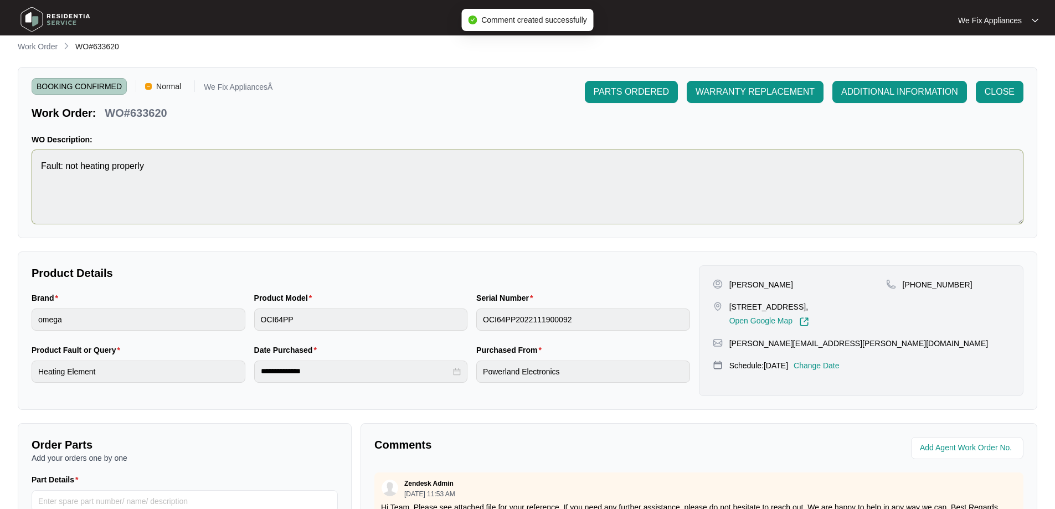
scroll to position [0, 0]
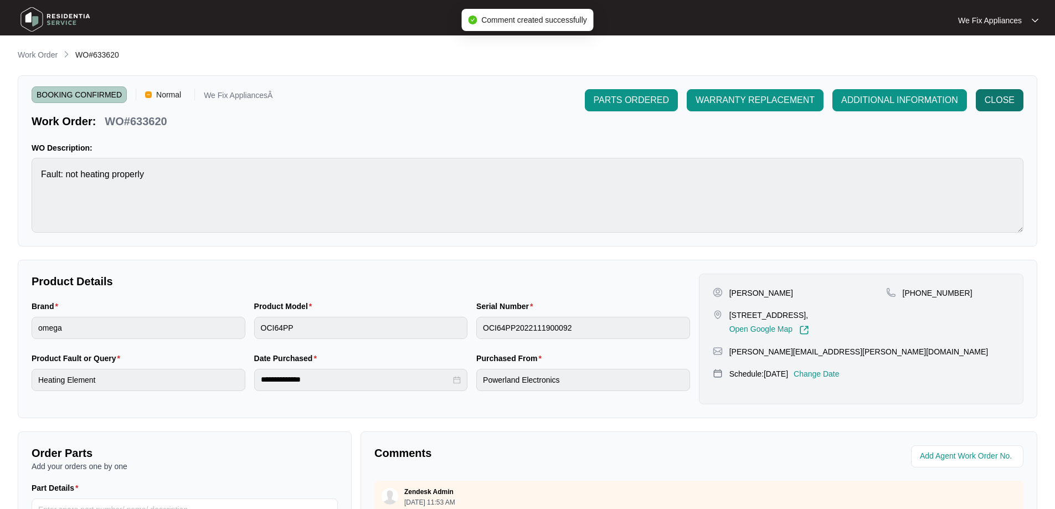
click at [1001, 99] on span "CLOSE" at bounding box center [999, 100] width 30 height 13
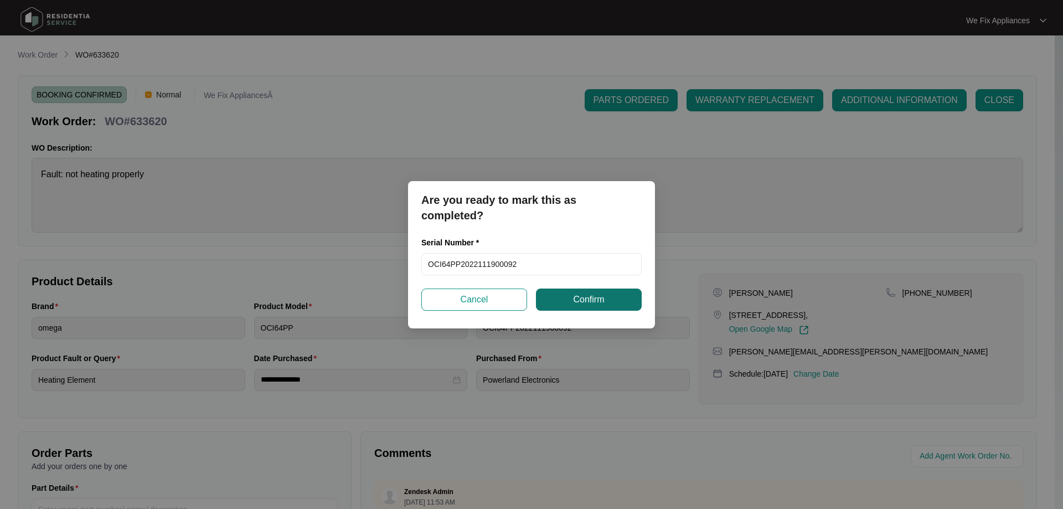
click at [574, 299] on span "Confirm" at bounding box center [588, 299] width 31 height 13
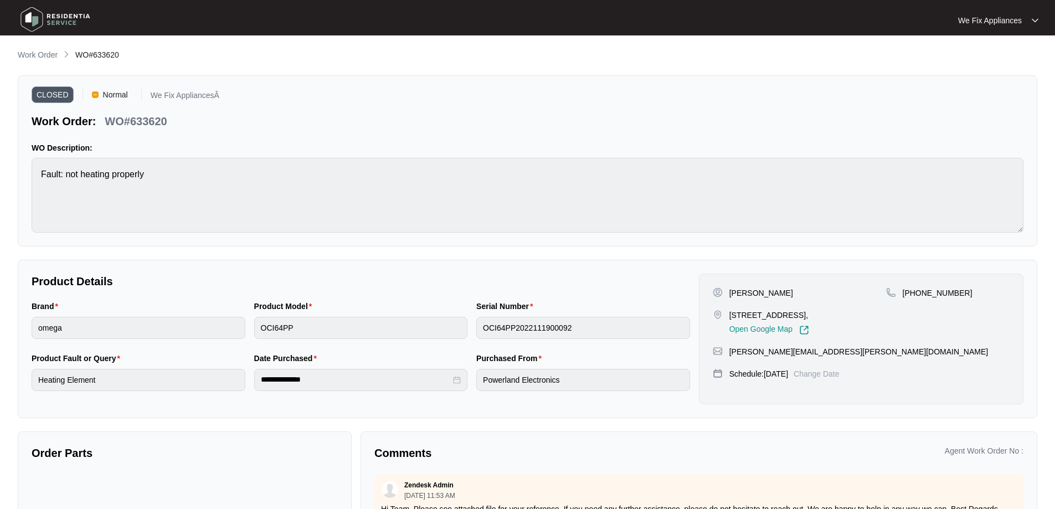
click at [50, 17] on img at bounding box center [56, 19] width 78 height 33
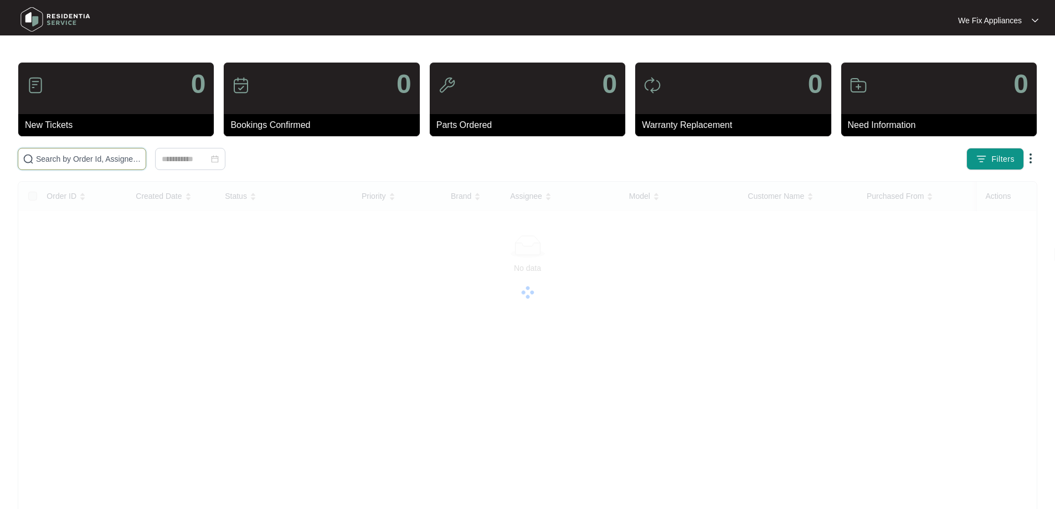
click at [91, 159] on input "text" at bounding box center [88, 159] width 105 height 12
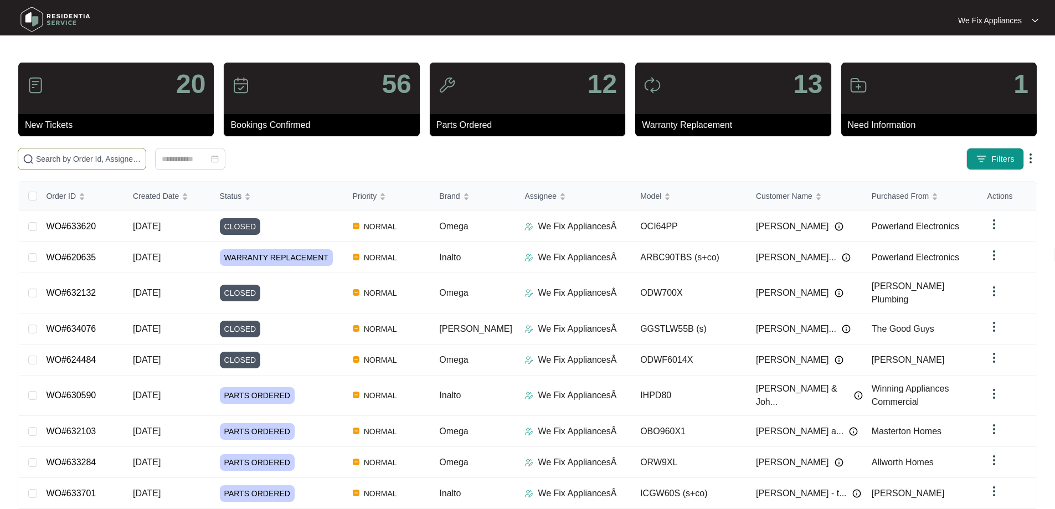
paste input "632510"
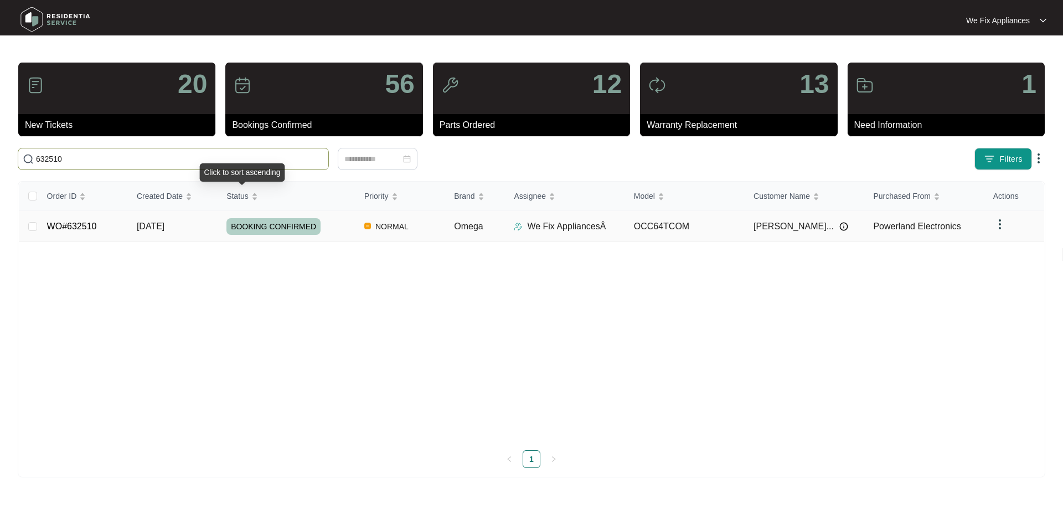
type input "632510"
click at [262, 221] on span "BOOKING CONFIRMED" at bounding box center [273, 226] width 94 height 17
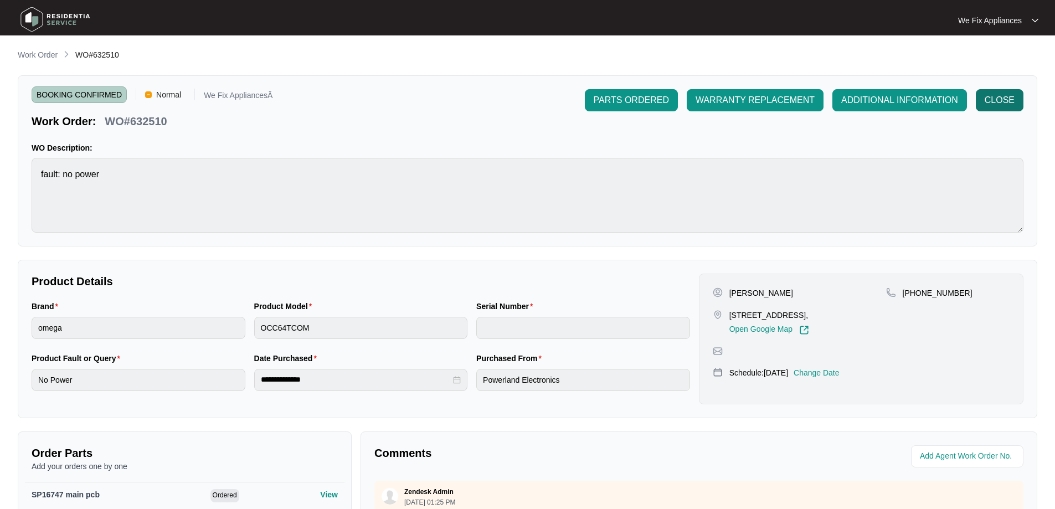
click at [1015, 96] on button "CLOSE" at bounding box center [1000, 100] width 48 height 22
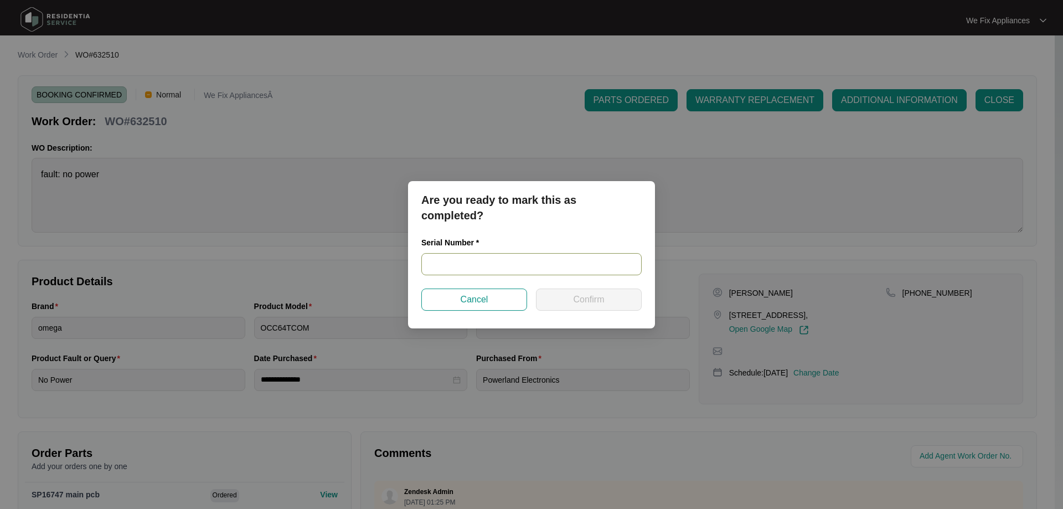
click at [489, 264] on input "text" at bounding box center [531, 264] width 220 height 22
paste input "OCC64TCOM2023081500180"
type input "OCC64TCOM2023081500180"
click at [574, 296] on span "Confirm" at bounding box center [588, 299] width 31 height 13
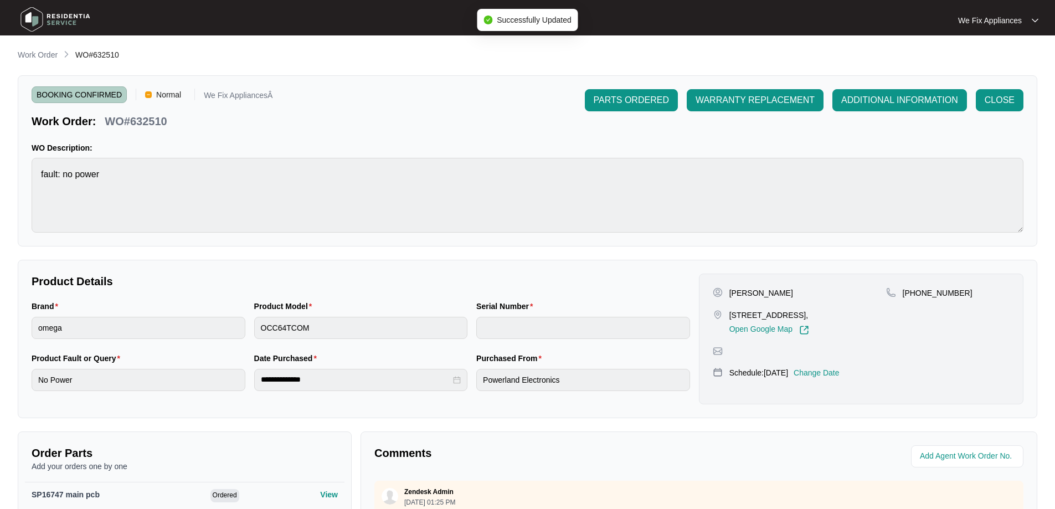
type input "OCC64TCOM2023081500180"
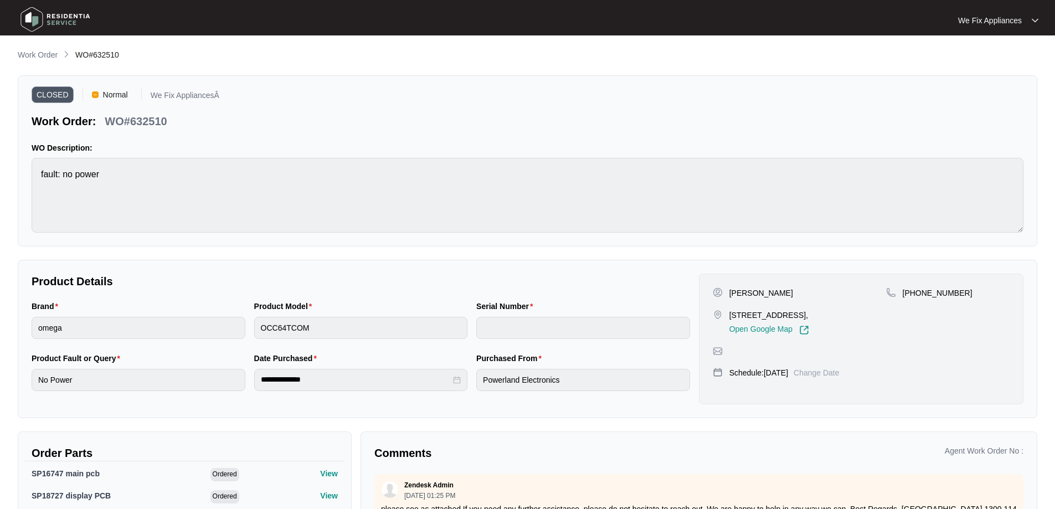
click at [60, 13] on img at bounding box center [56, 19] width 78 height 33
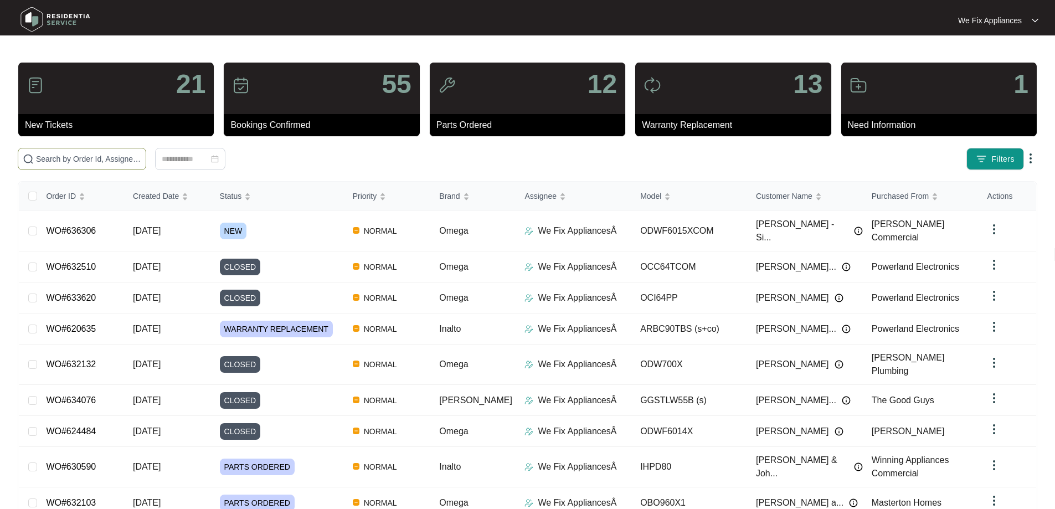
drag, startPoint x: 75, startPoint y: 154, endPoint x: 54, endPoint y: 159, distance: 21.1
paste input "631079"
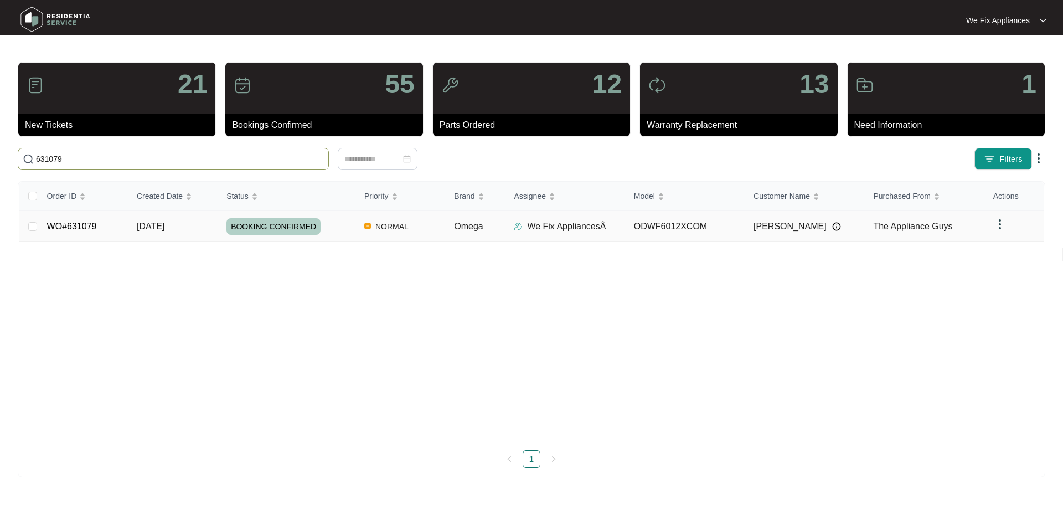
type input "631079"
click at [76, 215] on td "WO#631079" at bounding box center [83, 226] width 90 height 31
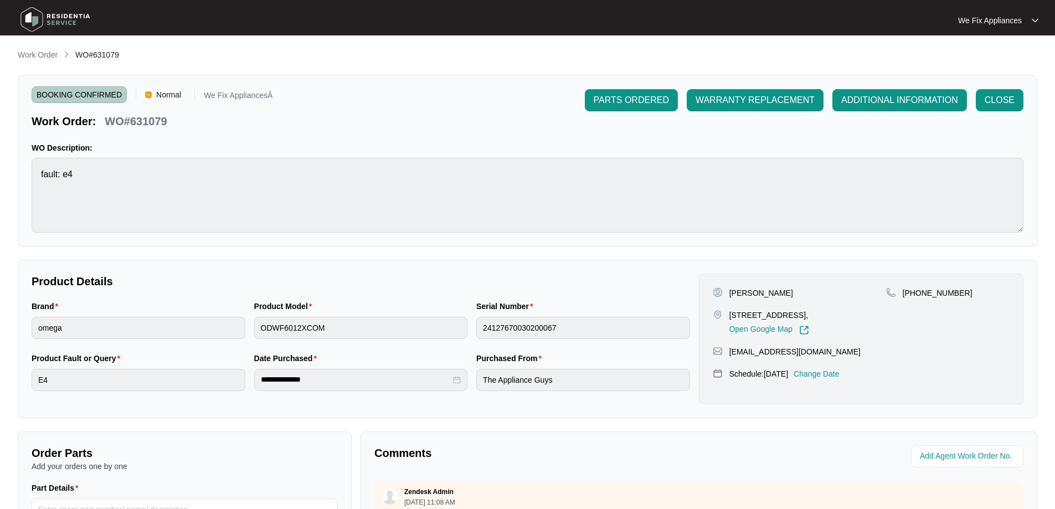
click at [839, 373] on p "Change Date" at bounding box center [816, 373] width 46 height 11
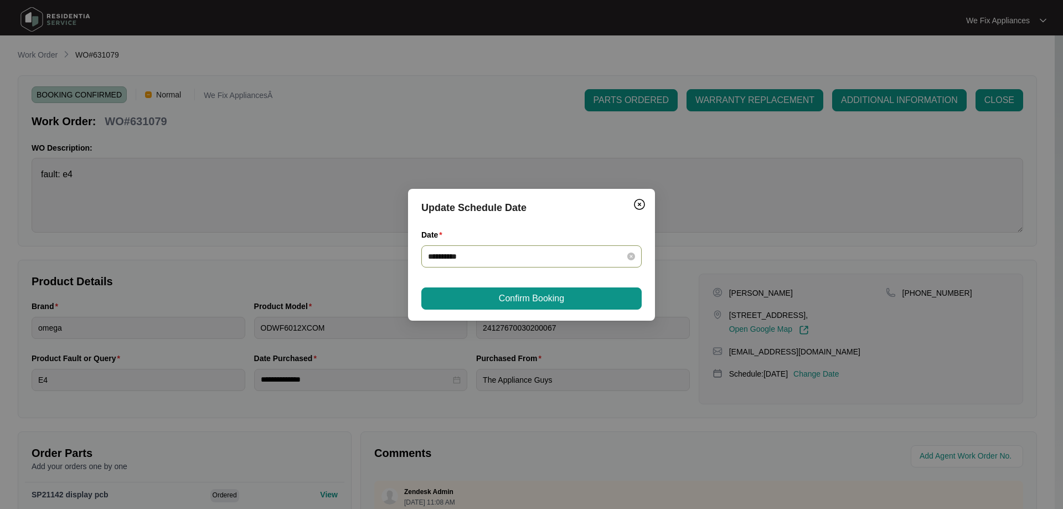
click at [516, 256] on input "**********" at bounding box center [525, 256] width 194 height 12
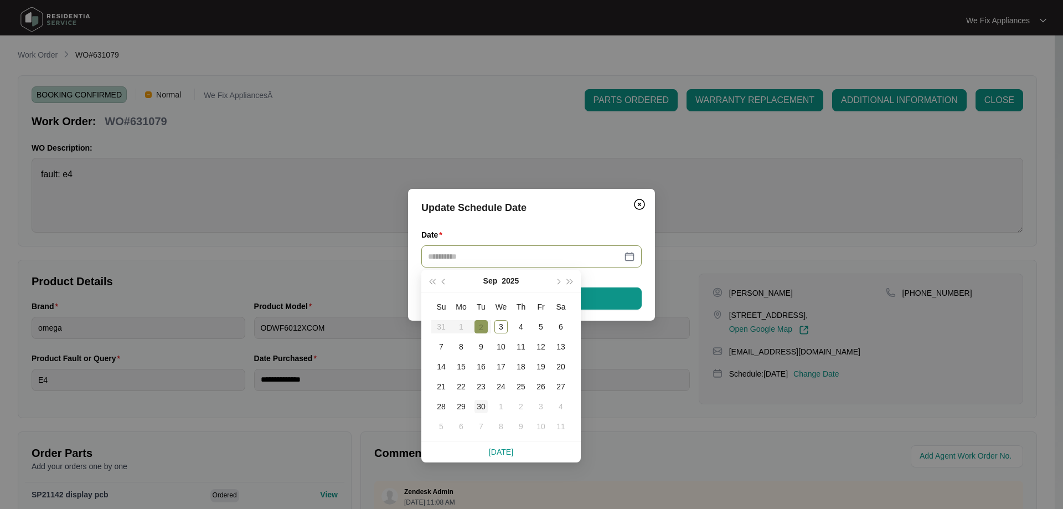
click at [485, 405] on div "30" at bounding box center [481, 406] width 13 height 13
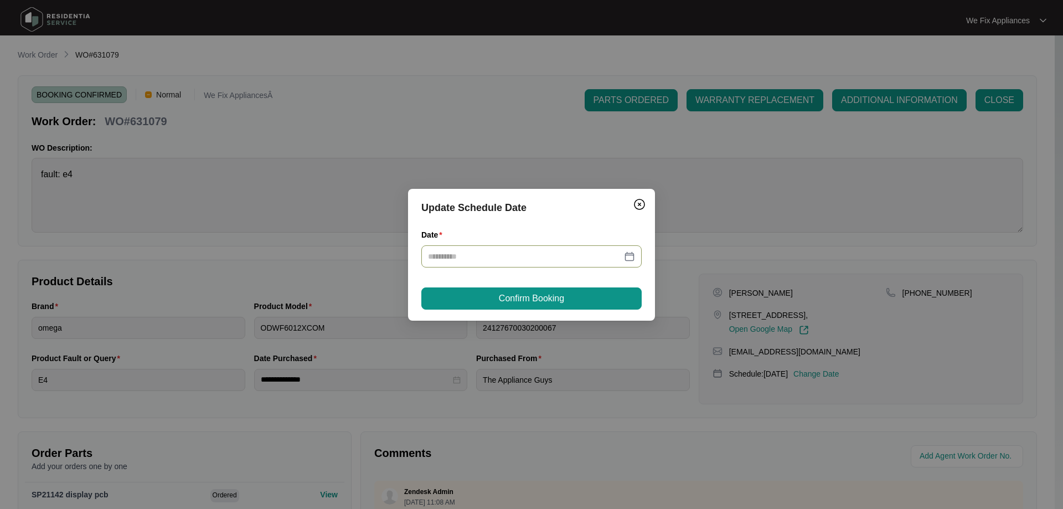
type input "**********"
drag, startPoint x: 562, startPoint y: 293, endPoint x: 571, endPoint y: 298, distance: 10.4
click at [566, 301] on button "Confirm Booking" at bounding box center [531, 298] width 220 height 22
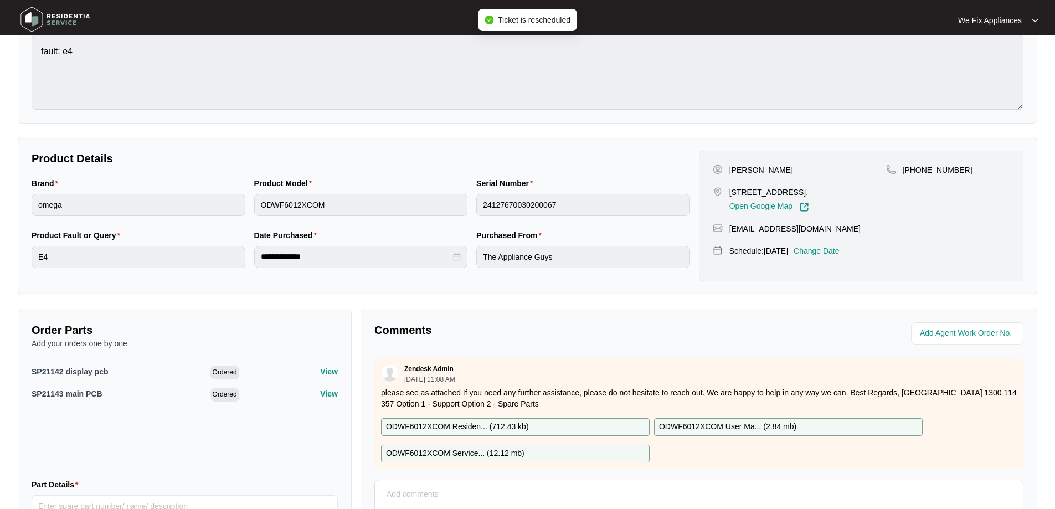
scroll to position [221, 0]
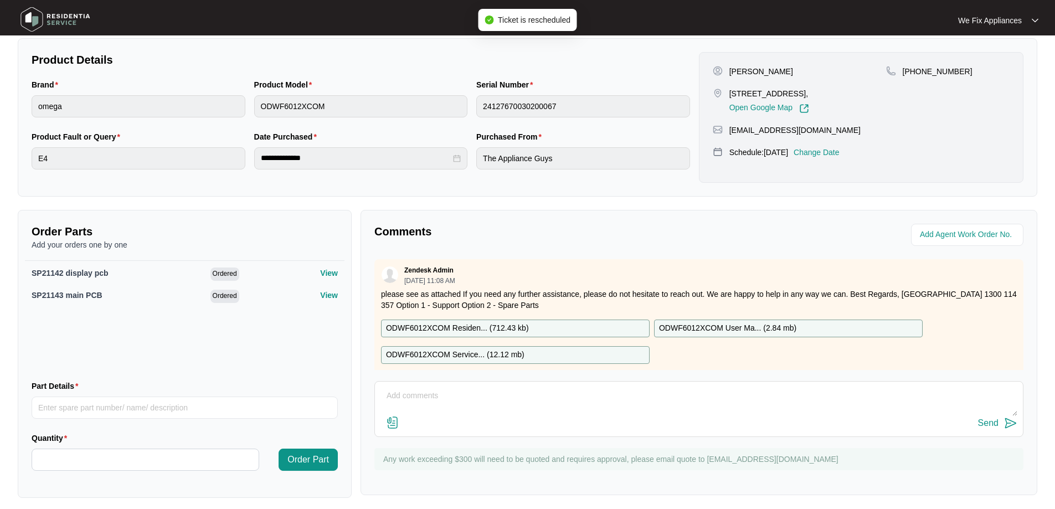
click at [443, 410] on textarea at bounding box center [698, 401] width 637 height 29
type textarea "C"
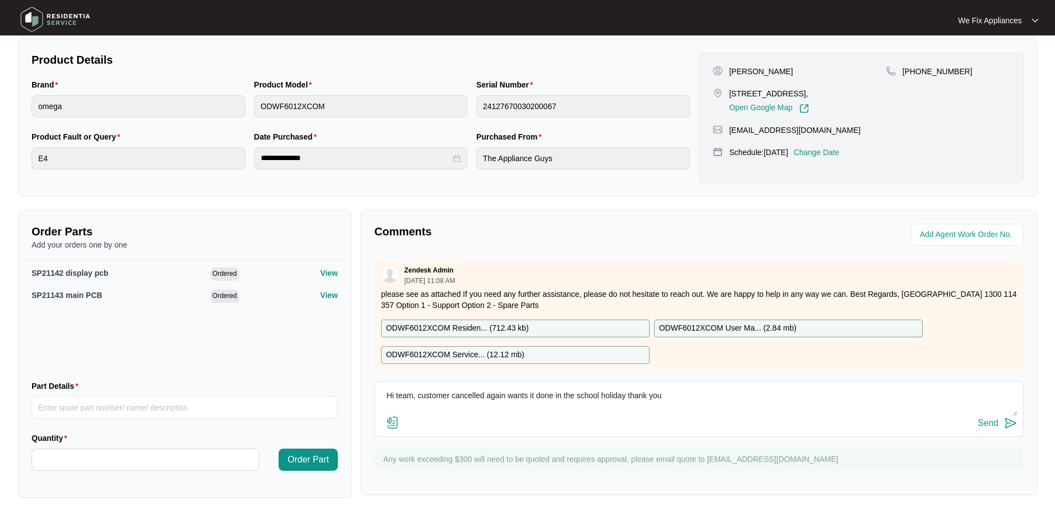
type textarea "Hi team, customer cancelled again wants it done in the school holiday thank you"
click at [996, 422] on div "Send" at bounding box center [988, 423] width 20 height 10
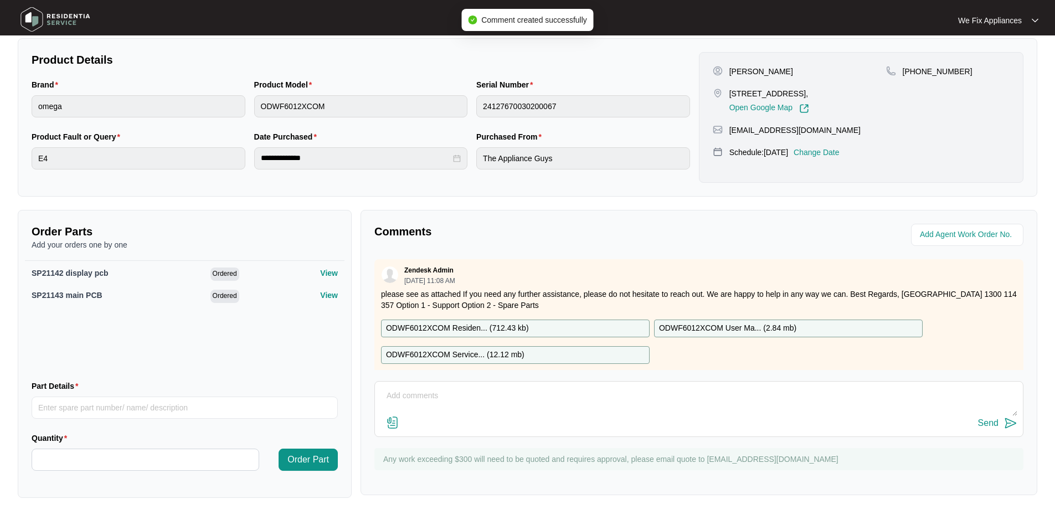
click at [56, 15] on img at bounding box center [56, 19] width 78 height 33
